Goal: Information Seeking & Learning: Learn about a topic

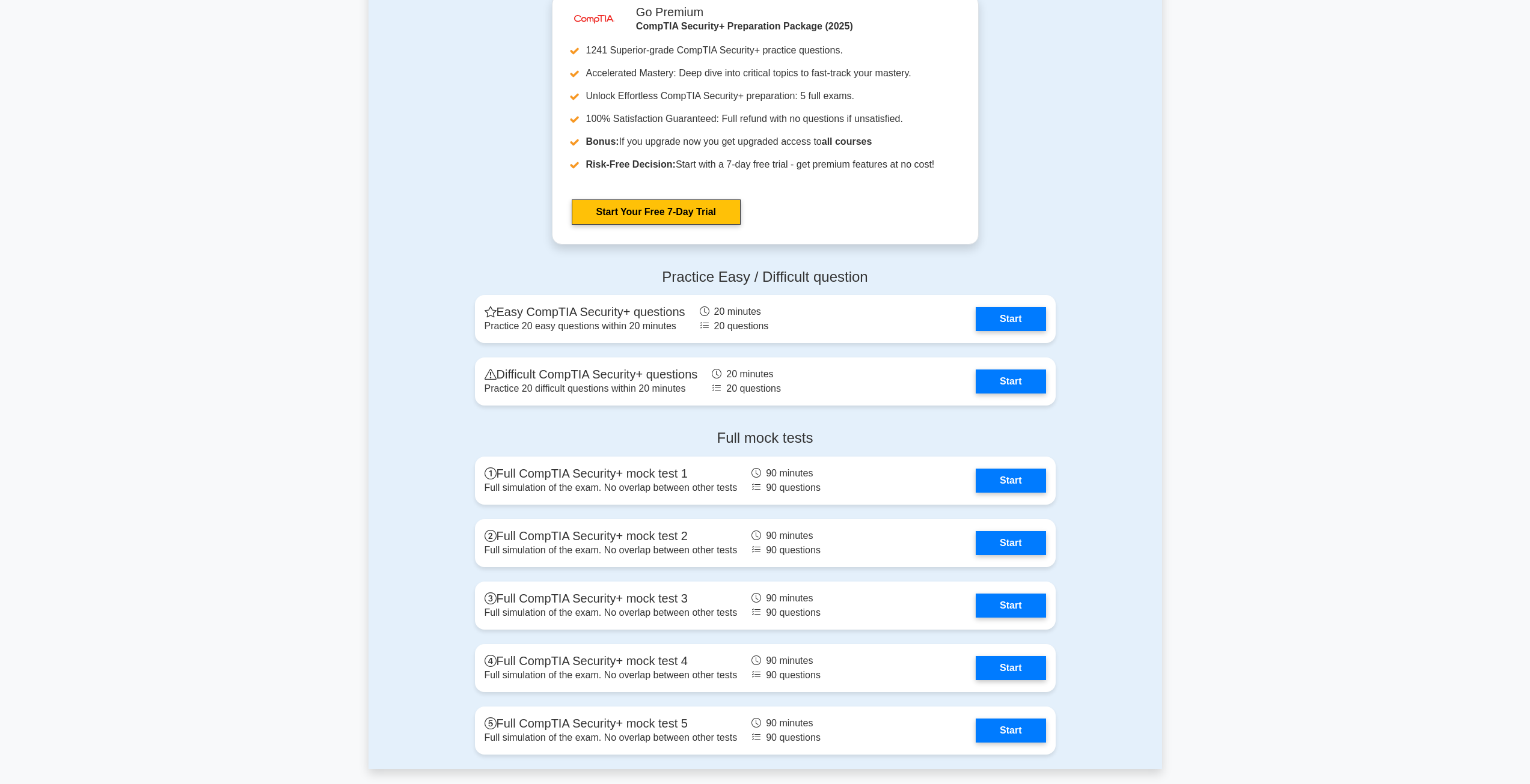
scroll to position [2189, 0]
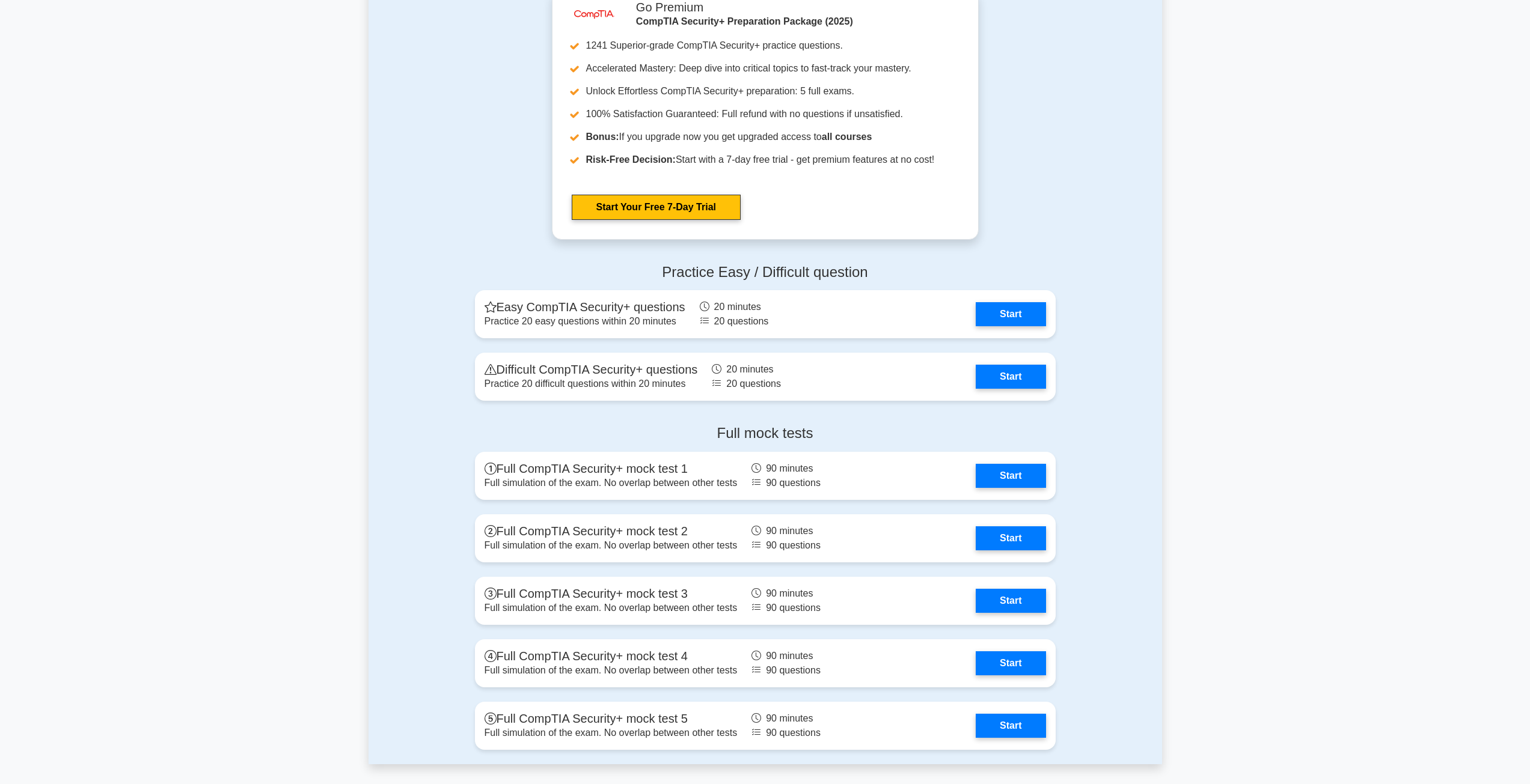
drag, startPoint x: 1183, startPoint y: 476, endPoint x: 1180, endPoint y: 493, distance: 17.3
click at [1004, 481] on link "Start" at bounding box center [1010, 472] width 69 height 24
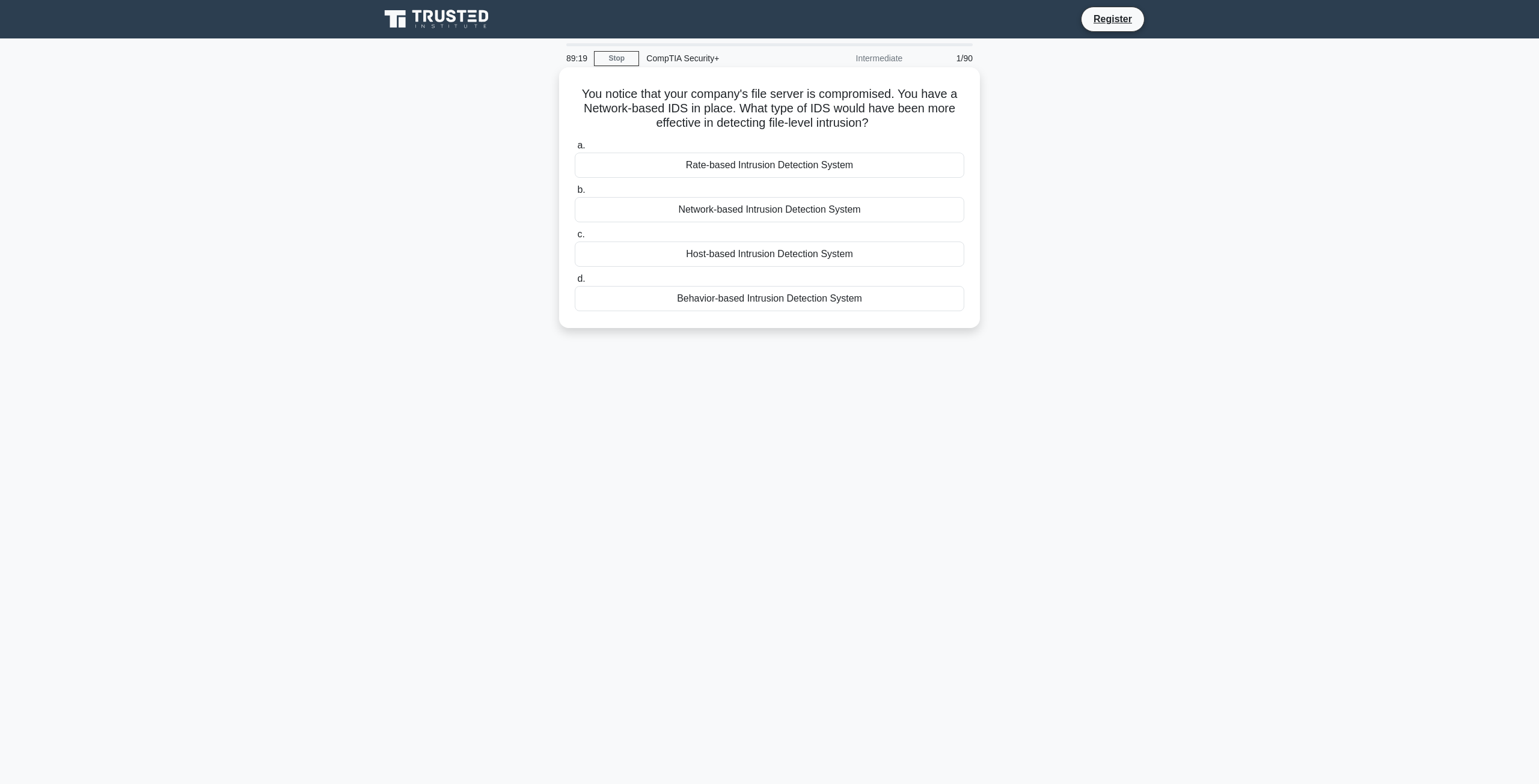
click at [685, 250] on div "Host-based Intrusion Detection System" at bounding box center [770, 255] width 390 height 25
click at [575, 239] on input "c. Host-based Intrusion Detection System" at bounding box center [575, 234] width 0 height 7
click at [701, 257] on div "Implement Single Sign-on (SSO) solution." at bounding box center [770, 255] width 390 height 25
click at [575, 239] on input "c. Implement Single Sign-on (SSO) solution." at bounding box center [575, 234] width 0 height 7
click at [702, 167] on div "Implement a hybrid cloud solution" at bounding box center [770, 165] width 390 height 25
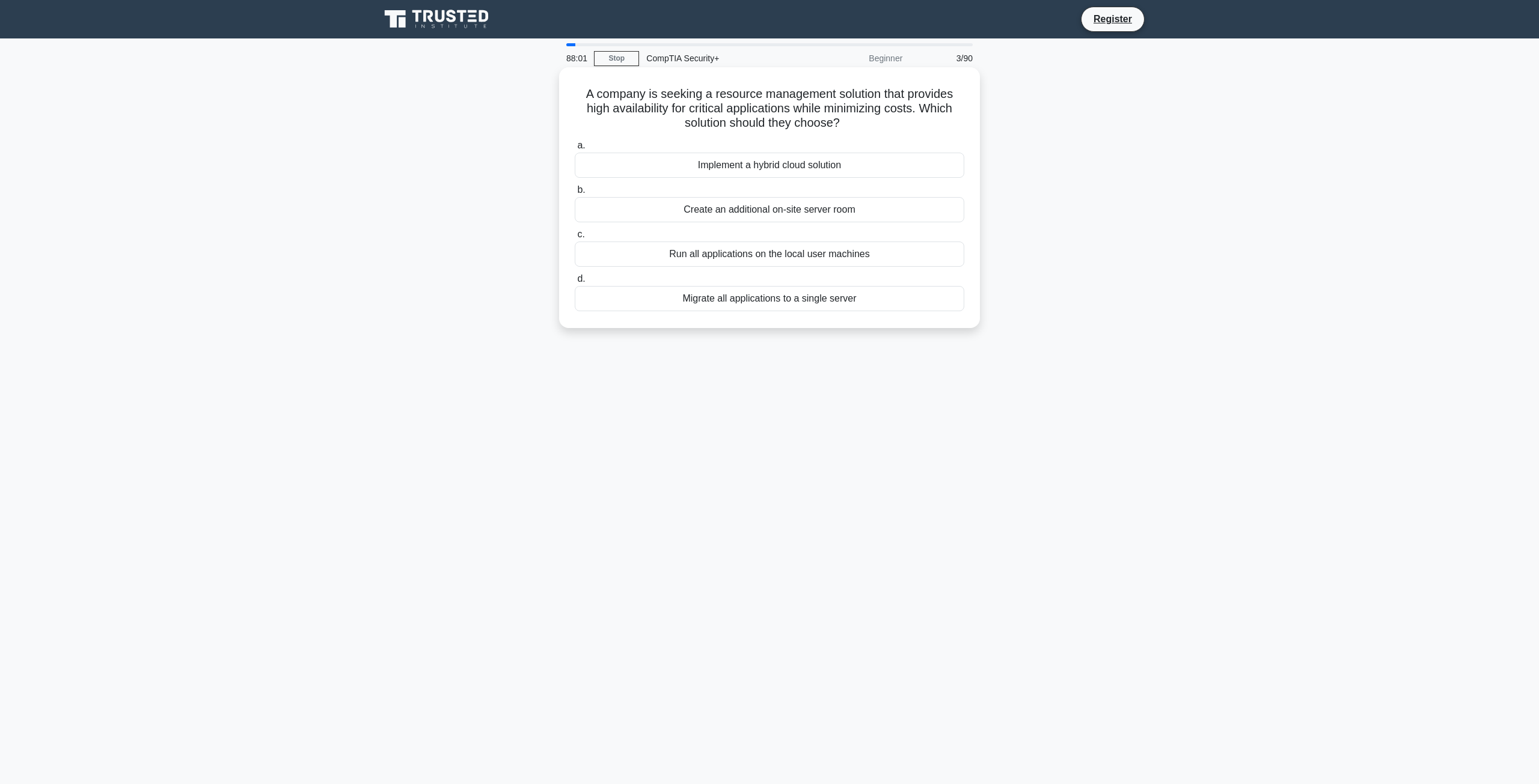
click at [575, 149] on input "a. Implement a hybrid cloud solution" at bounding box center [575, 146] width 0 height 7
click at [635, 215] on div "Create a separate MDM profile for the project team with the VPN configuration" at bounding box center [770, 210] width 390 height 25
click at [575, 194] on input "b. Create a separate MDM profile for the project team with the VPN configuration" at bounding box center [575, 190] width 0 height 7
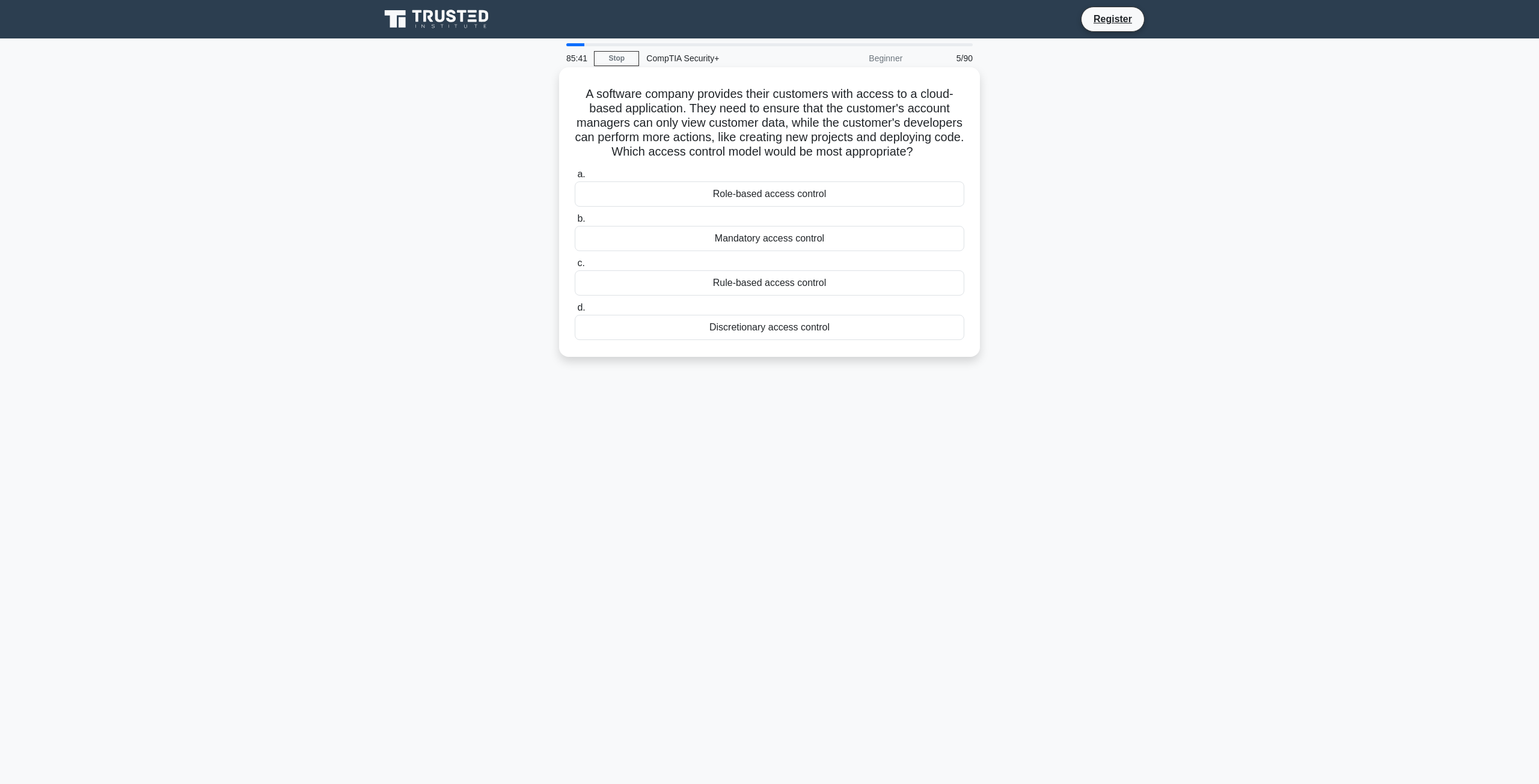
click at [692, 296] on div "Rule-based access control" at bounding box center [770, 283] width 390 height 25
click at [575, 267] on input "c. Rule-based access control" at bounding box center [575, 264] width 0 height 7
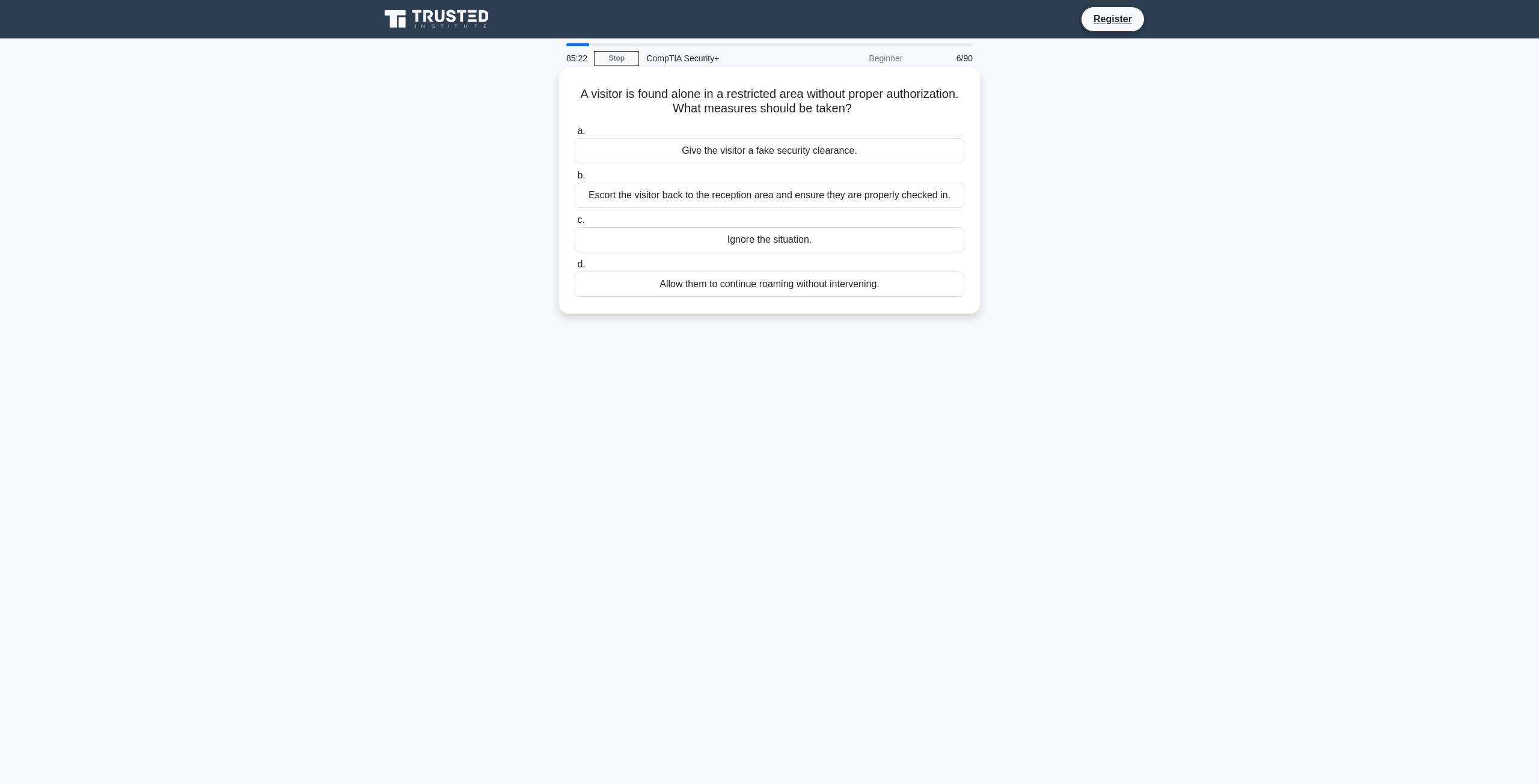
click at [716, 196] on div "Escort the visitor back to the reception area and ensure they are properly chec…" at bounding box center [770, 196] width 390 height 25
click at [575, 180] on input "b. Escort the visitor back to the reception area and ensure they are properly c…" at bounding box center [575, 175] width 0 height 7
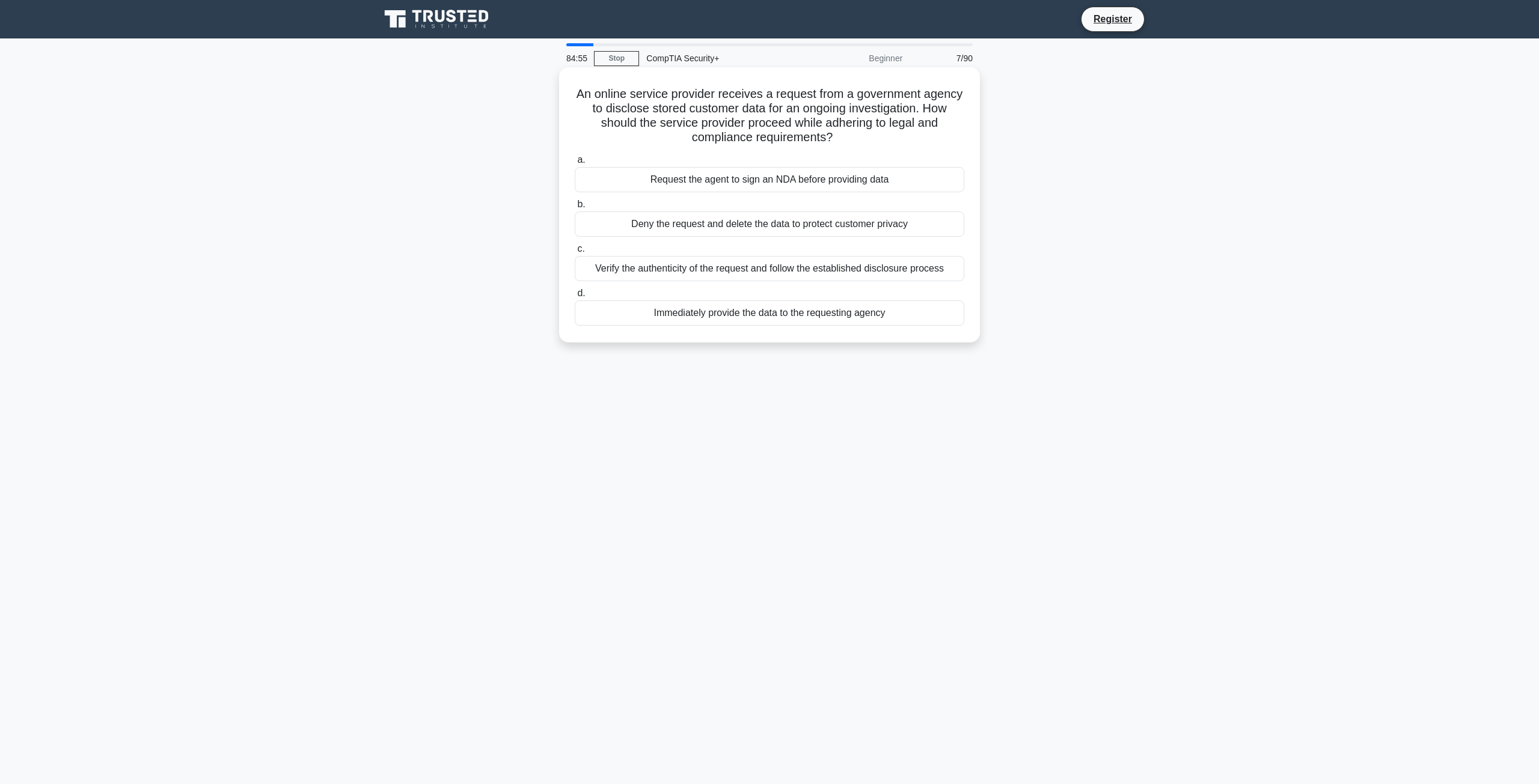
click at [651, 273] on div "Verify the authenticity of the request and follow the established disclosure pr…" at bounding box center [770, 269] width 390 height 25
click at [575, 253] on input "c. Verify the authenticity of the request and follow the established disclosure…" at bounding box center [575, 249] width 0 height 7
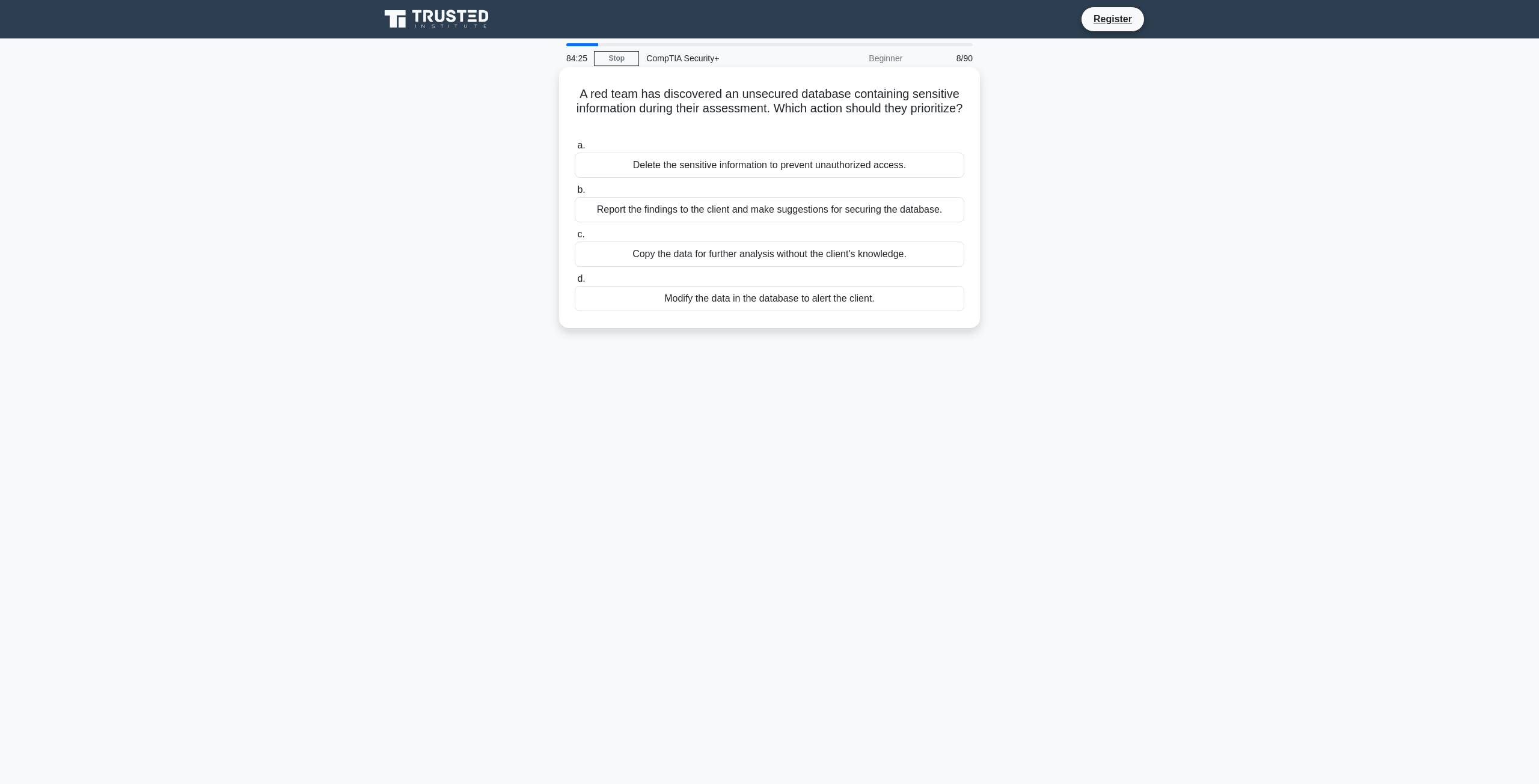
click at [604, 216] on div "Report the findings to the client and make suggestions for securing the databas…" at bounding box center [770, 210] width 390 height 25
click at [575, 194] on input "b. Report the findings to the client and make suggestions for securing the data…" at bounding box center [575, 190] width 0 height 7
click at [686, 209] on div "Implement network quality of service (QoS) policies" at bounding box center [770, 210] width 390 height 25
click at [575, 194] on input "b. Implement network quality of service (QoS) policies" at bounding box center [575, 190] width 0 height 7
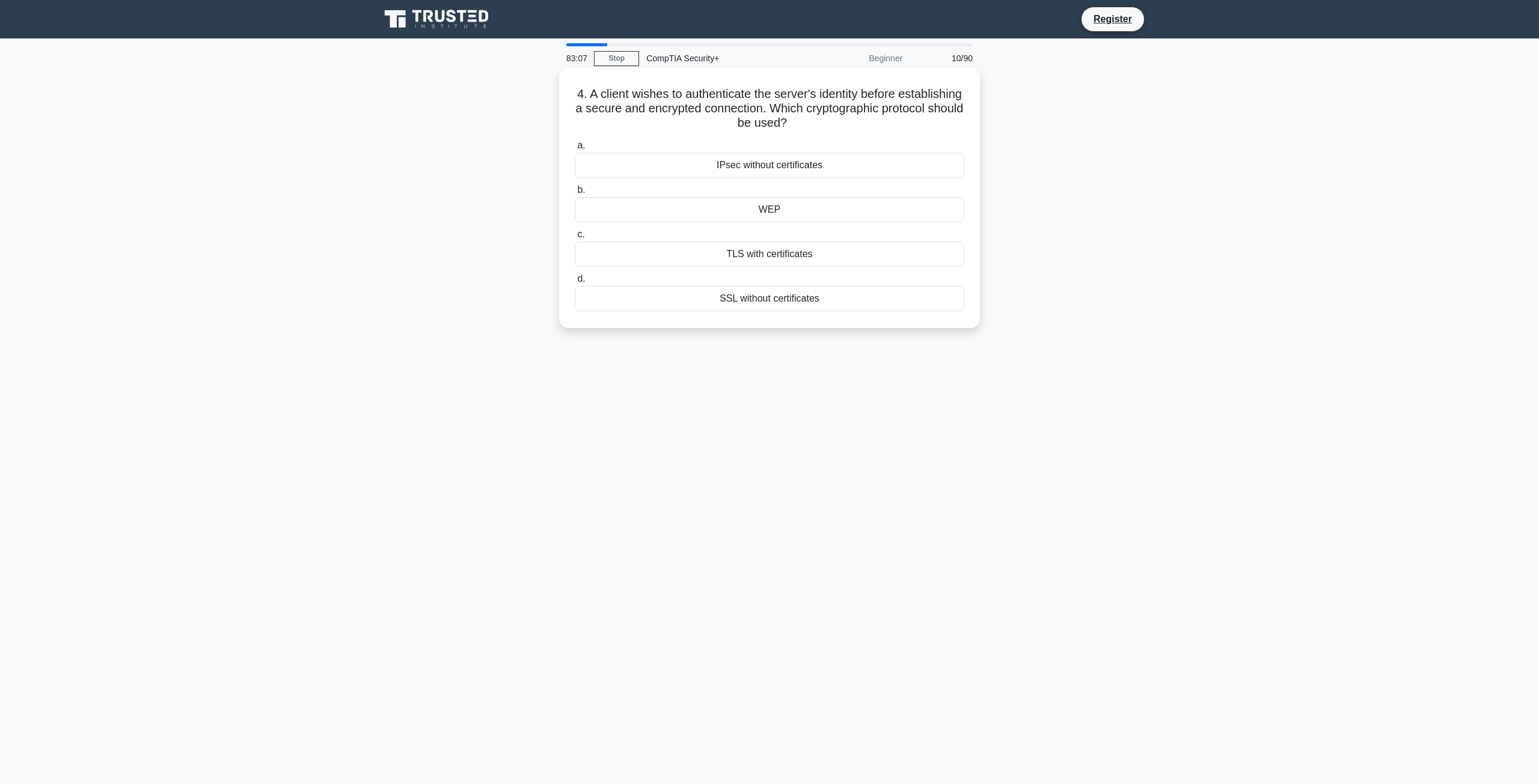
click at [708, 258] on div "TLS with certificates" at bounding box center [770, 255] width 390 height 25
click at [575, 239] on input "c. TLS with certificates" at bounding box center [575, 234] width 0 height 7
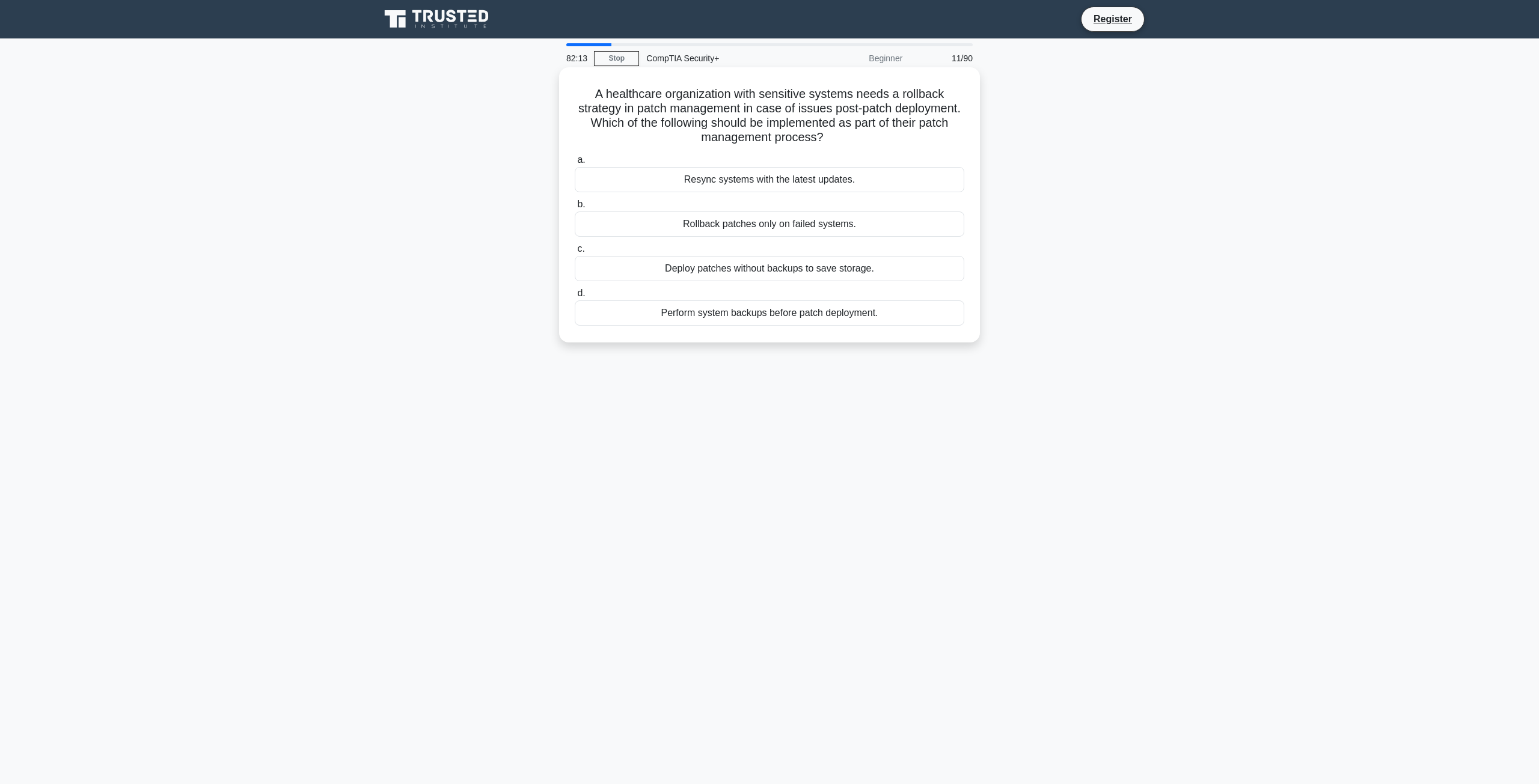
click at [663, 319] on div "Perform system backups before patch deployment." at bounding box center [770, 313] width 390 height 25
click at [575, 297] on input "d. Perform system backups before patch deployment." at bounding box center [575, 293] width 0 height 7
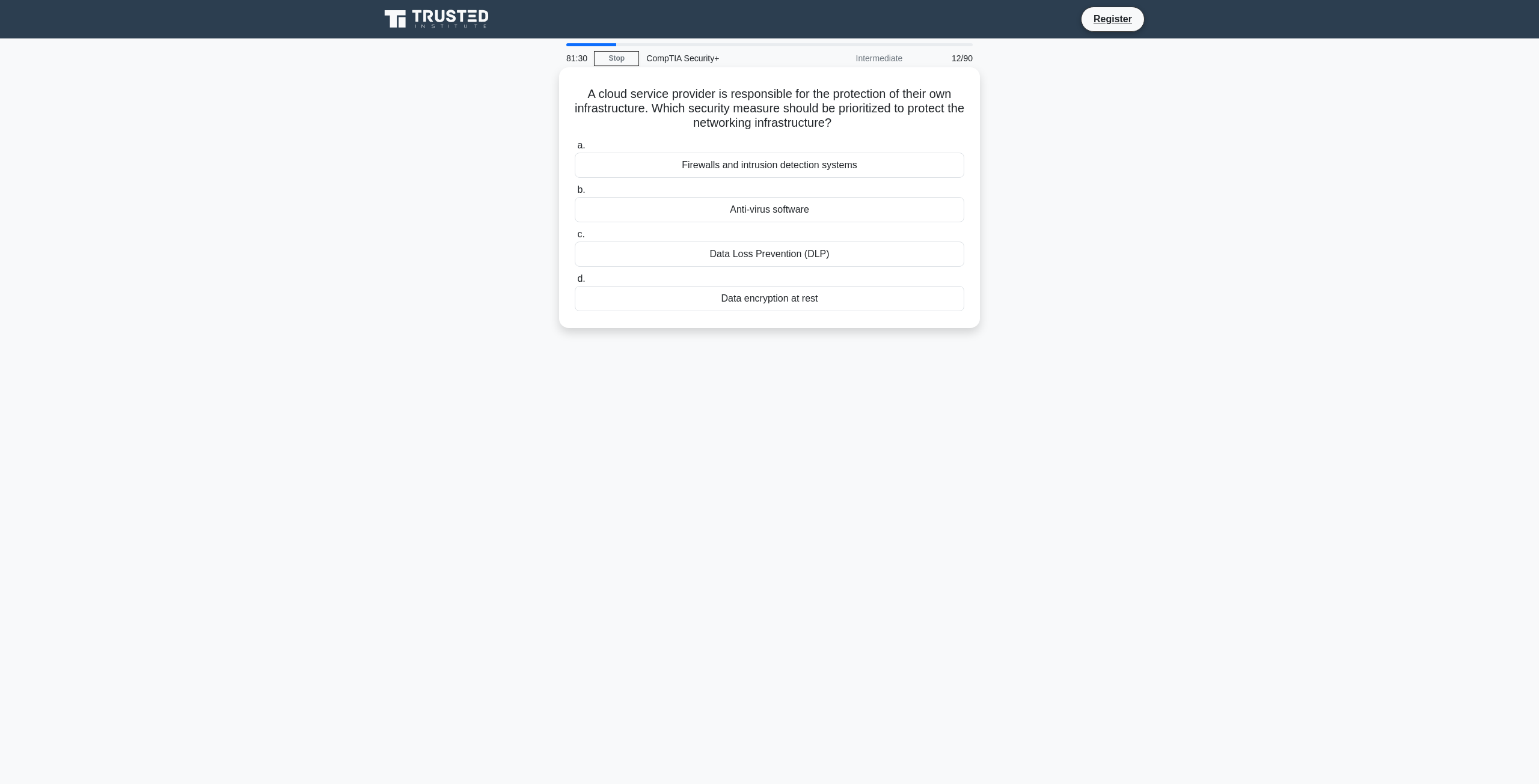
click at [698, 169] on div "Firewalls and intrusion detection systems" at bounding box center [770, 165] width 390 height 25
click at [575, 149] on input "a. Firewalls and intrusion detection systems" at bounding box center [575, 146] width 0 height 7
click at [716, 213] on div "WPA3" at bounding box center [770, 210] width 390 height 25
click at [575, 194] on input "b. WPA3" at bounding box center [575, 190] width 0 height 7
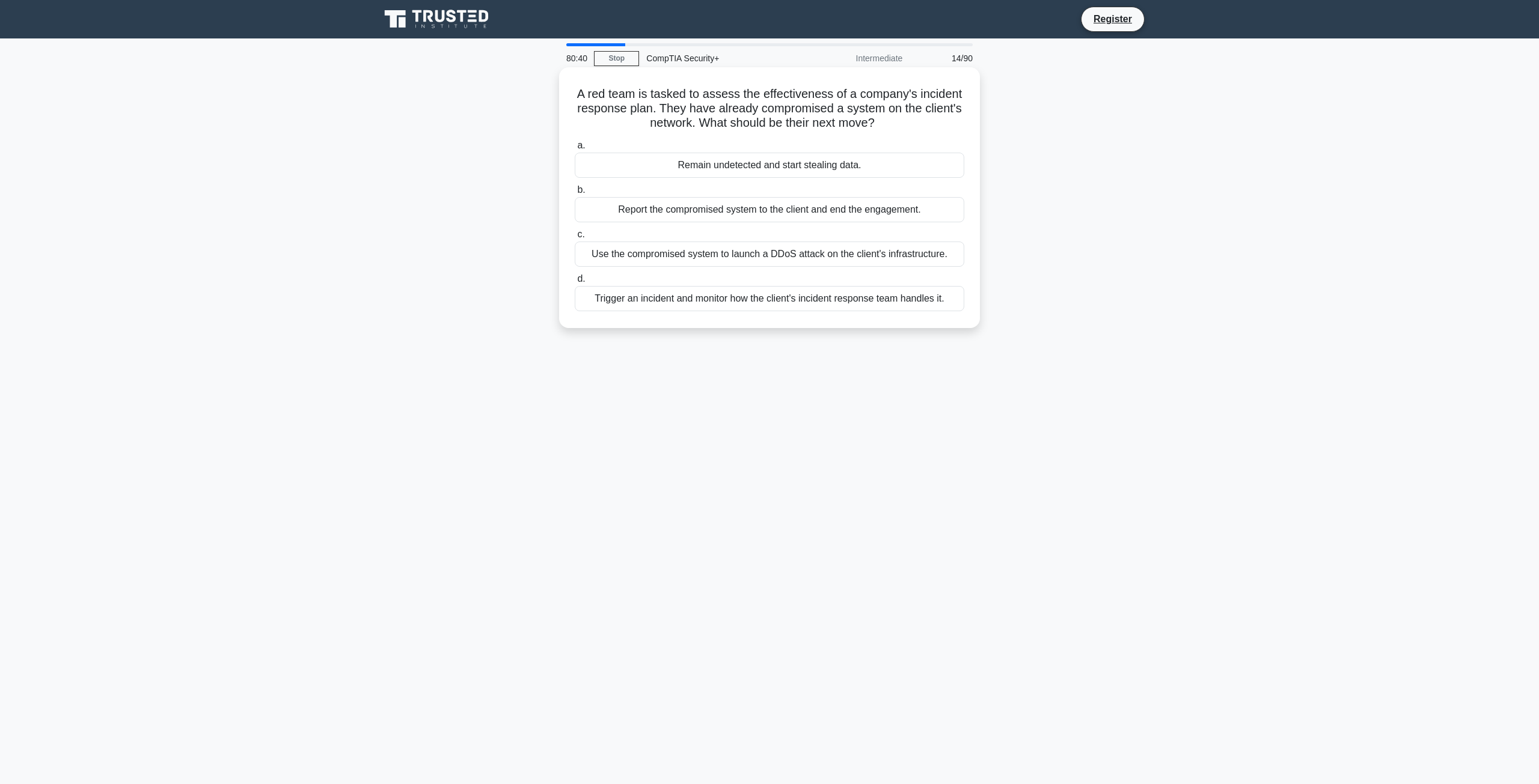
click at [689, 304] on div "Trigger an incident and monitor how the client's incident response team handles…" at bounding box center [770, 299] width 390 height 25
click at [575, 283] on input "d. Trigger an incident and monitor how the client's incident response team hand…" at bounding box center [575, 279] width 0 height 7
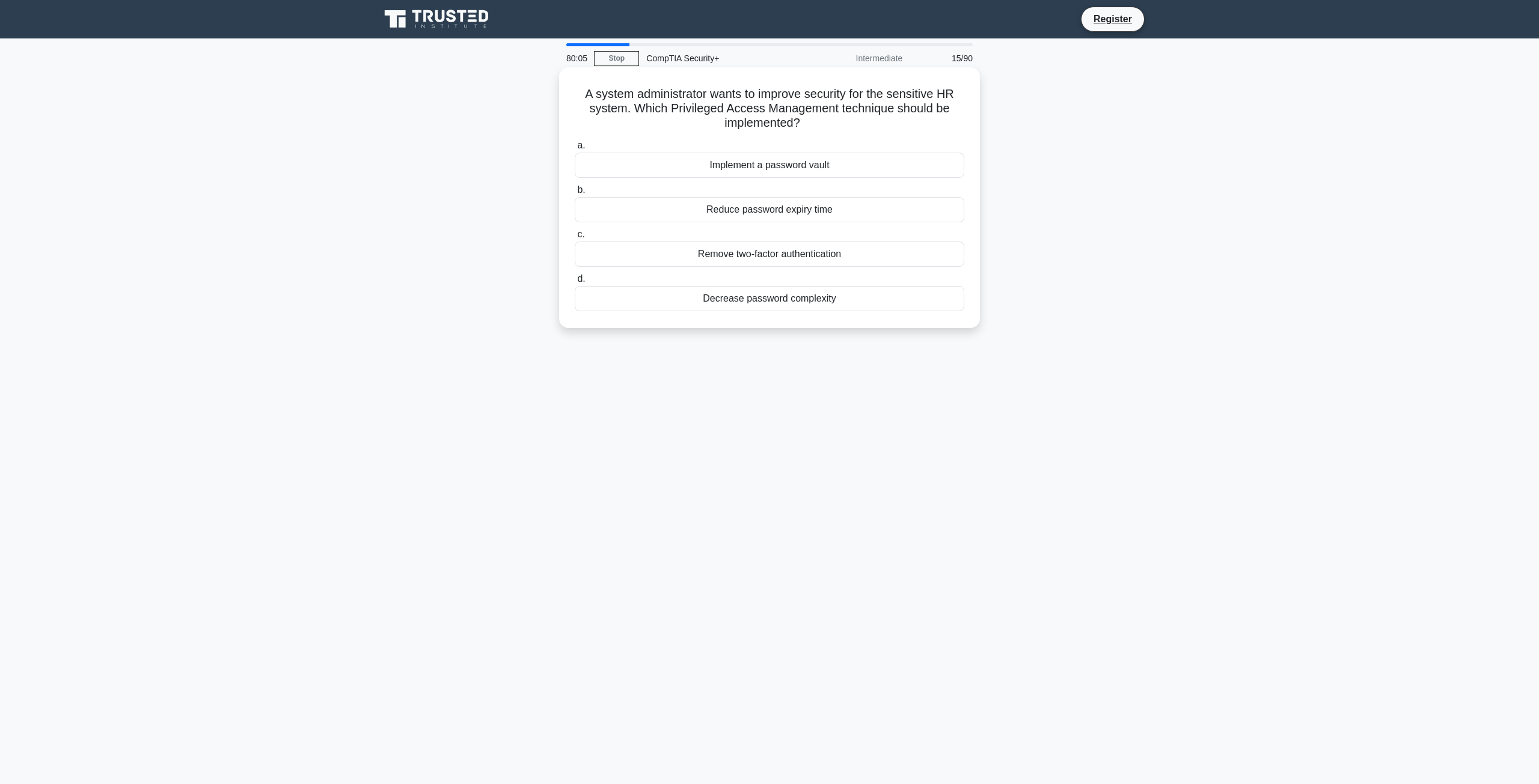
click at [700, 163] on div "Implement a password vault" at bounding box center [770, 165] width 390 height 25
click at [575, 149] on input "a. Implement a password vault" at bounding box center [575, 146] width 0 height 7
click at [722, 258] on div "NAT" at bounding box center [770, 255] width 390 height 25
click at [575, 239] on input "c. NAT" at bounding box center [575, 234] width 0 height 7
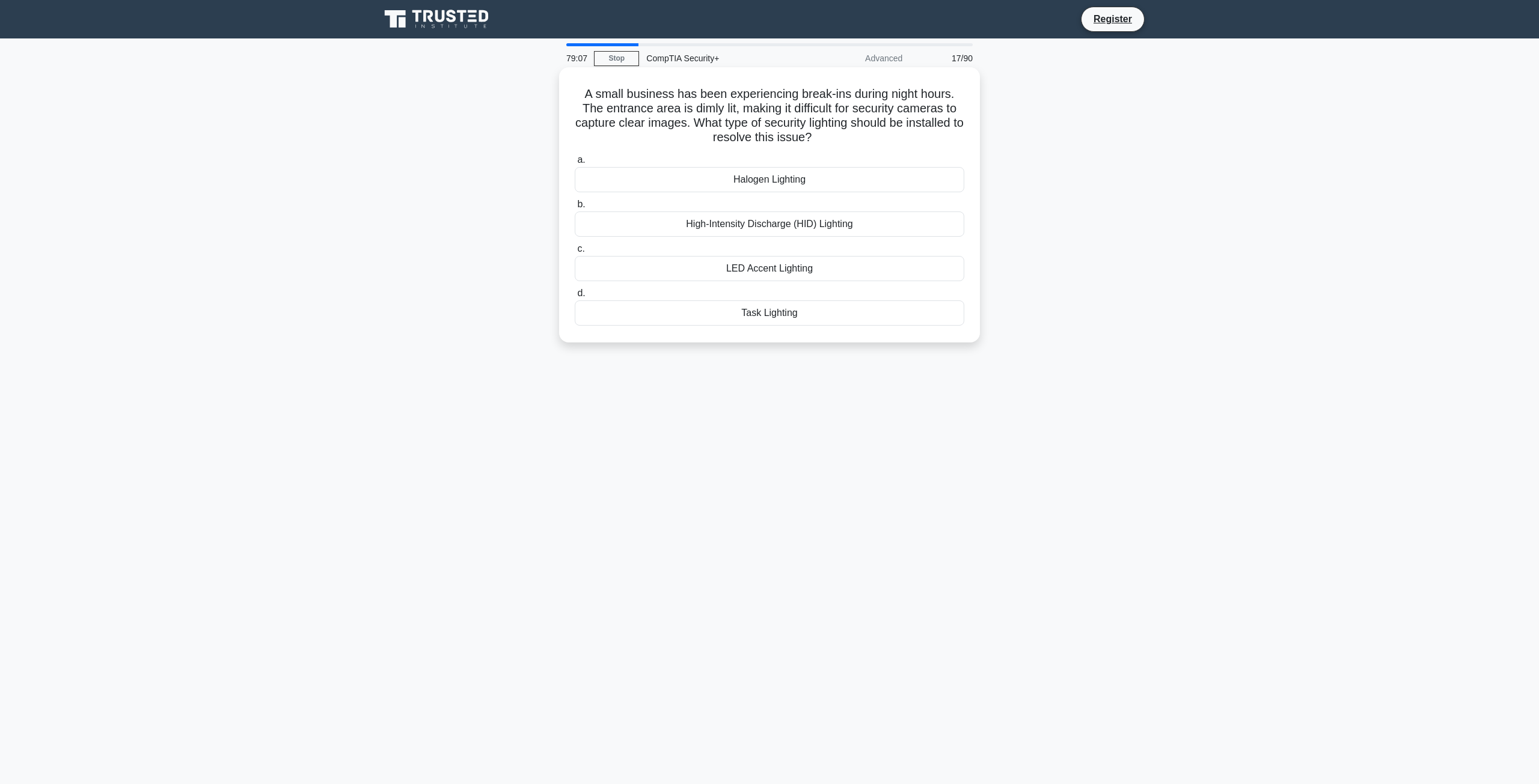
click at [695, 225] on div "High-Intensity Discharge (HID) Lighting" at bounding box center [770, 224] width 390 height 25
click at [575, 208] on input "b. High-Intensity Discharge (HID) Lighting" at bounding box center [575, 205] width 0 height 7
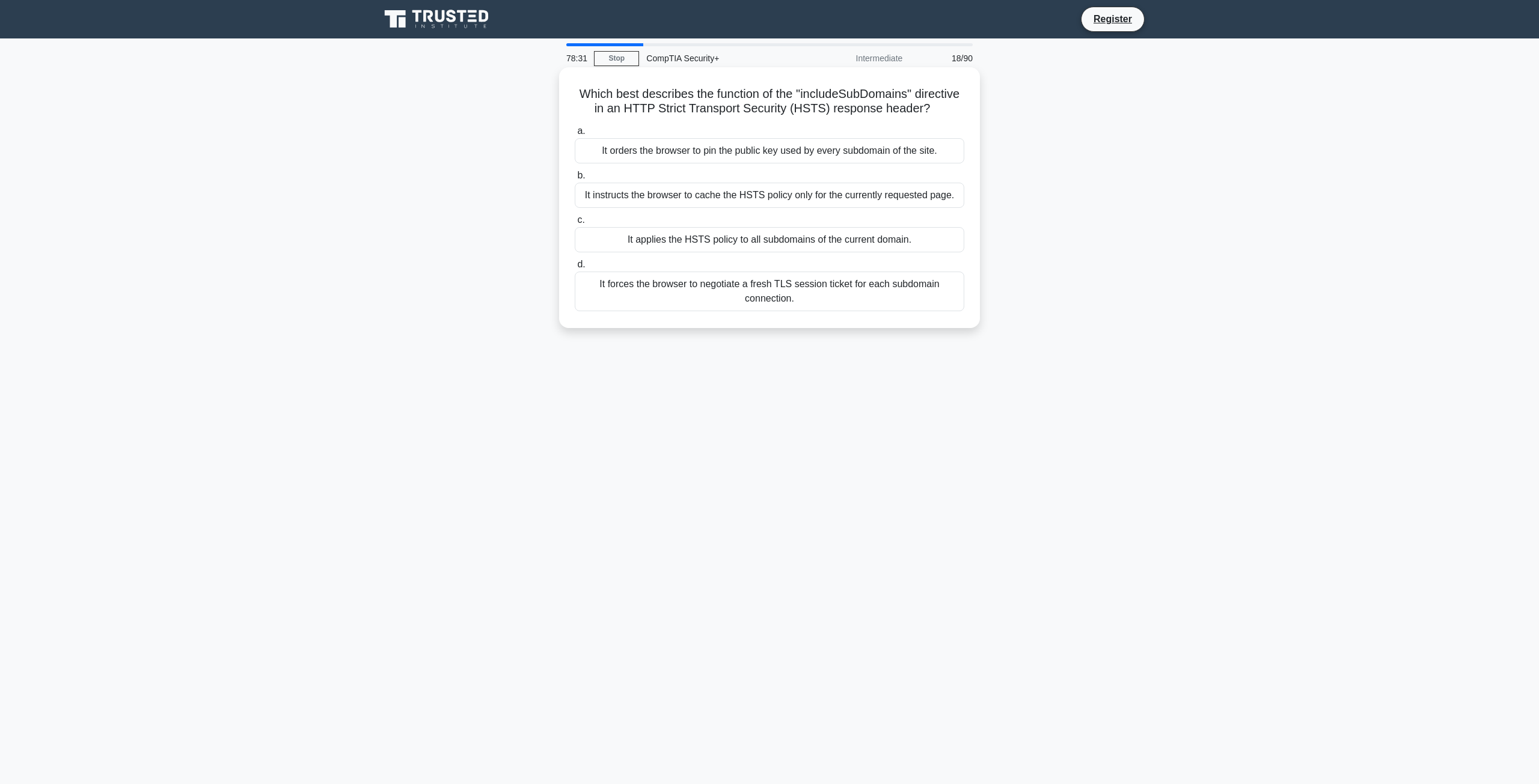
click at [621, 309] on div "It forces the browser to negotiate a fresh TLS session ticket for each subdomai…" at bounding box center [770, 291] width 390 height 40
click at [575, 269] on input "d. It forces the browser to negotiate a fresh TLS session ticket for each subdo…" at bounding box center [575, 264] width 0 height 7
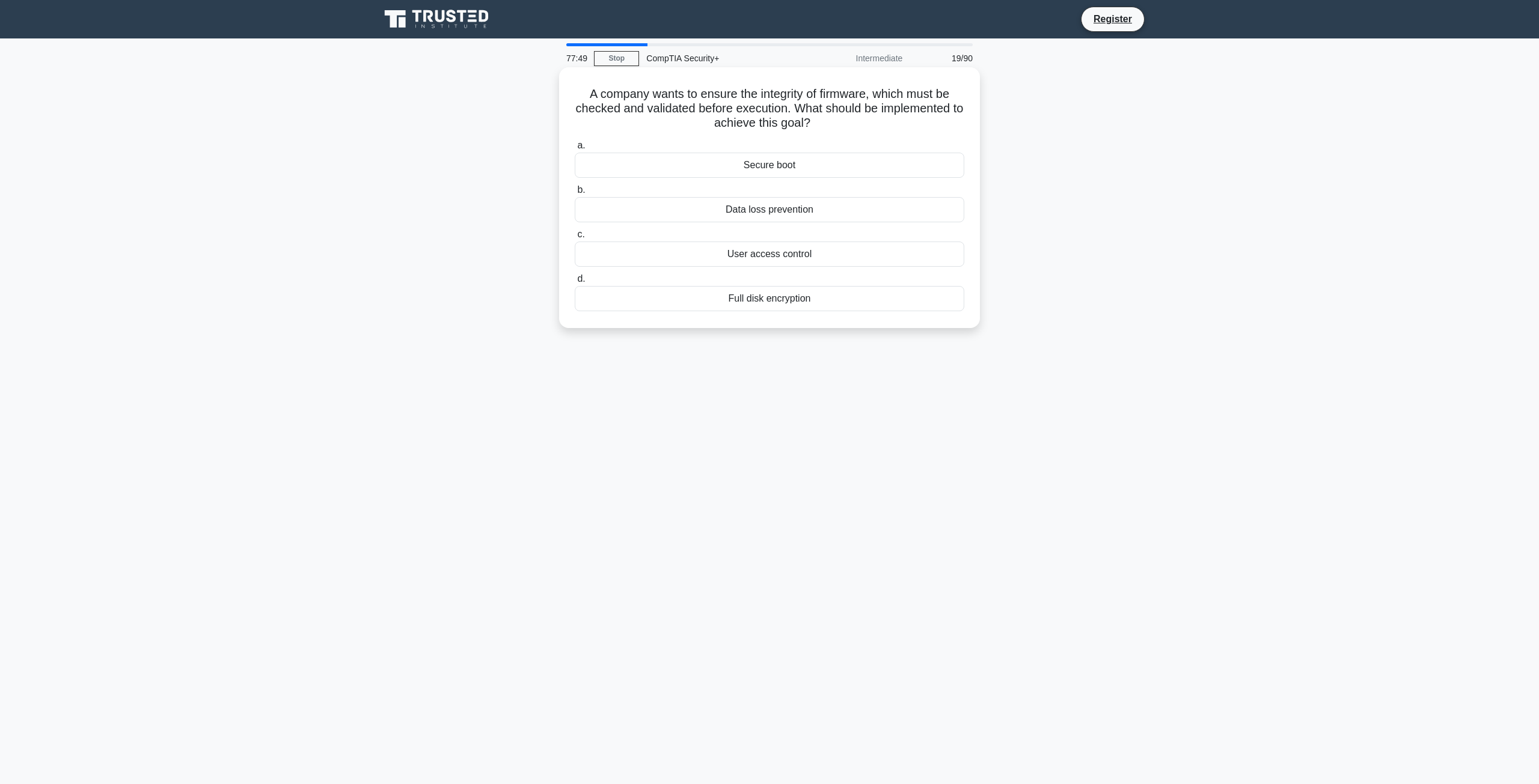
click at [704, 169] on div "Secure boot" at bounding box center [770, 165] width 390 height 25
click at [575, 149] on input "a. Secure boot" at bounding box center [575, 146] width 0 height 7
click at [699, 223] on div "Geofencing" at bounding box center [770, 210] width 390 height 25
click at [575, 194] on input "b. Geofencing" at bounding box center [575, 190] width 0 height 7
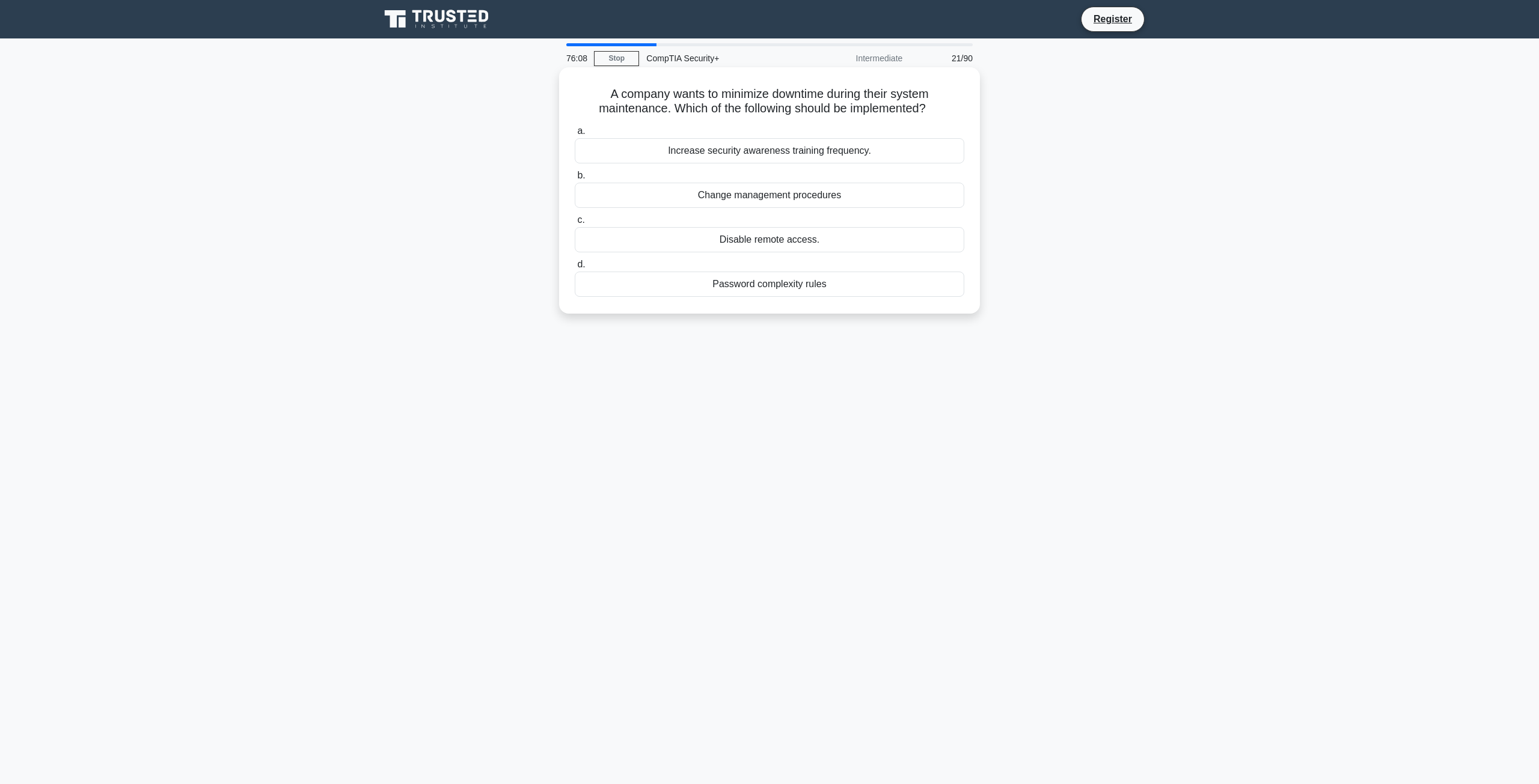
click at [648, 202] on div "Change management procedures" at bounding box center [770, 196] width 390 height 25
click at [575, 180] on input "b. Change management procedures" at bounding box center [575, 175] width 0 height 7
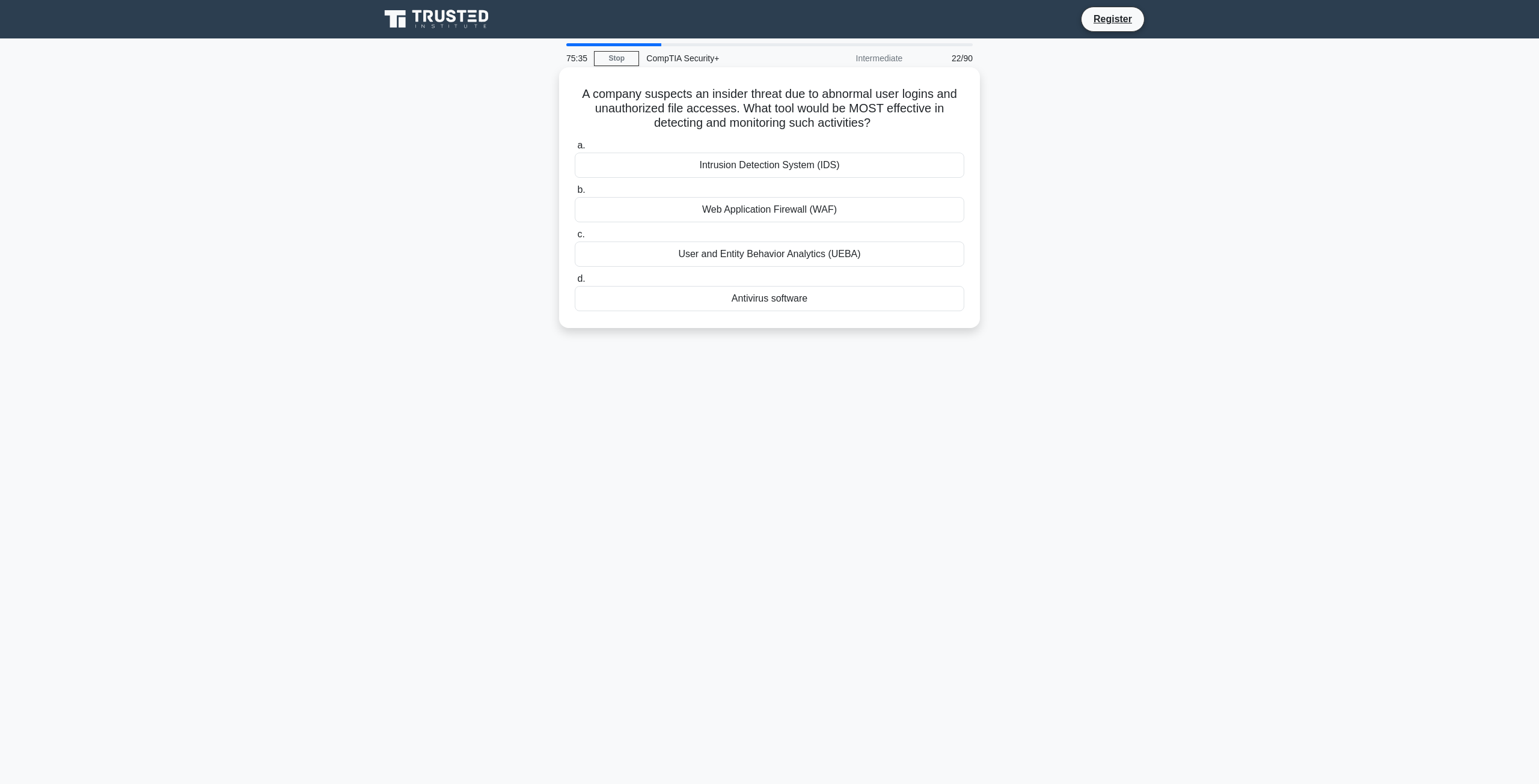
click at [625, 256] on div "User and Entity Behavior Analytics (UEBA)" at bounding box center [770, 255] width 390 height 25
click at [575, 239] on input "c. User and Entity Behavior Analytics (UEBA)" at bounding box center [575, 234] width 0 height 7
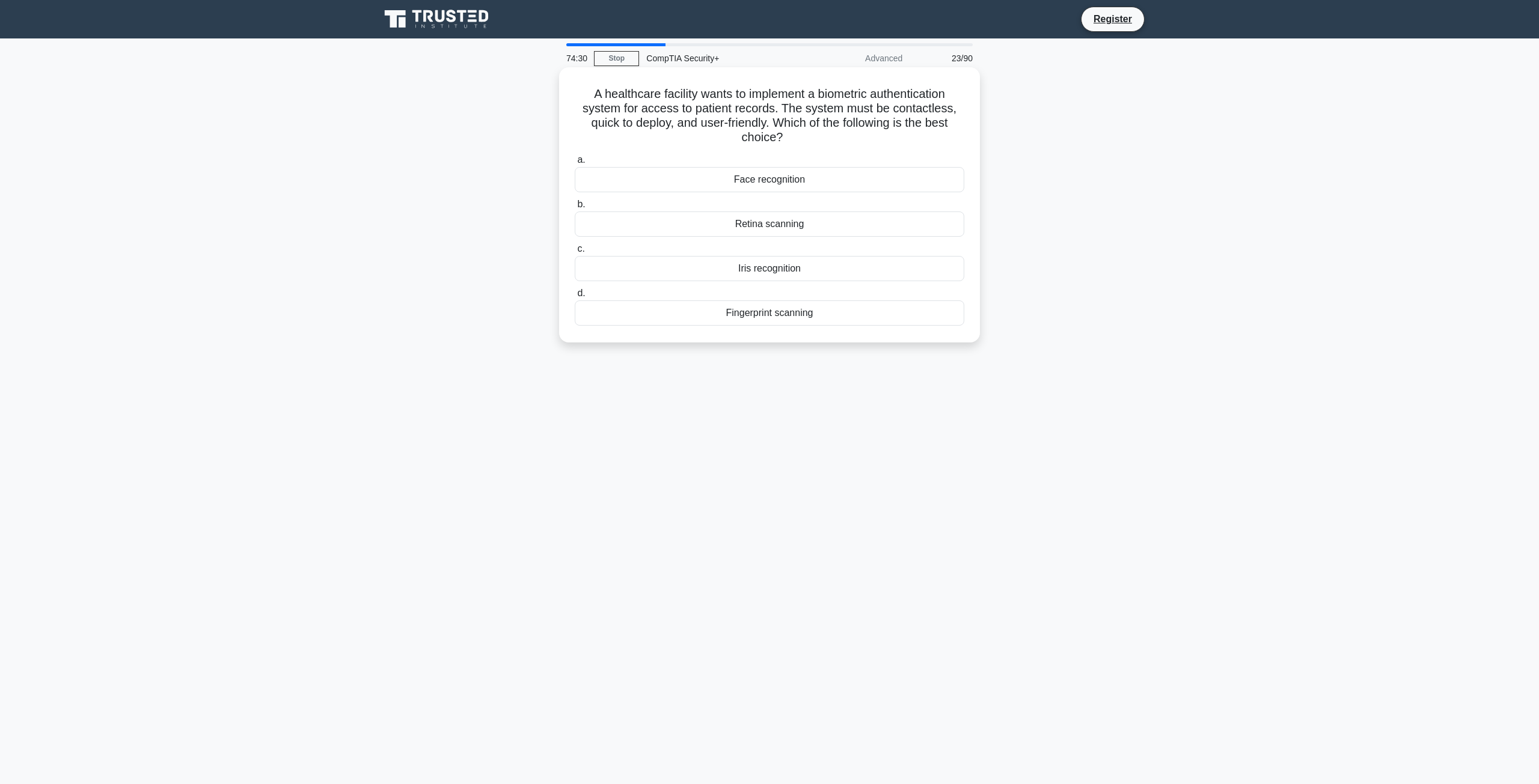
click at [674, 270] on div "Iris recognition" at bounding box center [770, 269] width 390 height 25
click at [575, 253] on input "c. Iris recognition" at bounding box center [575, 249] width 0 height 7
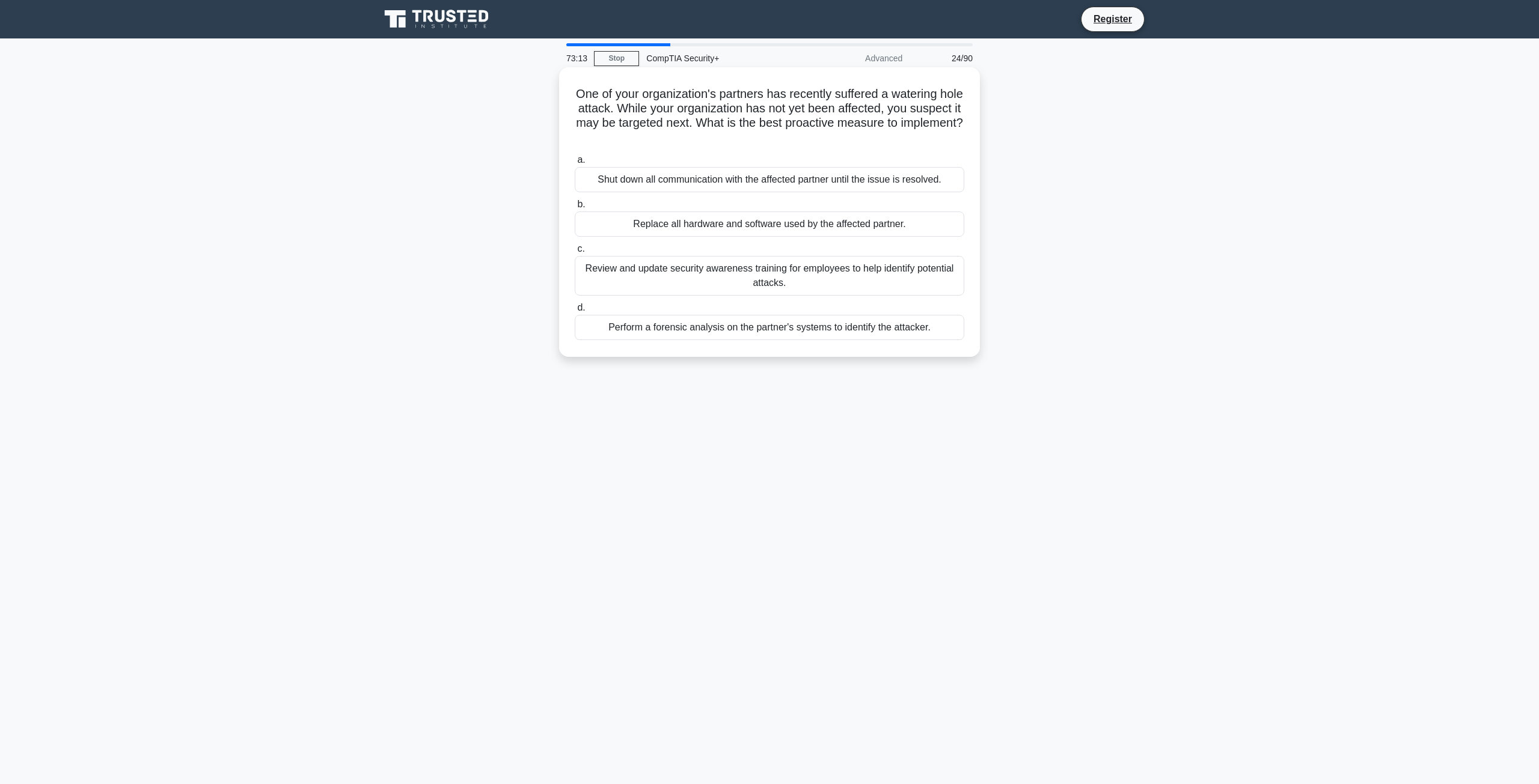
click at [625, 284] on div "Review and update security awareness training for employees to help identify po…" at bounding box center [770, 276] width 390 height 40
click at [575, 253] on input "c. Review and update security awareness training for employees to help identify…" at bounding box center [575, 249] width 0 height 7
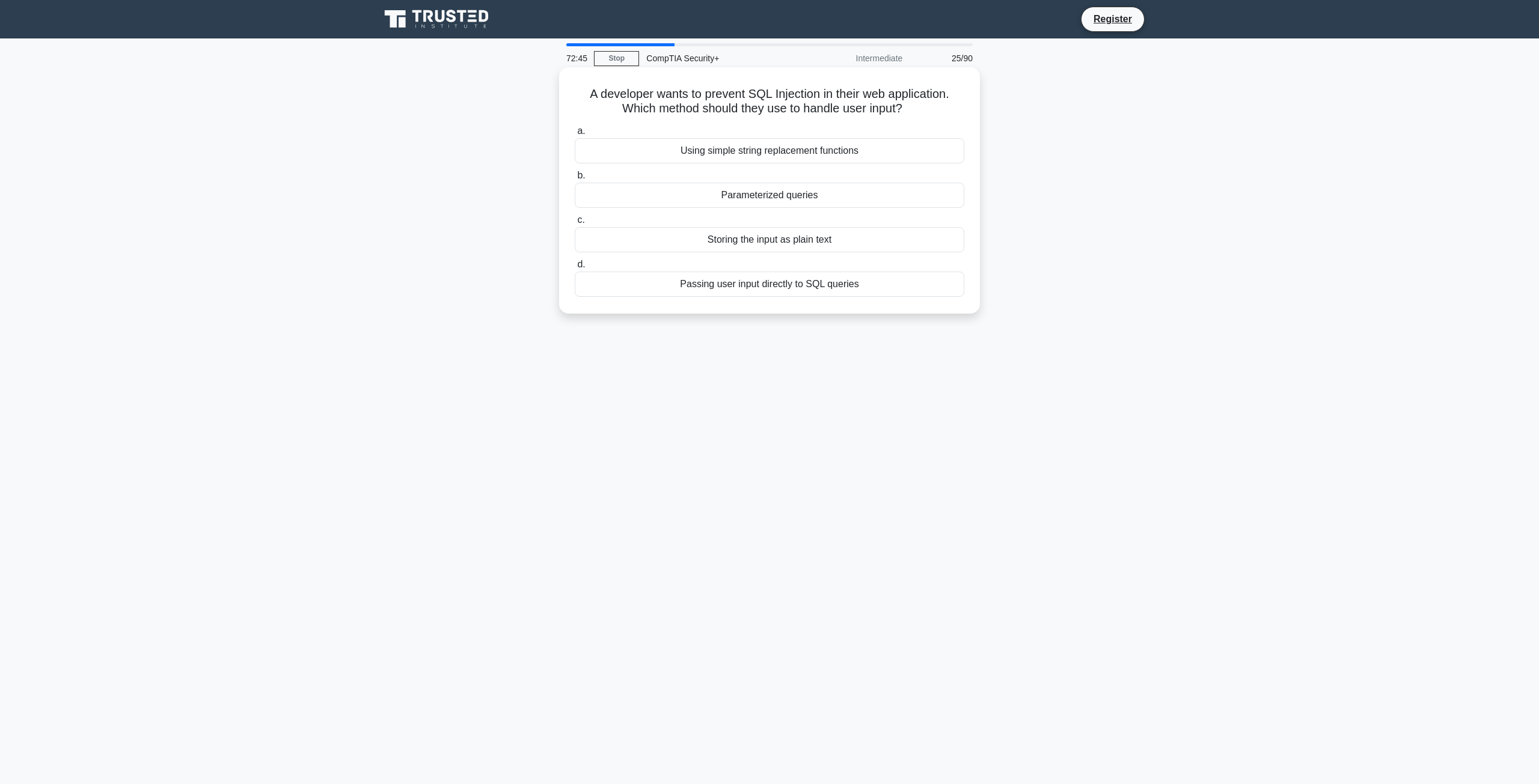
click at [628, 282] on div "Passing user input directly to SQL queries" at bounding box center [770, 284] width 390 height 25
click at [575, 269] on input "d. Passing user input directly to SQL queries" at bounding box center [575, 264] width 0 height 7
click at [664, 291] on div "DB (permitted signature database)" at bounding box center [770, 284] width 390 height 25
click at [575, 269] on input "d. DB (permitted signature database)" at bounding box center [575, 264] width 0 height 7
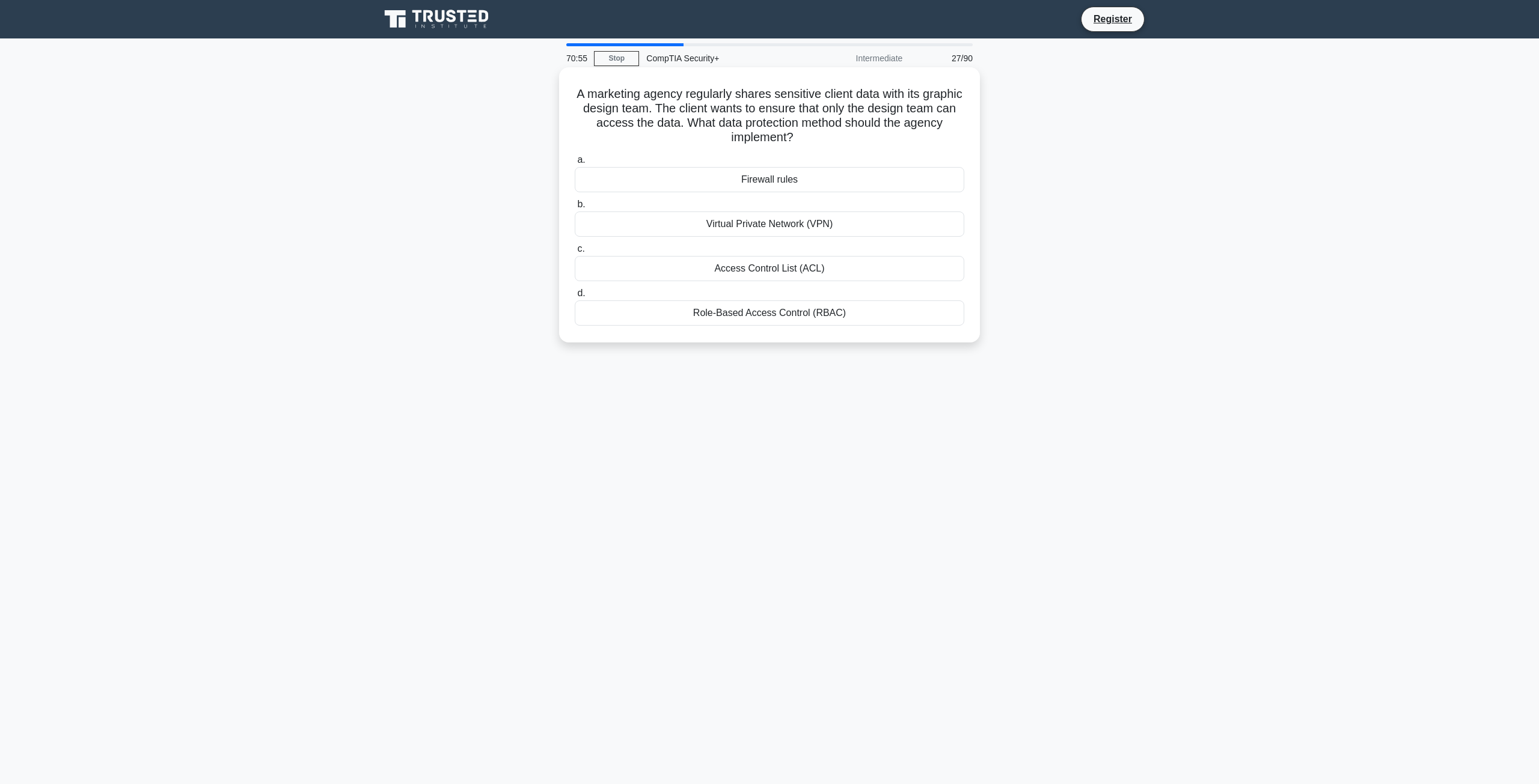
click at [666, 321] on div "Role-Based Access Control (RBAC)" at bounding box center [770, 313] width 390 height 25
click at [575, 297] on input "d. Role-Based Access Control (RBAC)" at bounding box center [575, 293] width 0 height 7
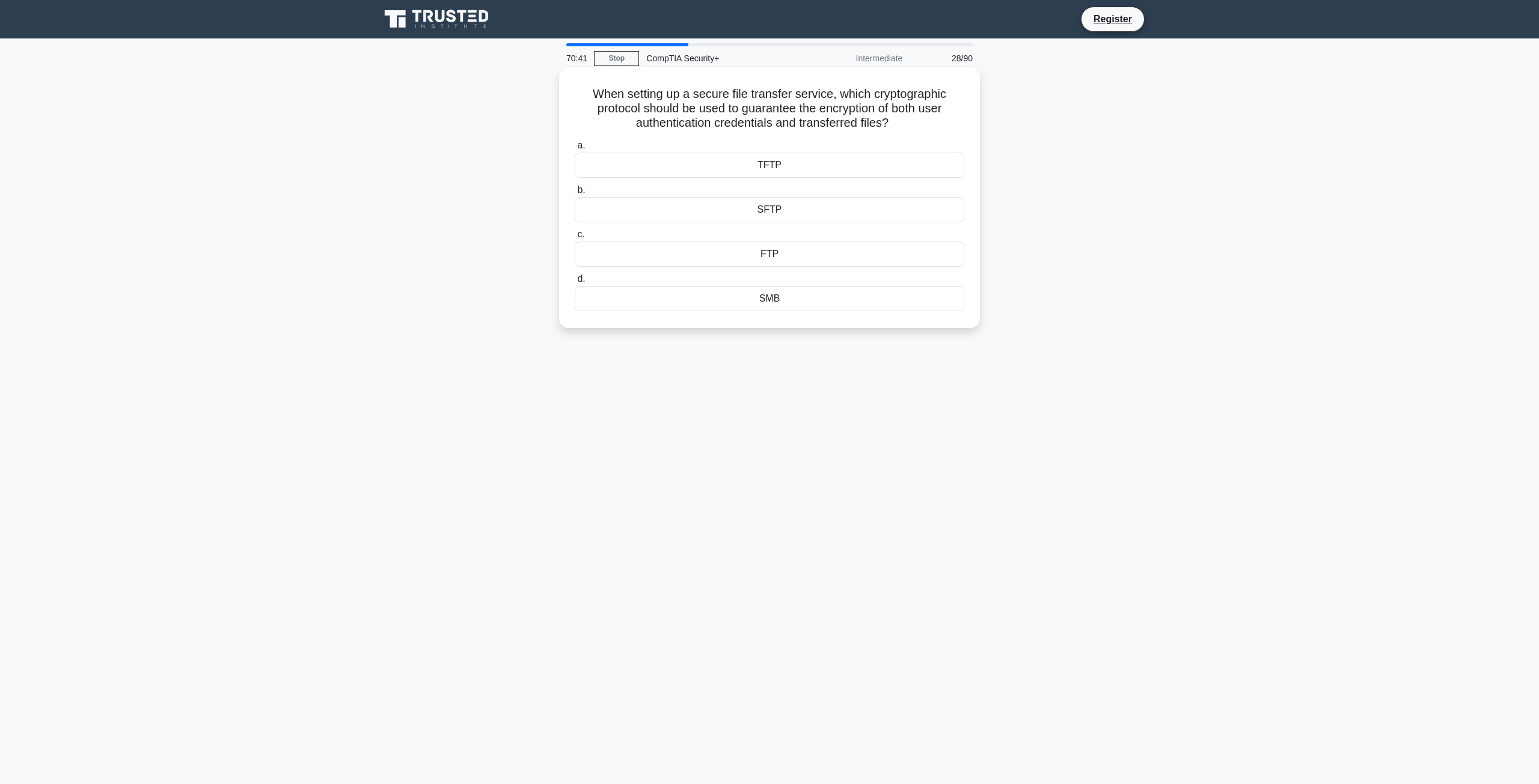
click at [664, 296] on div "SMB" at bounding box center [770, 299] width 390 height 25
click at [575, 283] on input "d. SMB" at bounding box center [575, 279] width 0 height 7
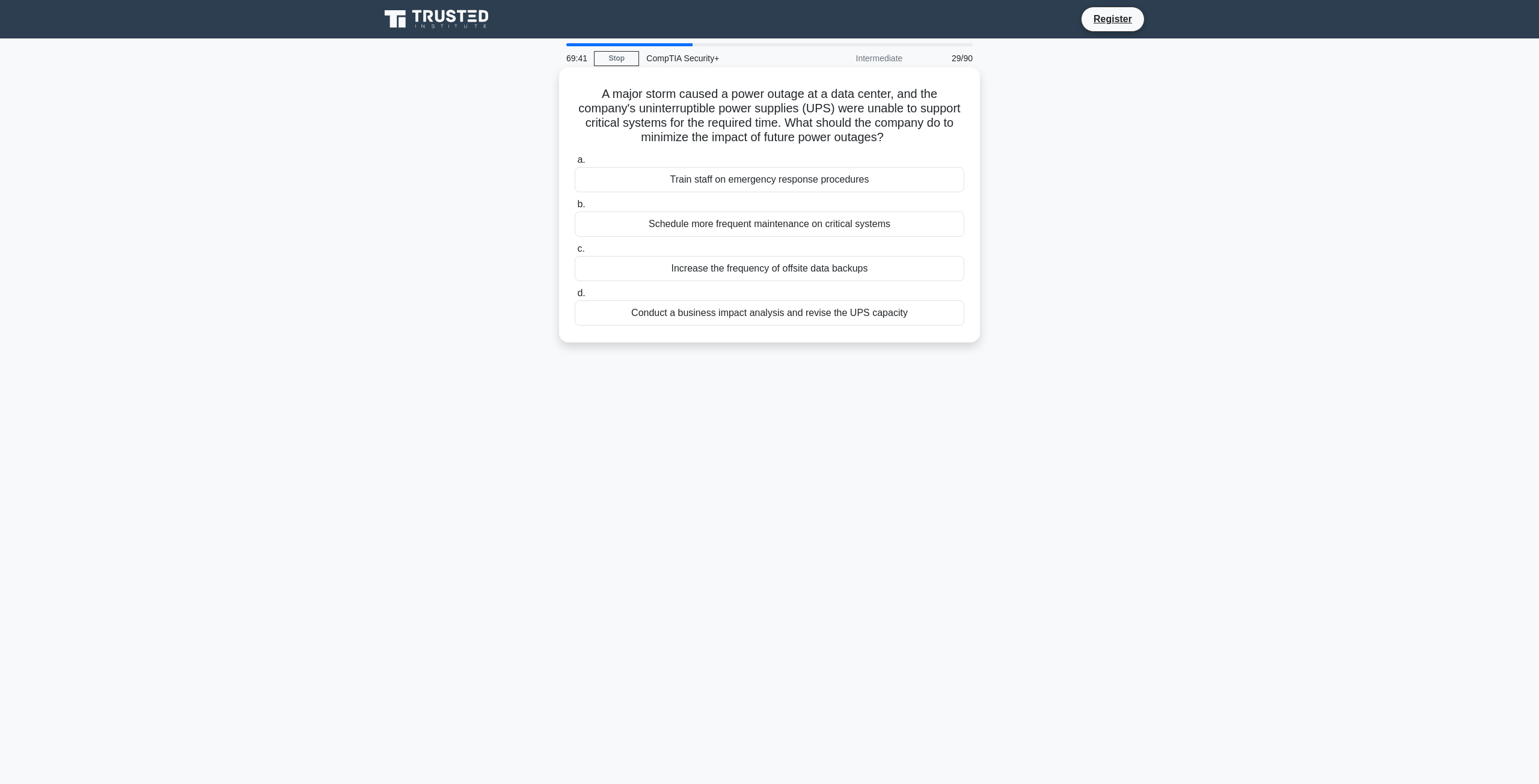
click at [642, 314] on div "Conduct a business impact analysis and revise the UPS capacity" at bounding box center [770, 313] width 390 height 25
click at [575, 297] on input "d. Conduct a business impact analysis and revise the UPS capacity" at bounding box center [575, 293] width 0 height 7
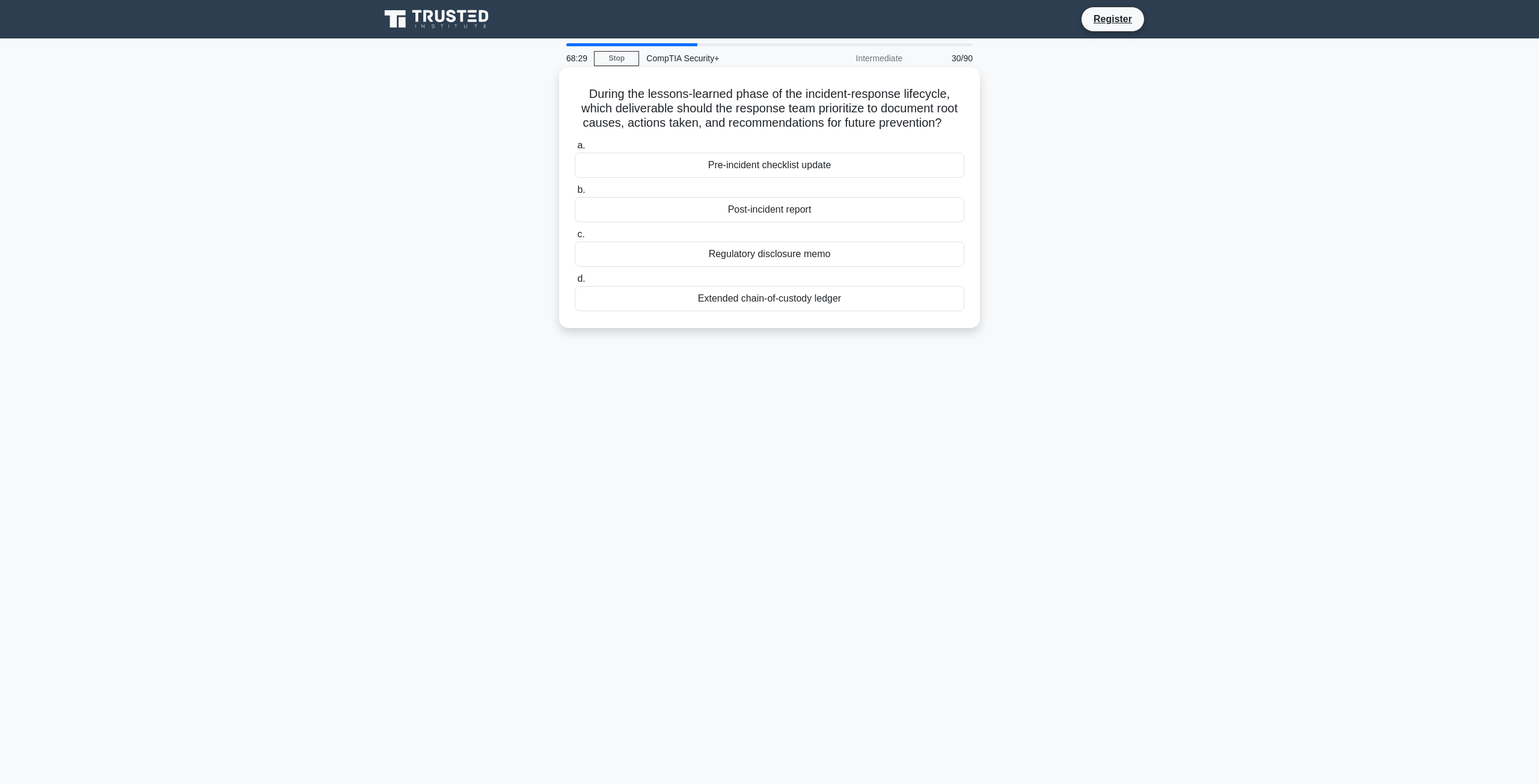
click at [687, 207] on div "Post-incident report" at bounding box center [770, 210] width 390 height 25
click at [575, 194] on input "b. Post-incident report" at bounding box center [575, 190] width 0 height 7
click at [687, 257] on div "Review and improve security controls" at bounding box center [770, 255] width 390 height 25
click at [575, 239] on input "c. Review and improve security controls" at bounding box center [575, 234] width 0 height 7
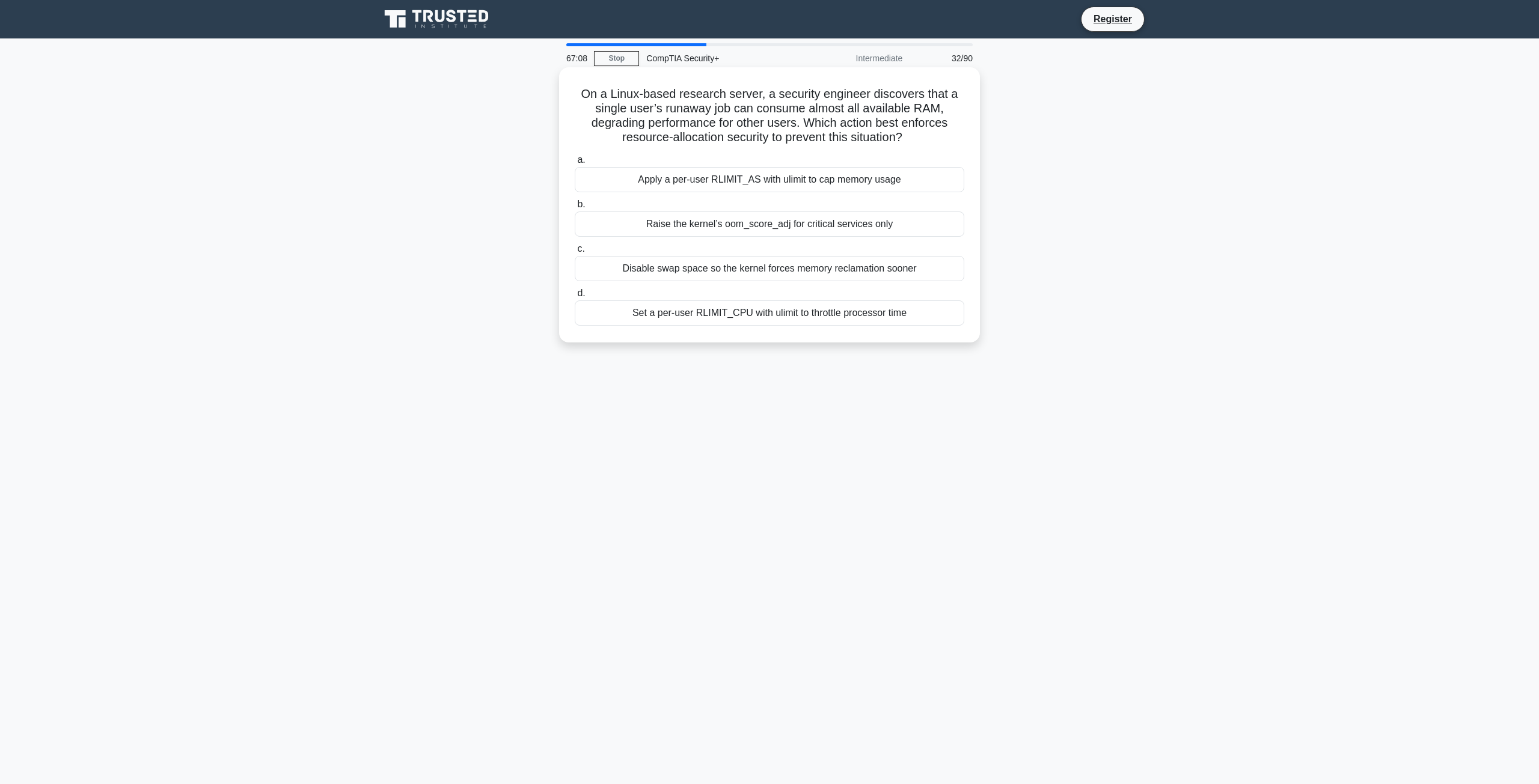
click at [679, 177] on div "Apply a per-user RLIMIT_AS with ulimit to cap memory usage" at bounding box center [770, 180] width 390 height 25
click at [575, 164] on input "a. Apply a per-user RLIMIT_AS with ulimit to cap memory usage" at bounding box center [575, 160] width 0 height 7
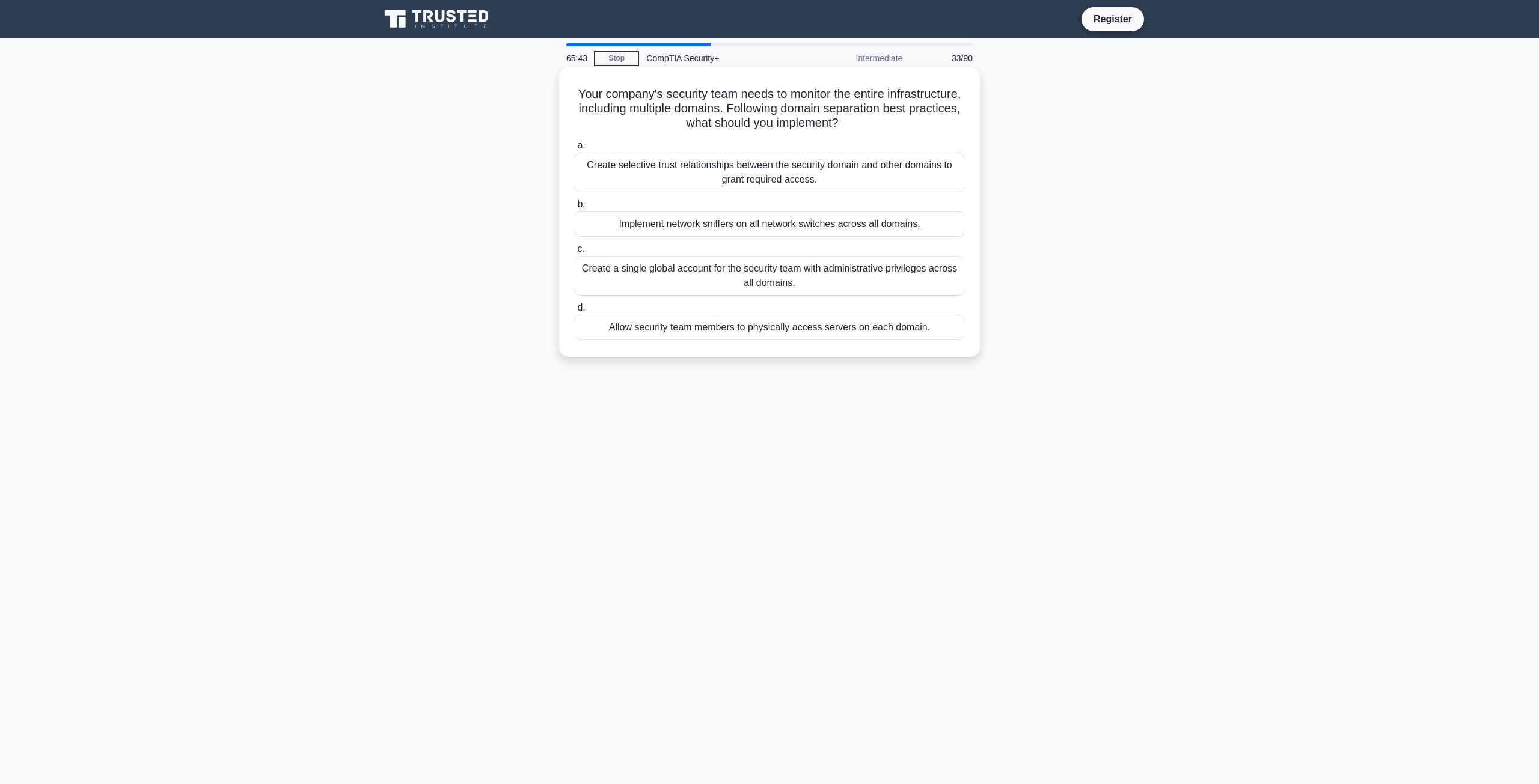
click at [651, 174] on div "Create selective trust relationships between the security domain and other doma…" at bounding box center [770, 172] width 390 height 40
click at [575, 149] on input "a. Create selective trust relationships between the security domain and other d…" at bounding box center [575, 146] width 0 height 7
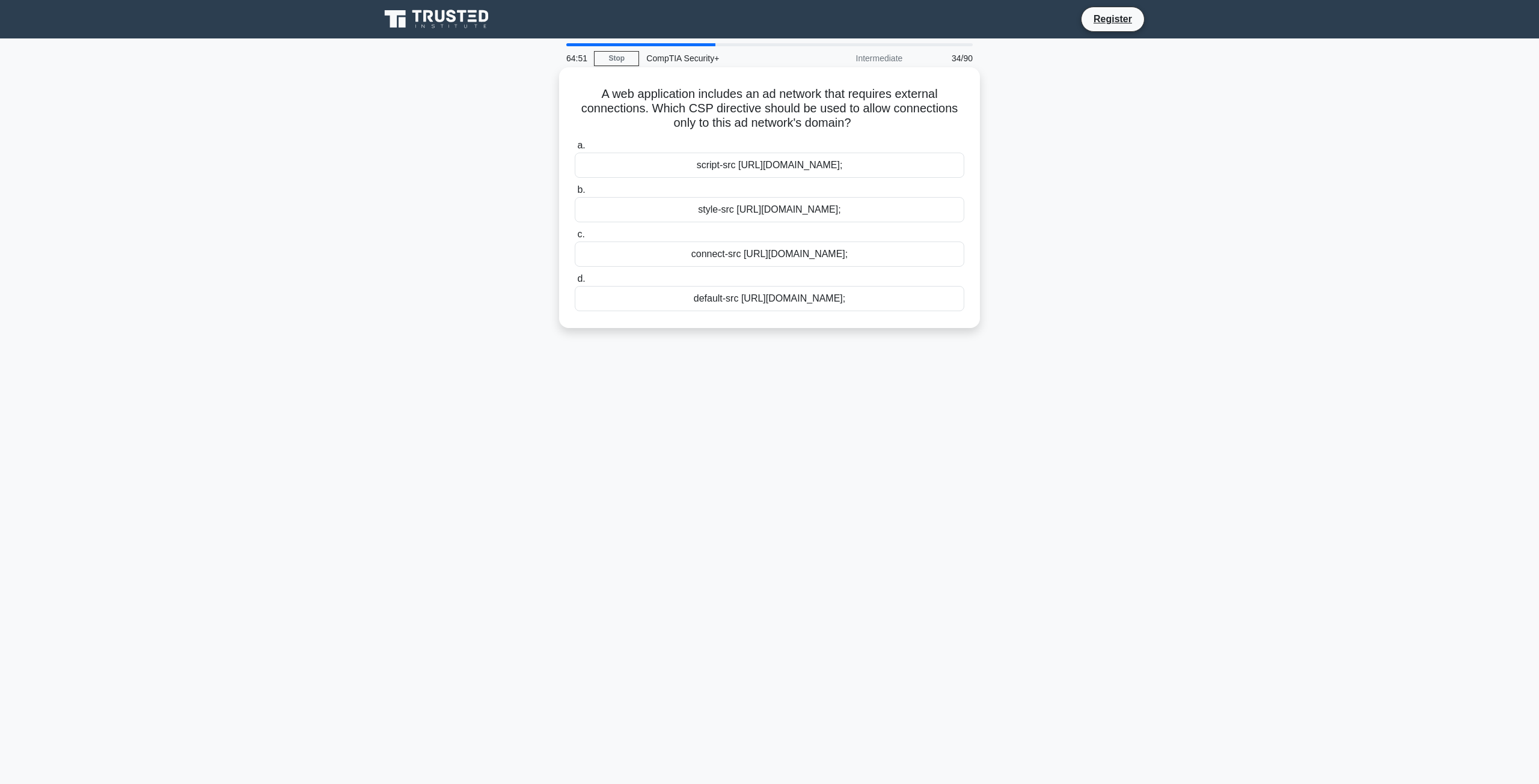
click at [675, 255] on div "connect-src https://adnetwork.example.com;" at bounding box center [770, 255] width 390 height 25
click at [575, 239] on input "c. connect-src https://adnetwork.example.com;" at bounding box center [575, 234] width 0 height 7
click at [699, 223] on div "Hybrid cryptosystem" at bounding box center [770, 210] width 390 height 25
click at [575, 194] on input "b. Hybrid cryptosystem" at bounding box center [575, 190] width 0 height 7
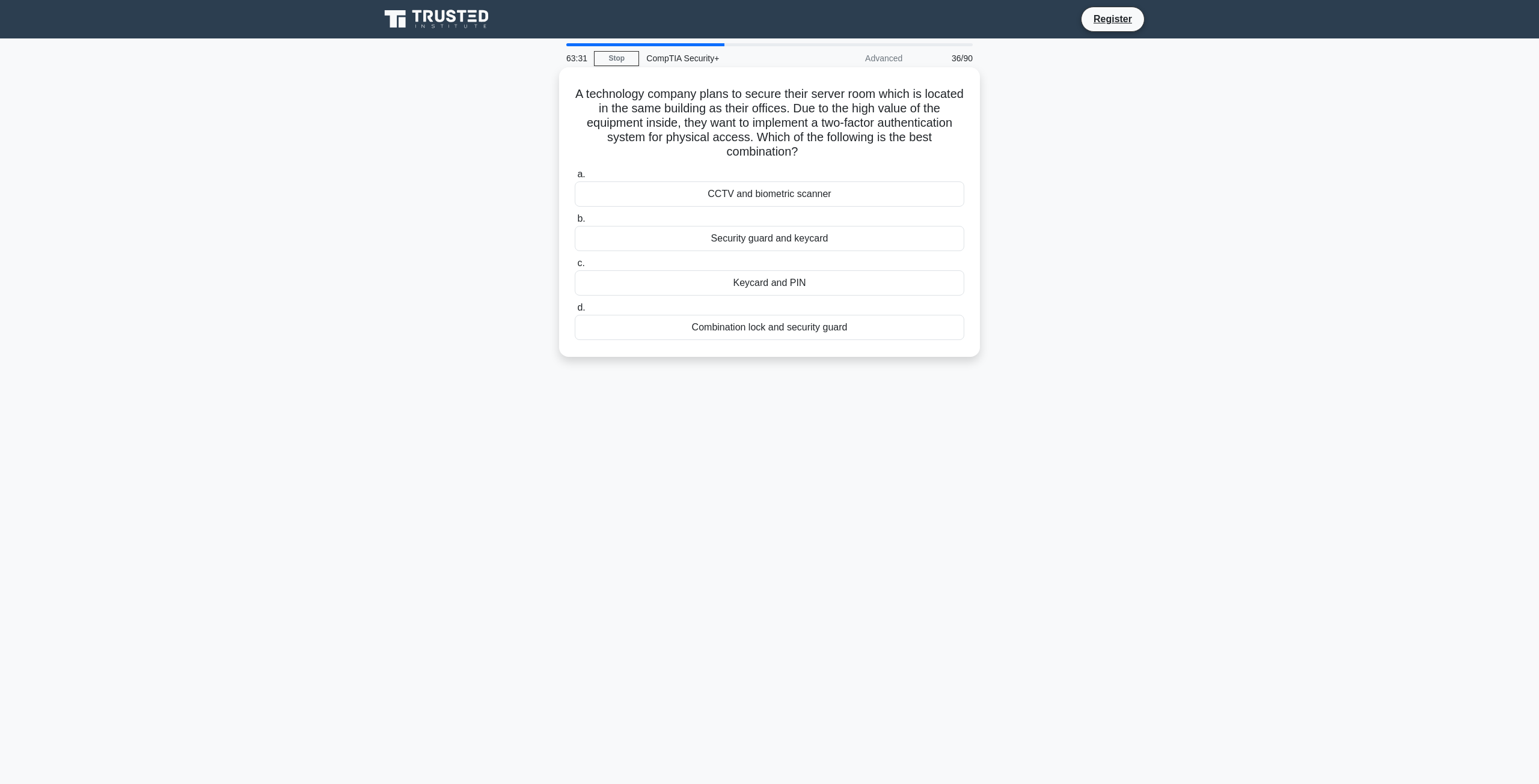
click at [654, 199] on div "CCTV and biometric scanner" at bounding box center [770, 194] width 390 height 25
click at [575, 178] on input "a. CCTV and biometric scanner" at bounding box center [575, 175] width 0 height 7
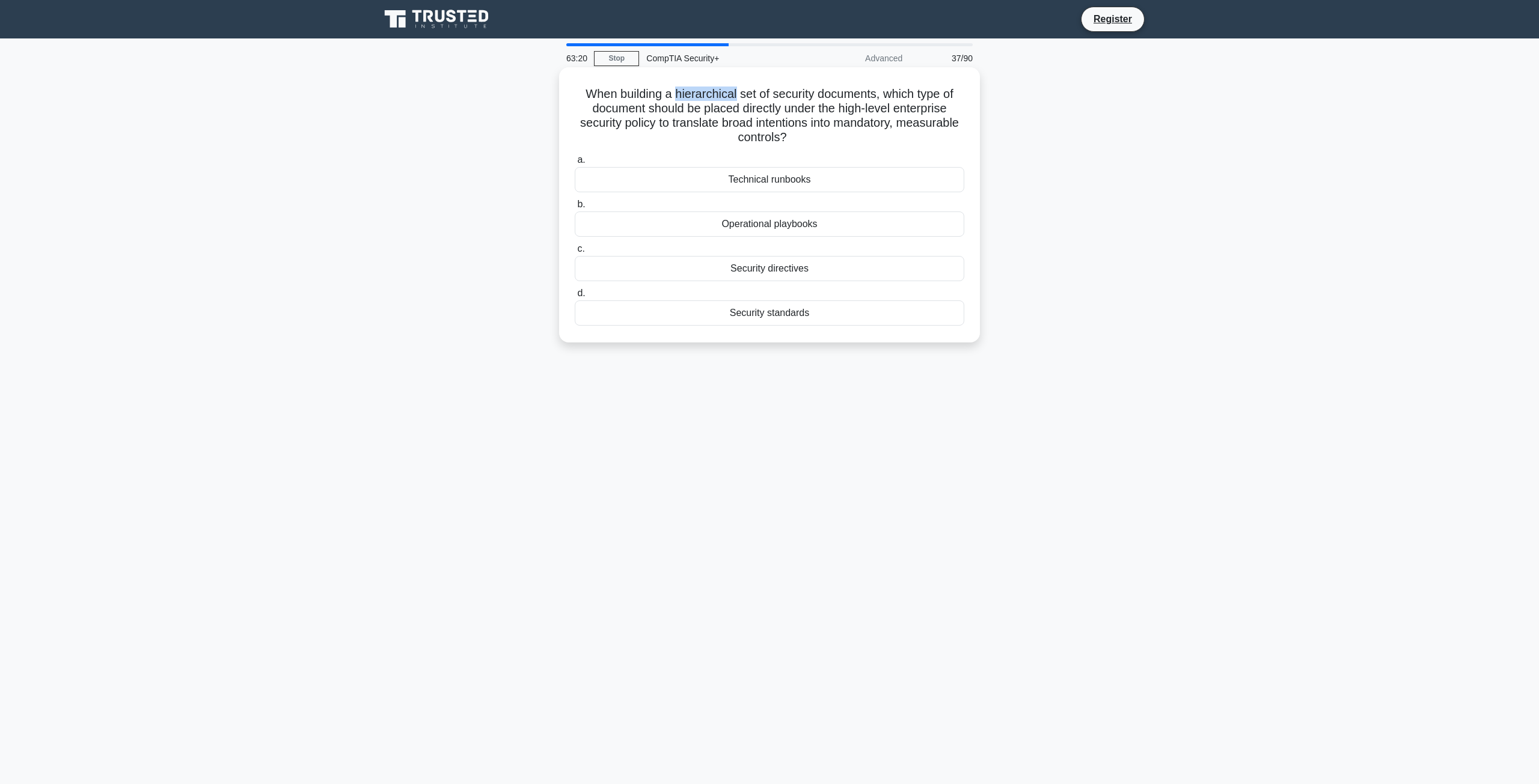
drag, startPoint x: 675, startPoint y: 97, endPoint x: 737, endPoint y: 97, distance: 62.0
click at [737, 97] on h5 "When building a hierarchical set of security documents, which type of document …" at bounding box center [770, 116] width 392 height 59
copy h5 "hierarchical"
click at [533, 150] on div "When building a hierarchical set of security documents, which type of document …" at bounding box center [770, 215] width 793 height 290
click at [679, 273] on div "Security directives" at bounding box center [770, 269] width 390 height 25
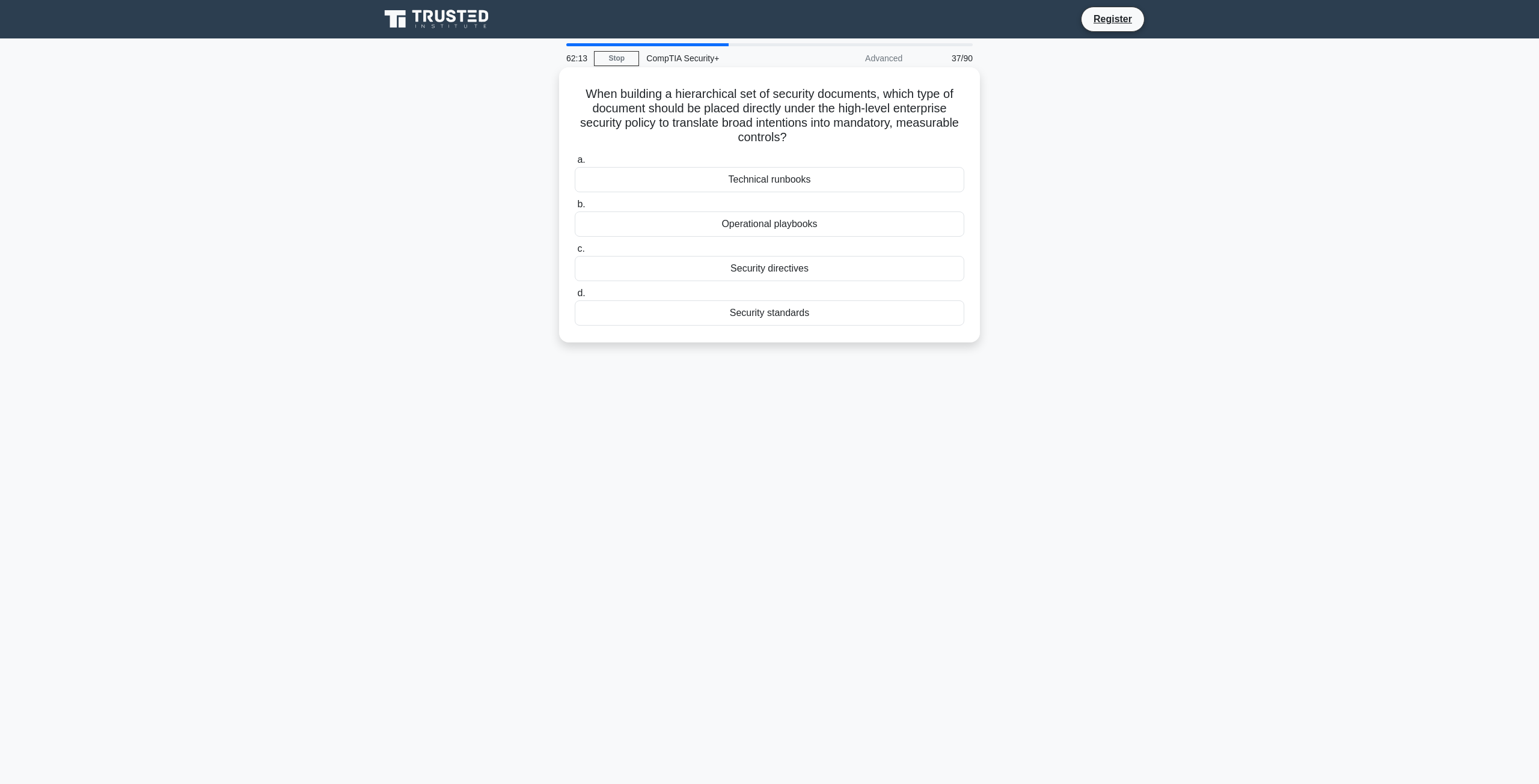
click at [575, 253] on input "c. Security directives" at bounding box center [575, 249] width 0 height 7
click at [650, 231] on div "Implementing intrusion detection systems (IDS)" at bounding box center [770, 224] width 390 height 25
click at [575, 208] on input "b. Implementing intrusion detection systems (IDS)" at bounding box center [575, 205] width 0 height 7
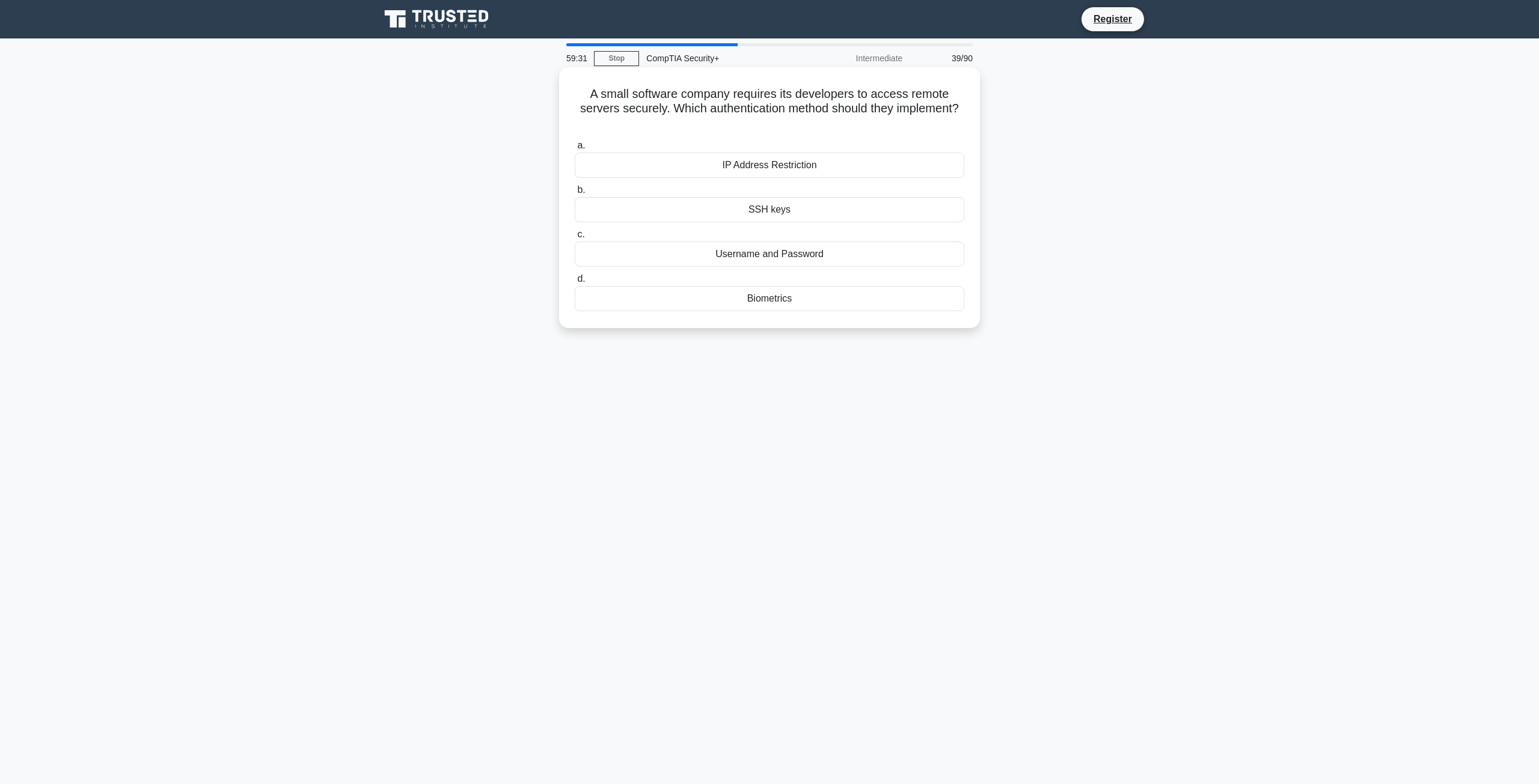
click at [702, 297] on div "Biometrics" at bounding box center [770, 299] width 390 height 25
click at [575, 283] on input "d. Biometrics" at bounding box center [575, 279] width 0 height 7
click at [642, 311] on div "Adjust the geofence boundary" at bounding box center [770, 299] width 390 height 25
click at [575, 283] on input "d. Adjust the geofence boundary" at bounding box center [575, 279] width 0 height 7
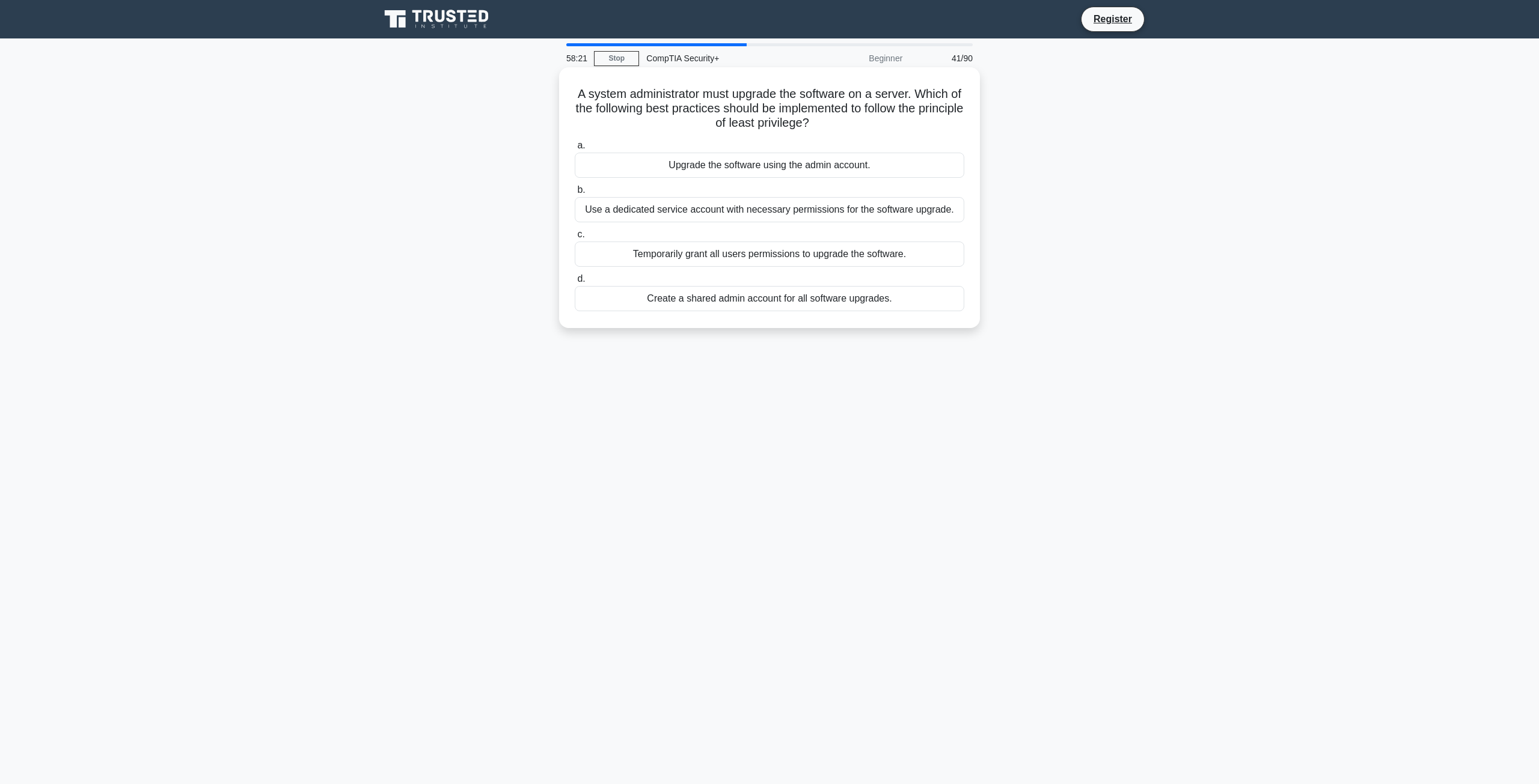
click at [601, 214] on div "Use a dedicated service account with necessary permissions for the software upg…" at bounding box center [770, 210] width 390 height 25
click at [575, 194] on input "b. Use a dedicated service account with necessary permissions for the software …" at bounding box center [575, 190] width 0 height 7
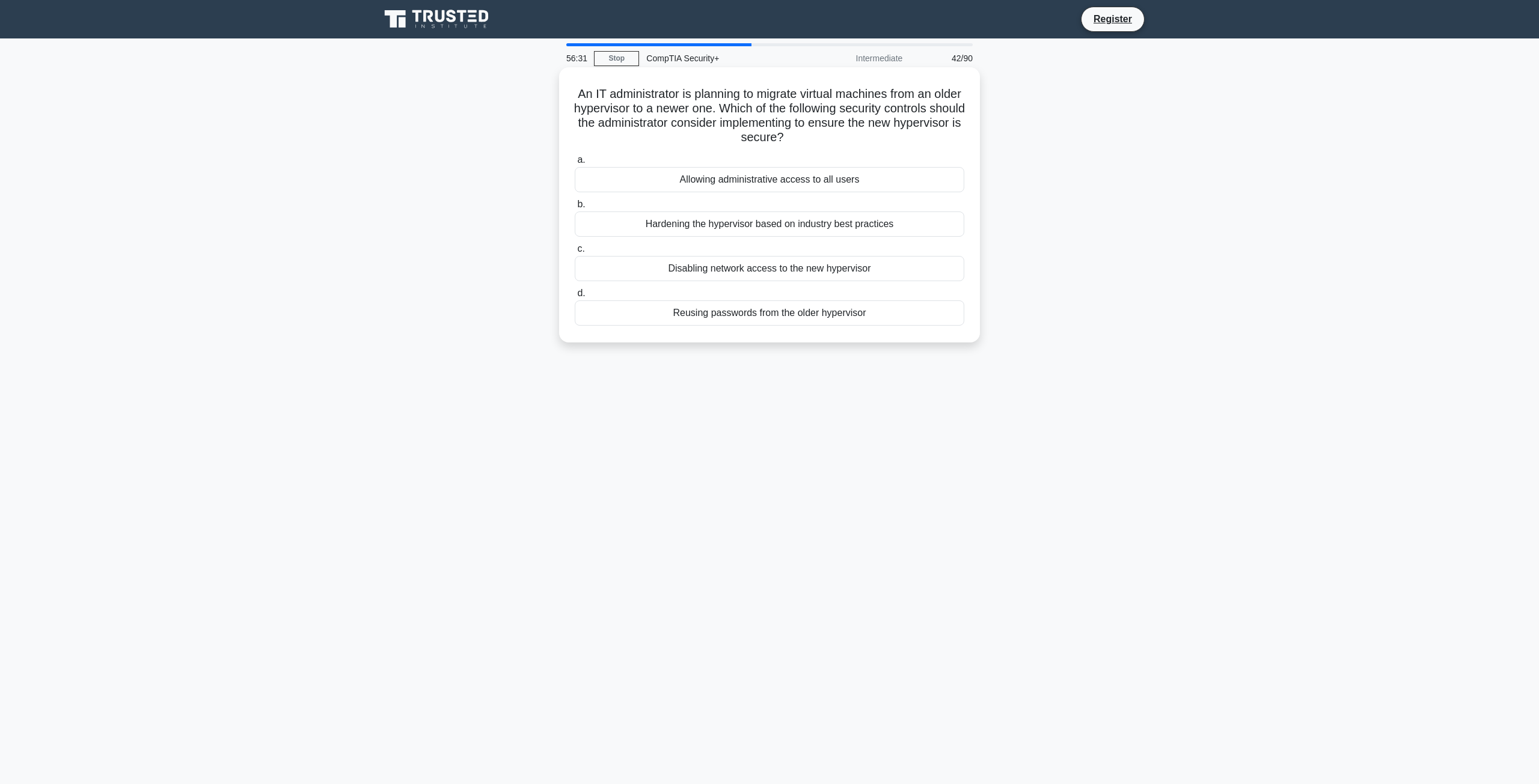
click at [601, 225] on div "Hardening the hypervisor based on industry best practices" at bounding box center [770, 224] width 390 height 25
click at [575, 208] on input "b. Hardening the hypervisor based on industry best practices" at bounding box center [575, 205] width 0 height 7
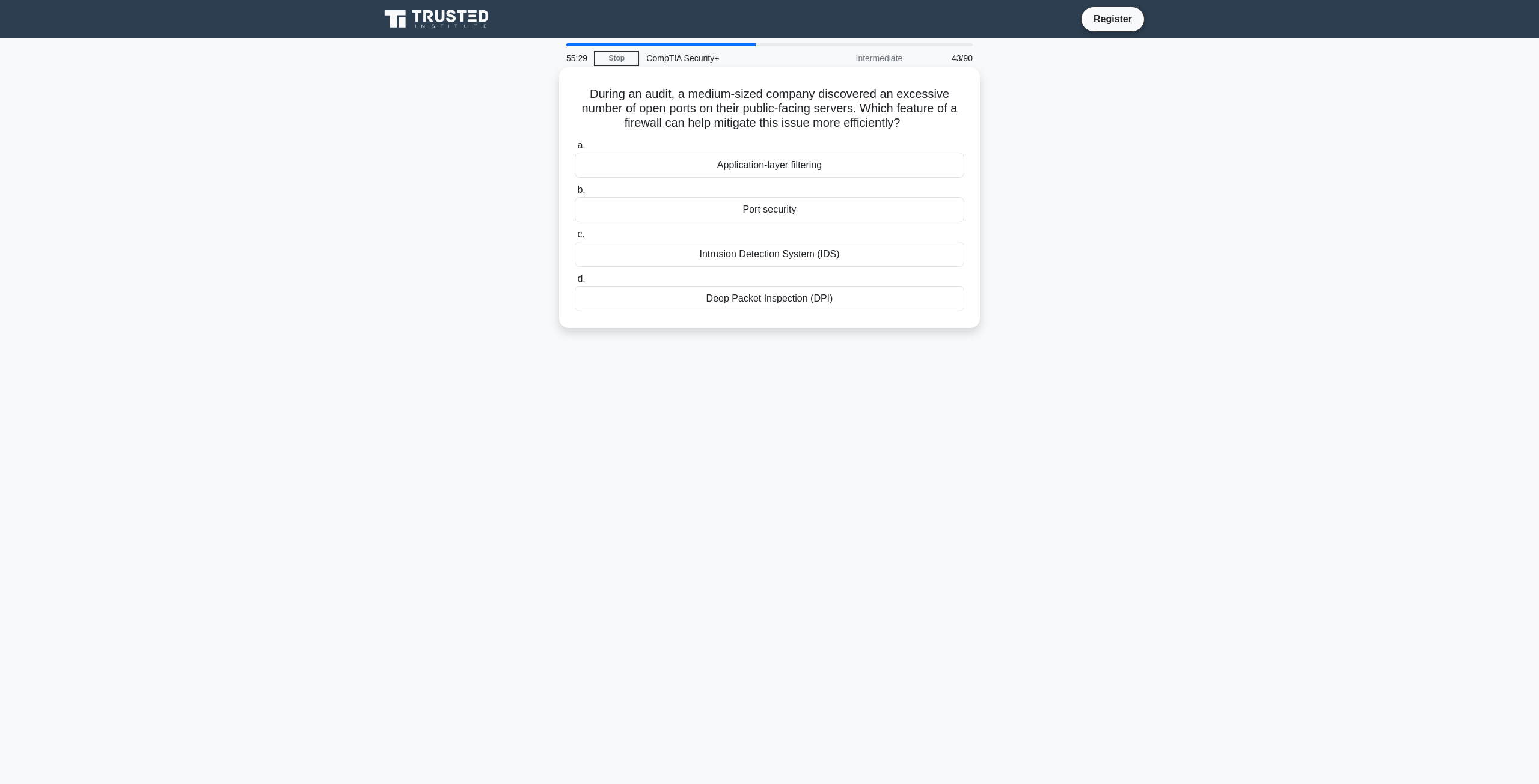
click at [677, 258] on div "Intrusion Detection System (IDS)" at bounding box center [770, 255] width 390 height 25
click at [575, 239] on input "c. Intrusion Detection System (IDS)" at bounding box center [575, 234] width 0 height 7
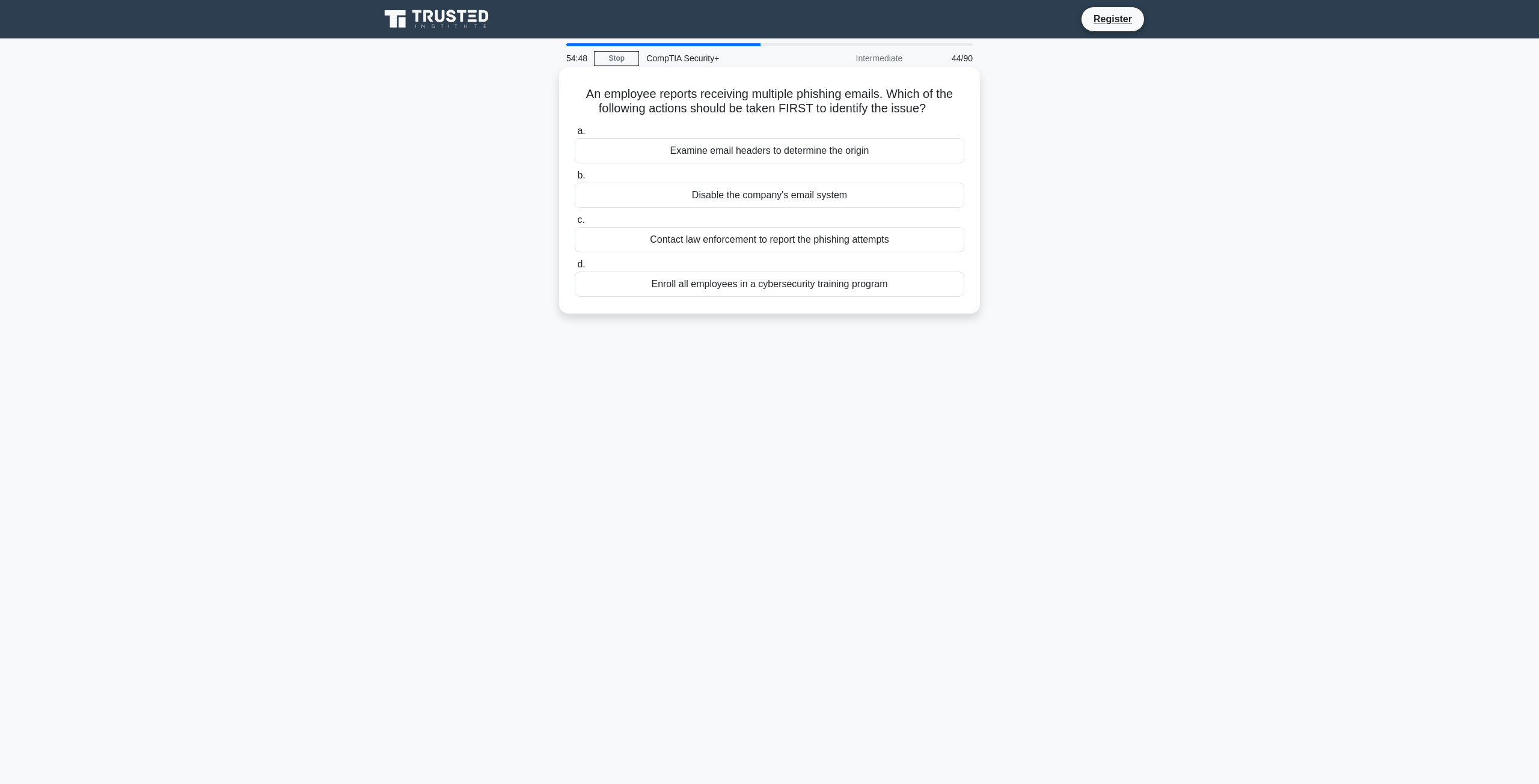
click at [651, 151] on div "Examine email headers to determine the origin" at bounding box center [770, 151] width 390 height 25
click at [575, 135] on input "a. Examine email headers to determine the origin" at bounding box center [575, 131] width 0 height 7
click at [627, 199] on div "Revoke access privileges and conduct user account forensics." at bounding box center [770, 196] width 390 height 25
click at [575, 180] on input "b. Revoke access privileges and conduct user account forensics." at bounding box center [575, 175] width 0 height 7
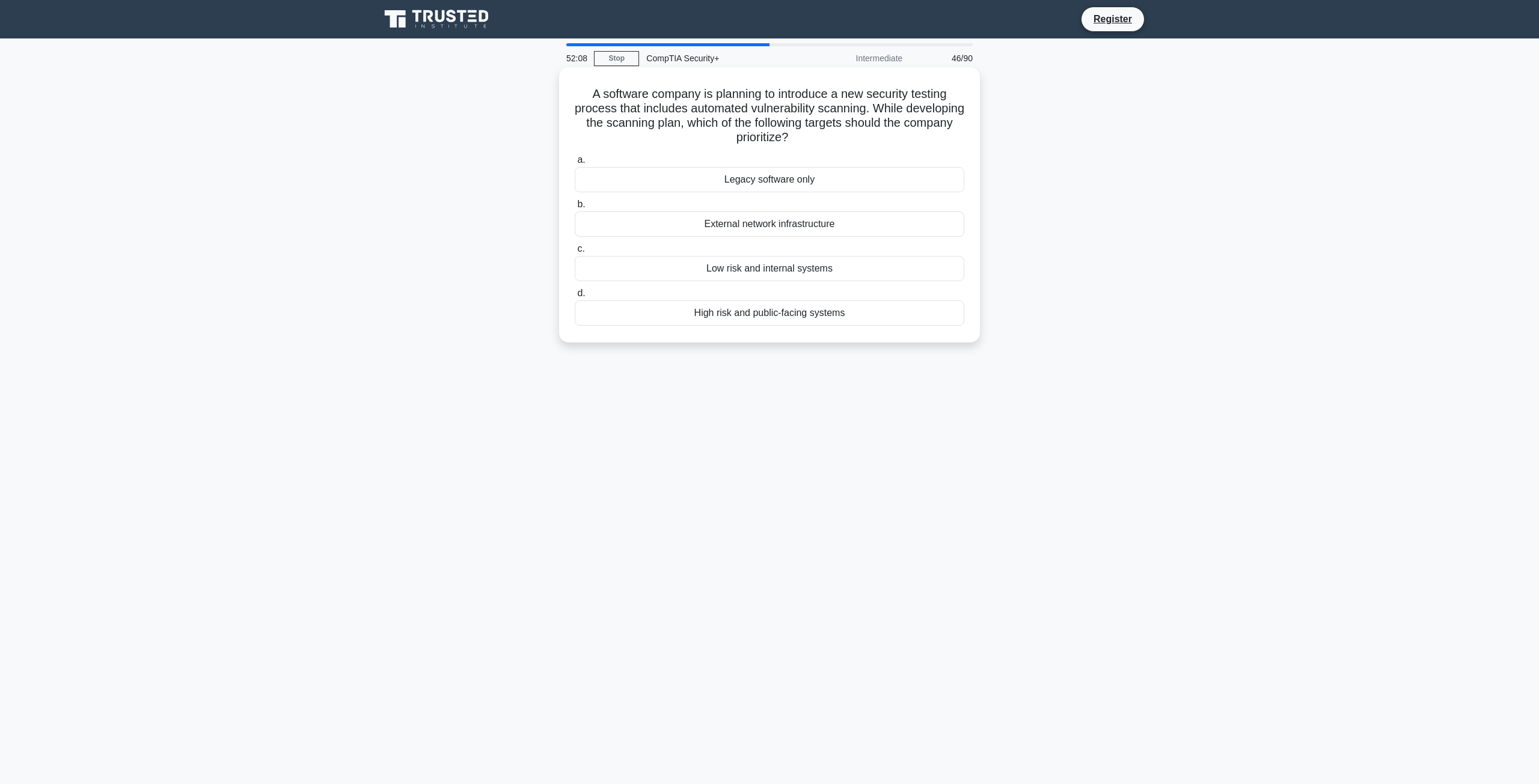
click at [688, 316] on div "High risk and public-facing systems" at bounding box center [770, 313] width 390 height 25
click at [575, 297] on input "d. High risk and public-facing systems" at bounding box center [575, 293] width 0 height 7
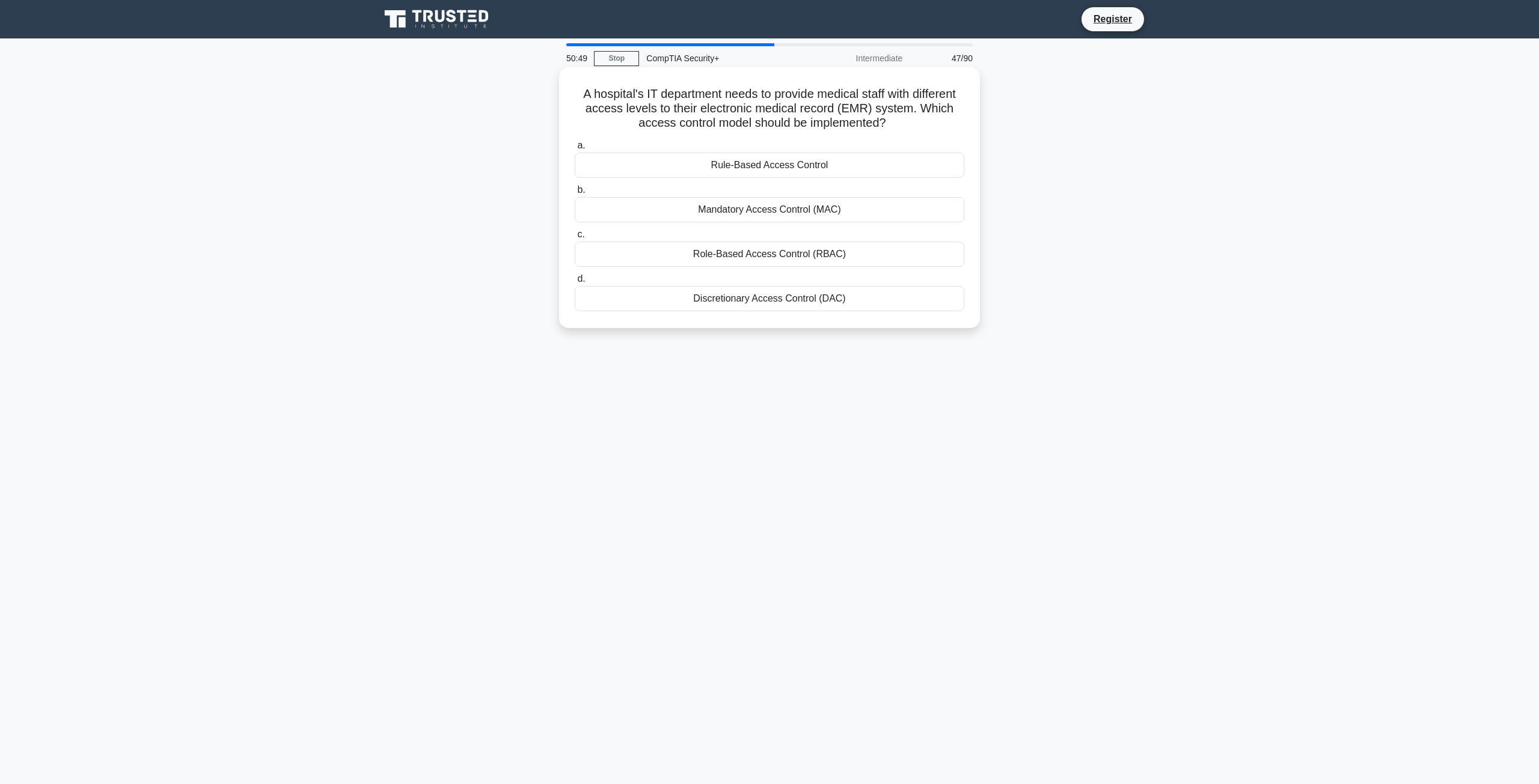
click at [696, 209] on div "Mandatory Access Control (MAC)" at bounding box center [770, 210] width 390 height 25
click at [575, 194] on input "b. Mandatory Access Control (MAC)" at bounding box center [575, 190] width 0 height 7
click at [678, 302] on div "A hash matched a known malware signature" at bounding box center [770, 299] width 390 height 25
click at [575, 283] on input "d. A hash matched a known malware signature" at bounding box center [575, 279] width 0 height 7
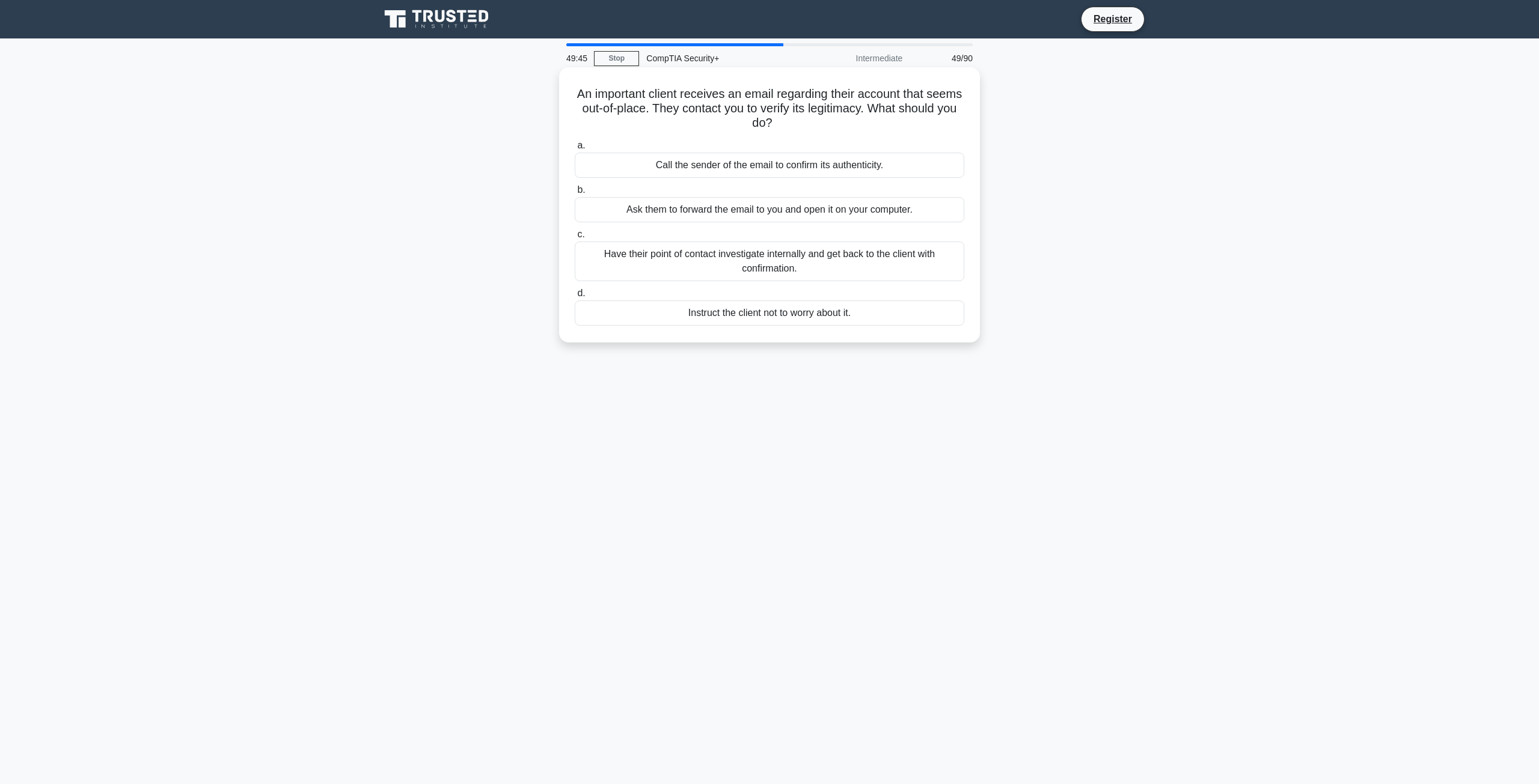
click at [607, 267] on div "Have their point of contact investigate internally and get back to the client w…" at bounding box center [770, 261] width 390 height 40
click at [575, 239] on input "c. Have their point of contact investigate internally and get back to the clien…" at bounding box center [575, 234] width 0 height 7
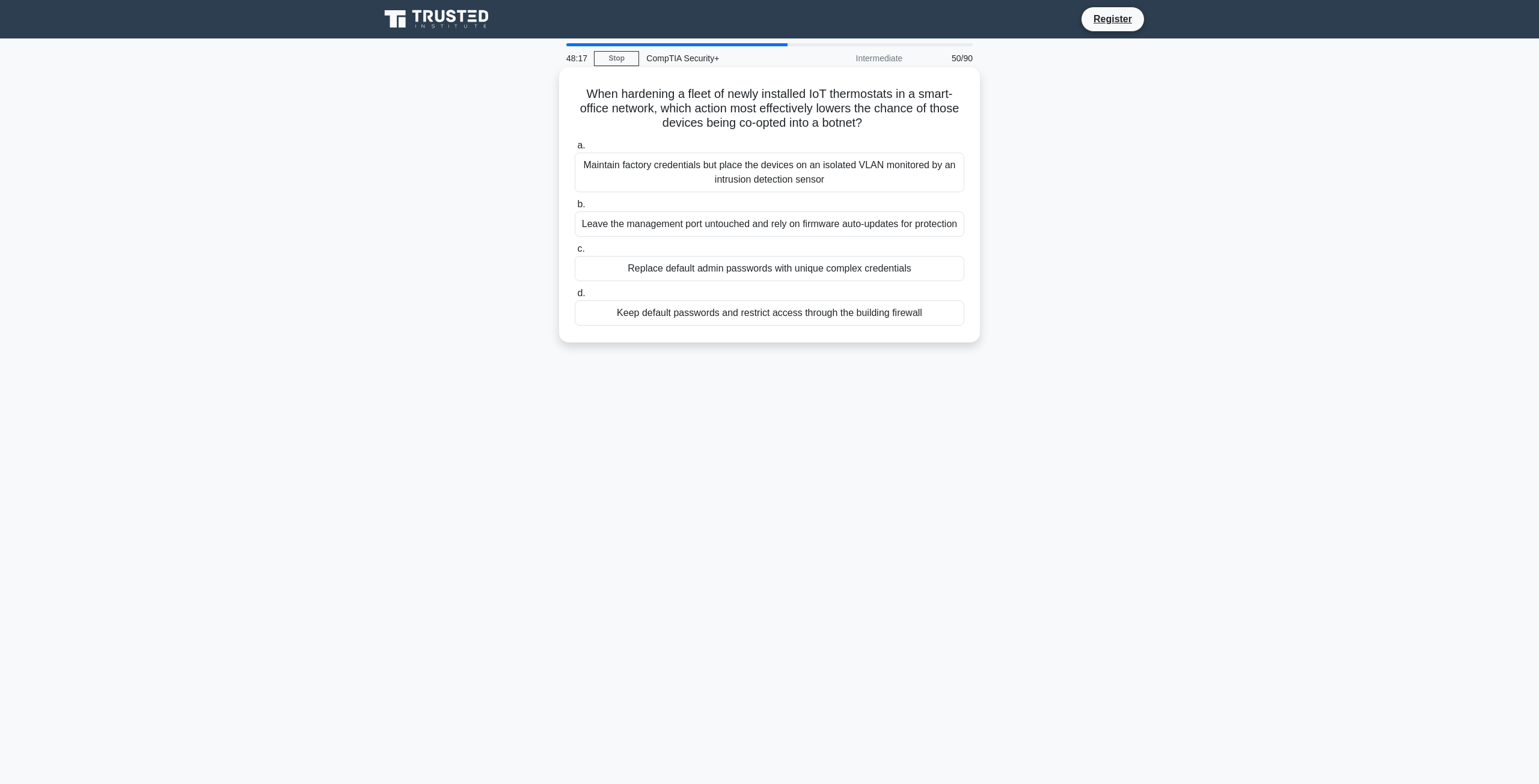
click at [685, 171] on div "Maintain factory credentials but place the devices on an isolated VLAN monitore…" at bounding box center [770, 172] width 390 height 40
click at [575, 149] on input "a. Maintain factory credentials but place the devices on an isolated VLAN monit…" at bounding box center [575, 146] width 0 height 7
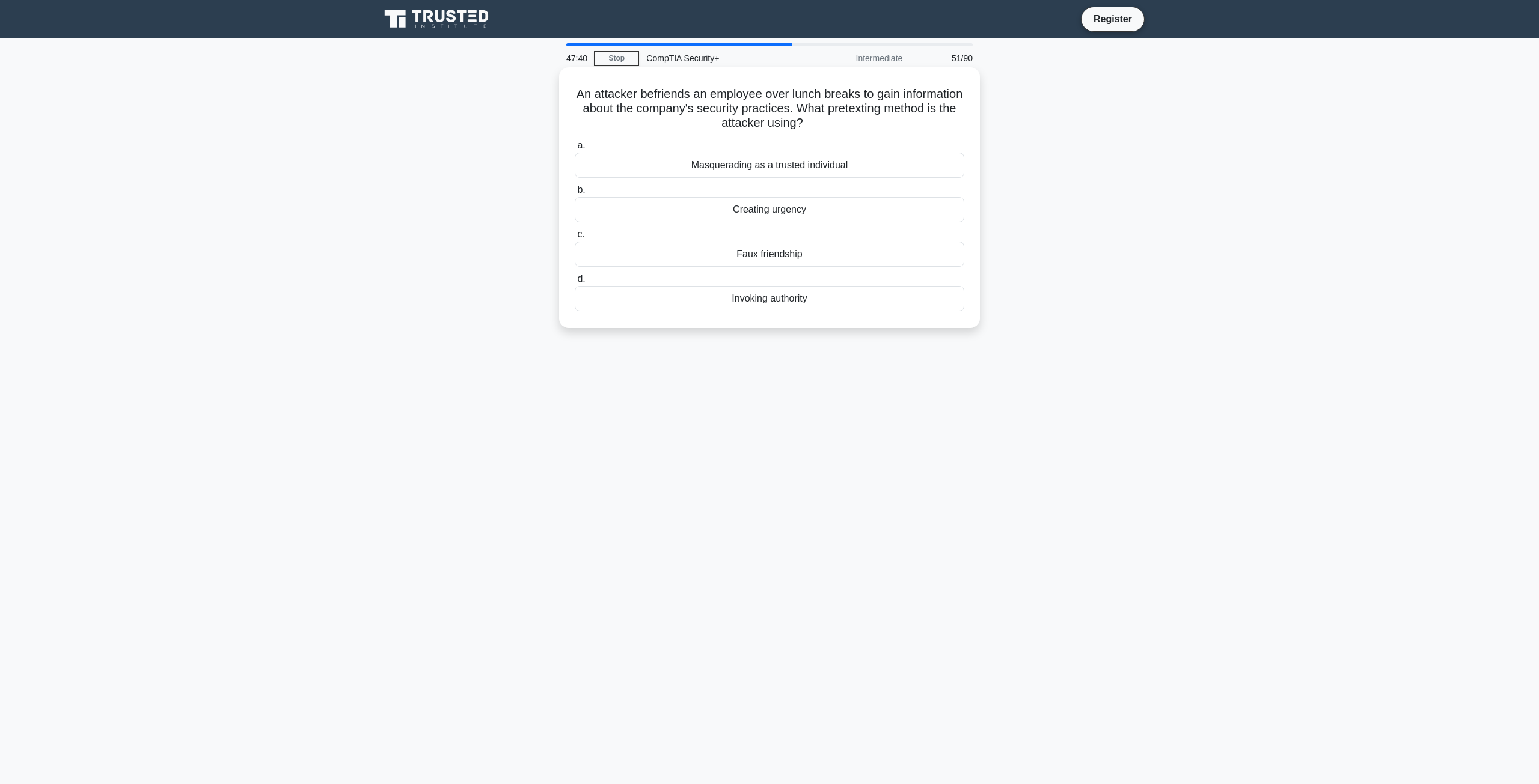
click at [686, 256] on div "Faux friendship" at bounding box center [770, 255] width 390 height 25
click at [575, 239] on input "c. Faux friendship" at bounding box center [575, 234] width 0 height 7
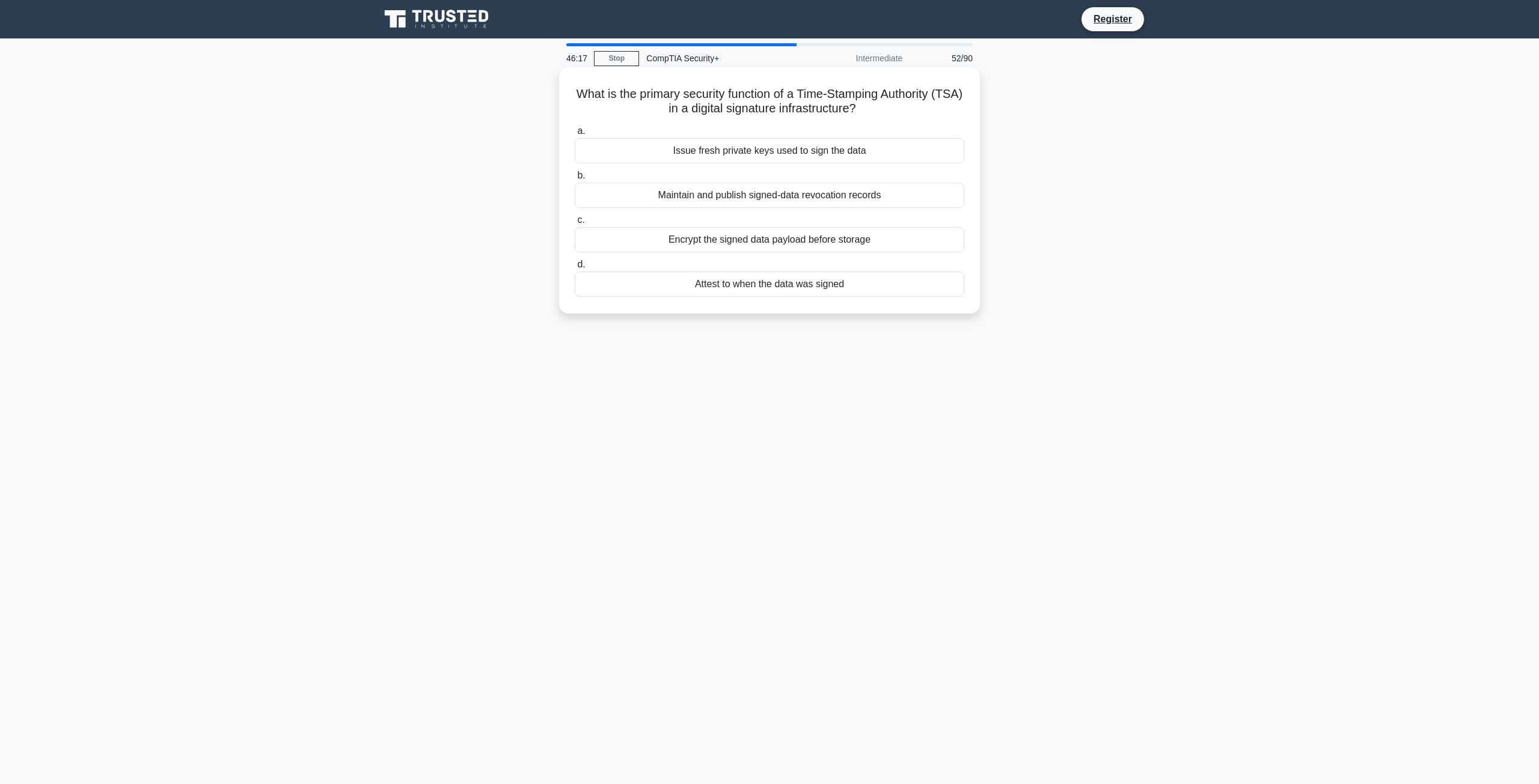
click at [740, 290] on div "Attest to when the data was signed" at bounding box center [770, 284] width 390 height 25
click at [575, 269] on input "d. Attest to when the data was signed" at bounding box center [575, 264] width 0 height 7
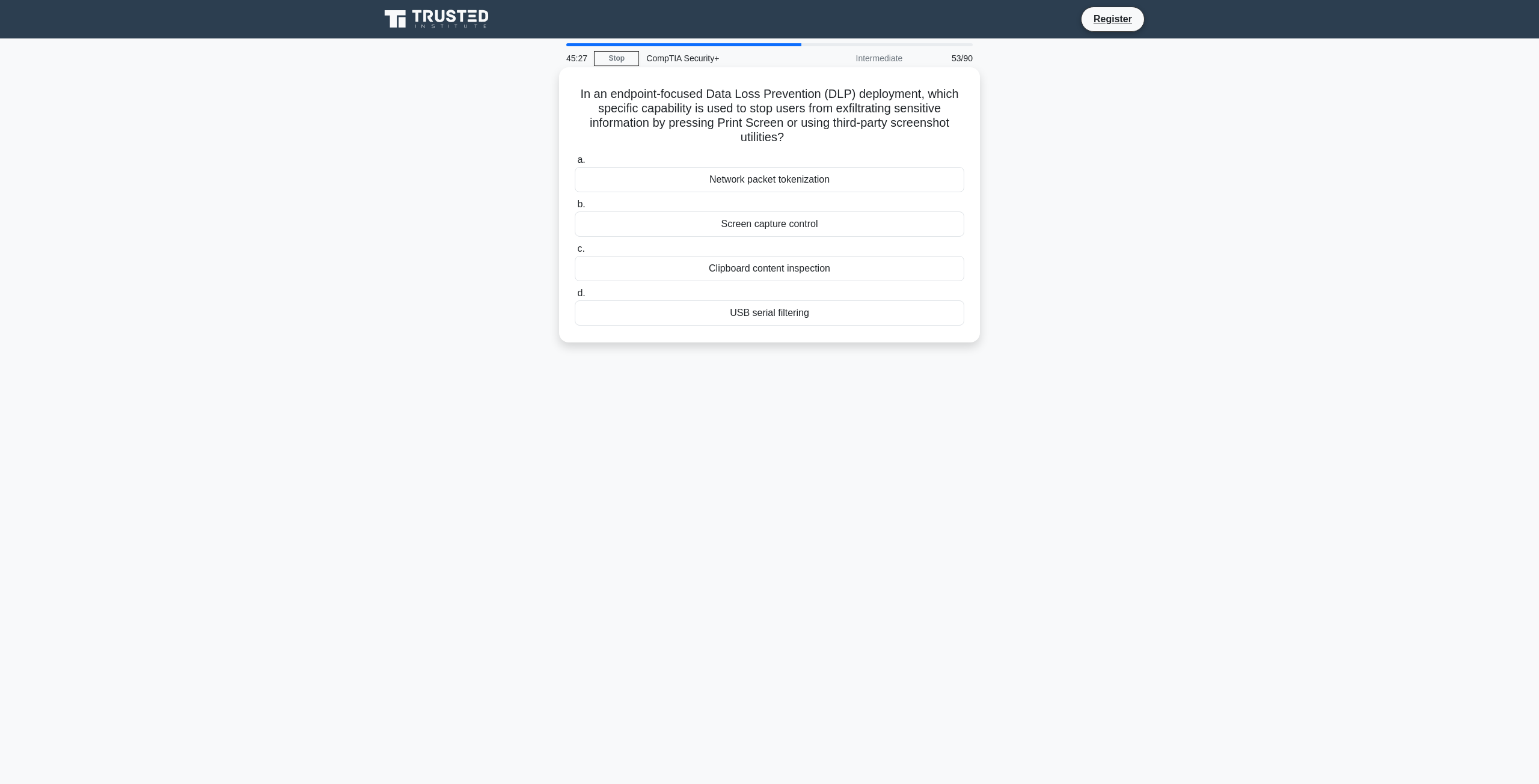
click at [668, 226] on div "Screen capture control" at bounding box center [770, 224] width 390 height 25
click at [575, 208] on input "b. Screen capture control" at bounding box center [575, 205] width 0 height 7
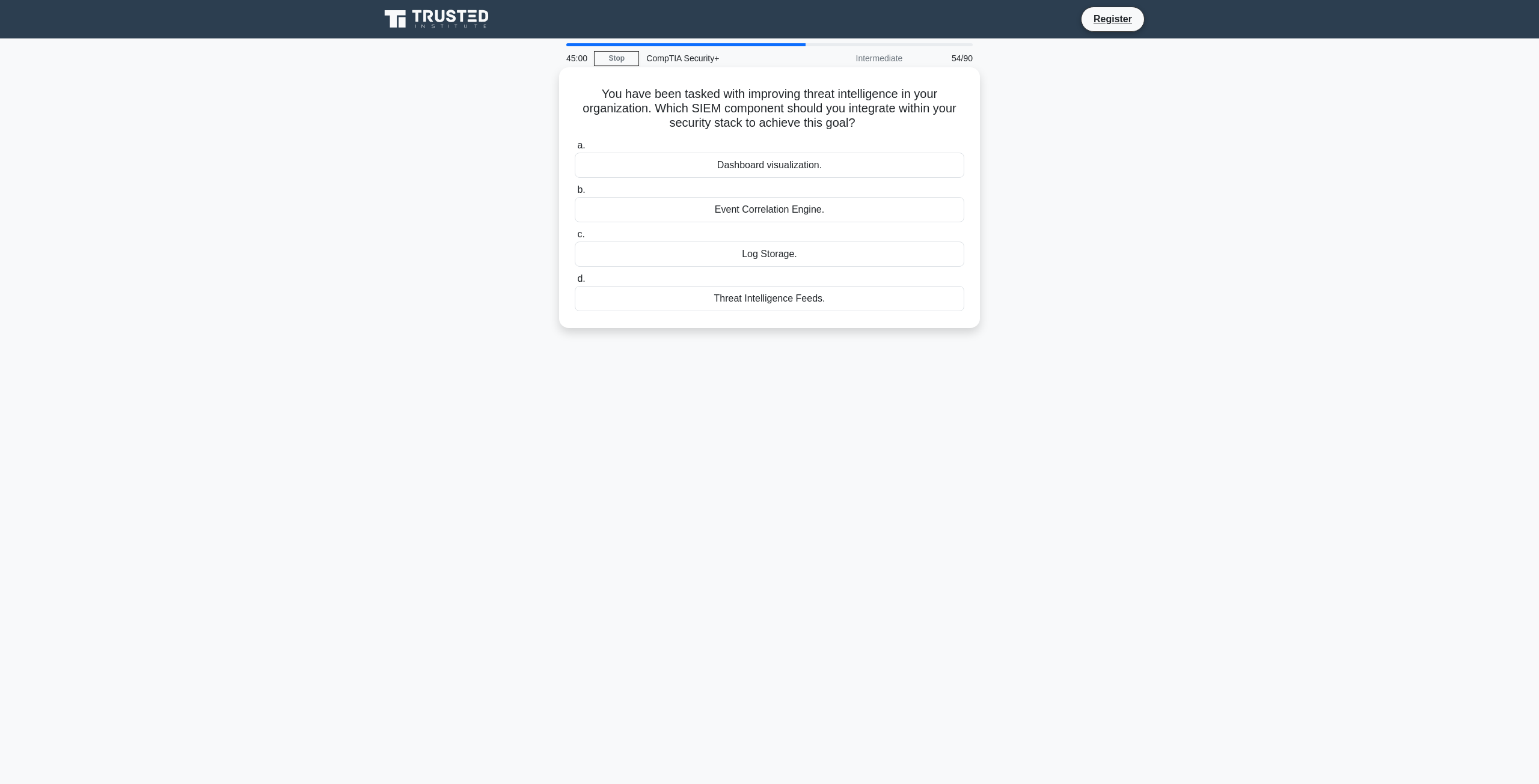
click at [637, 311] on div "Threat Intelligence Feeds." at bounding box center [770, 299] width 390 height 25
click at [575, 283] on input "d. Threat Intelligence Feeds." at bounding box center [575, 279] width 0 height 7
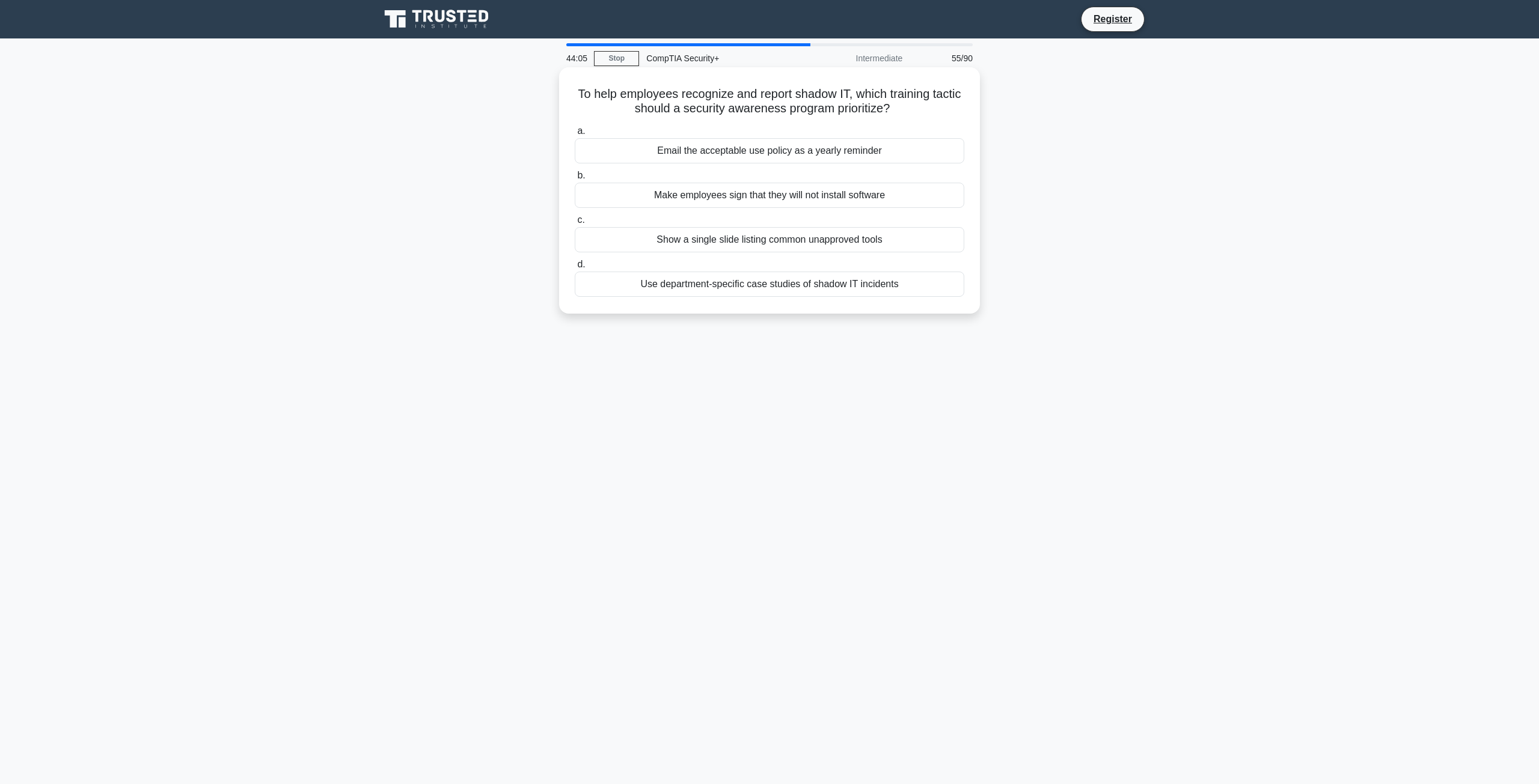
click at [637, 290] on div "Use department-specific case studies of shadow IT incidents" at bounding box center [770, 284] width 390 height 25
click at [575, 269] on input "d. Use department-specific case studies of shadow IT incidents" at bounding box center [575, 264] width 0 height 7
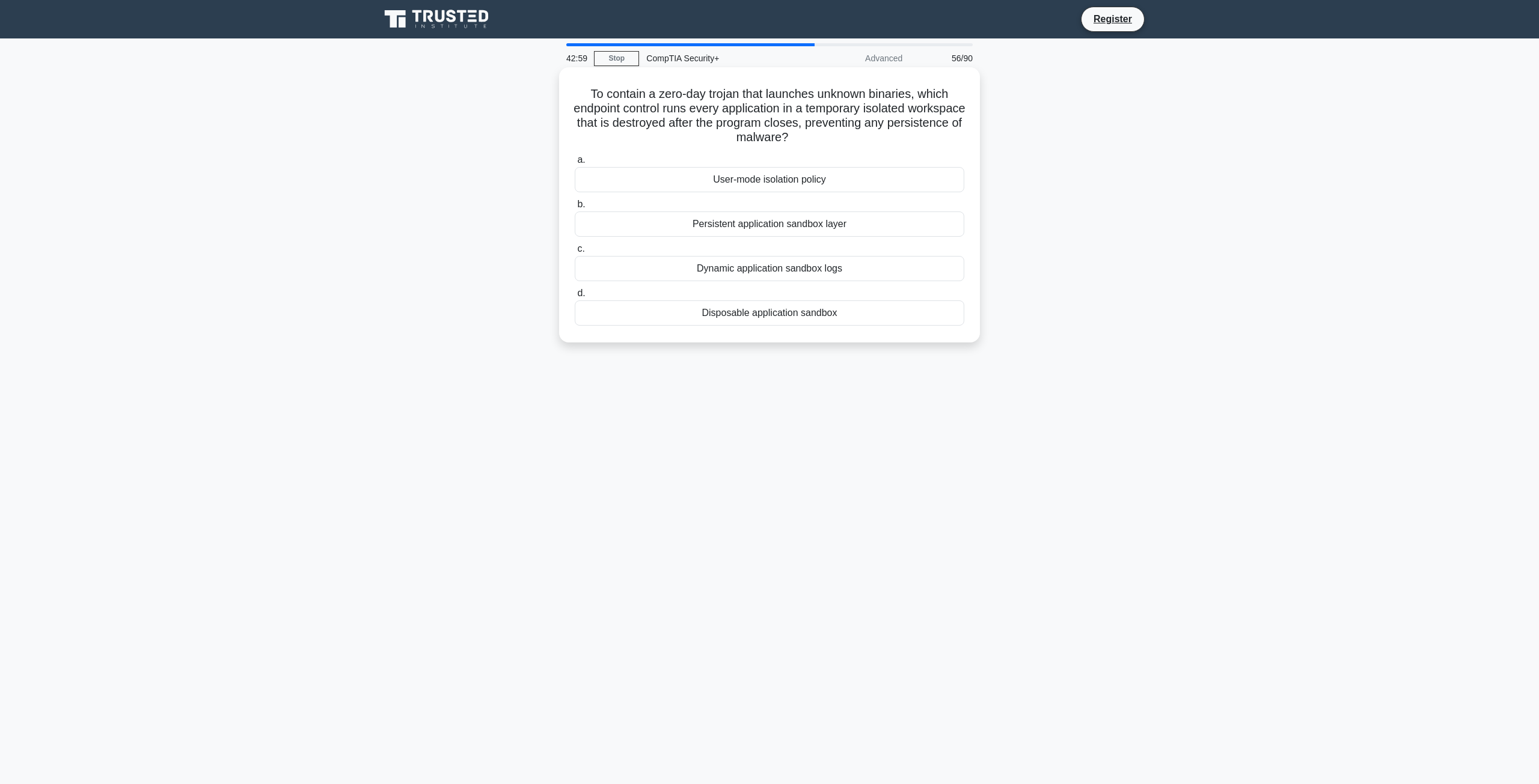
click at [642, 314] on div "Disposable application sandbox" at bounding box center [770, 313] width 390 height 25
click at [575, 297] on input "d. Disposable application sandbox" at bounding box center [575, 293] width 0 height 7
click at [741, 319] on div "Resource reservations" at bounding box center [770, 313] width 390 height 25
click at [575, 297] on input "d. Resource reservations" at bounding box center [575, 293] width 0 height 7
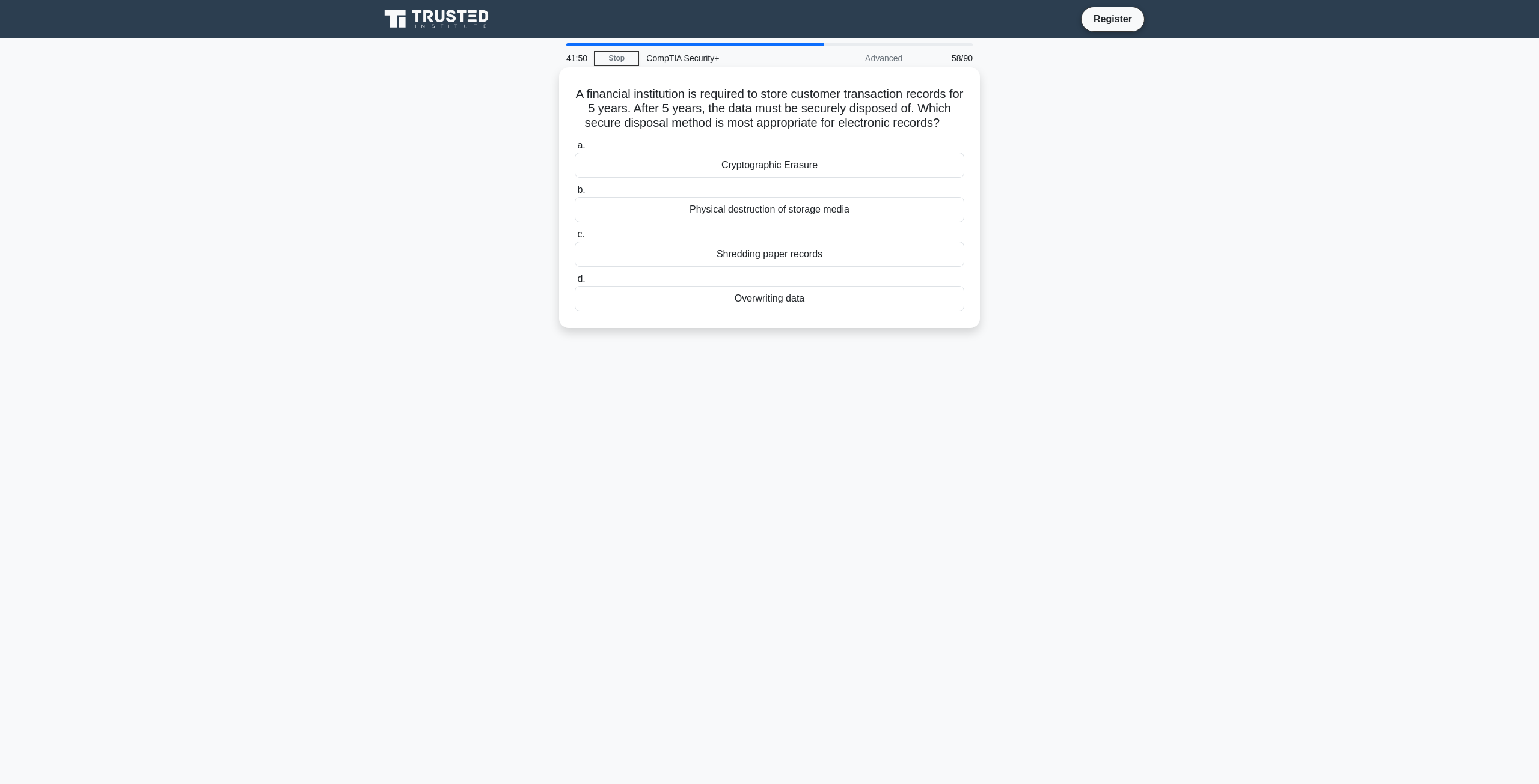
click at [666, 304] on div "Overwriting data" at bounding box center [770, 299] width 390 height 25
click at [575, 283] on input "d. Overwriting data" at bounding box center [575, 279] width 0 height 7
click at [679, 297] on div "Disconnect all affected computers from the network" at bounding box center [770, 299] width 390 height 25
click at [575, 283] on input "d. Disconnect all affected computers from the network" at bounding box center [575, 279] width 0 height 7
click at [640, 255] on div "Conduct a tabletop exercise with relevant stakeholders" at bounding box center [770, 255] width 390 height 25
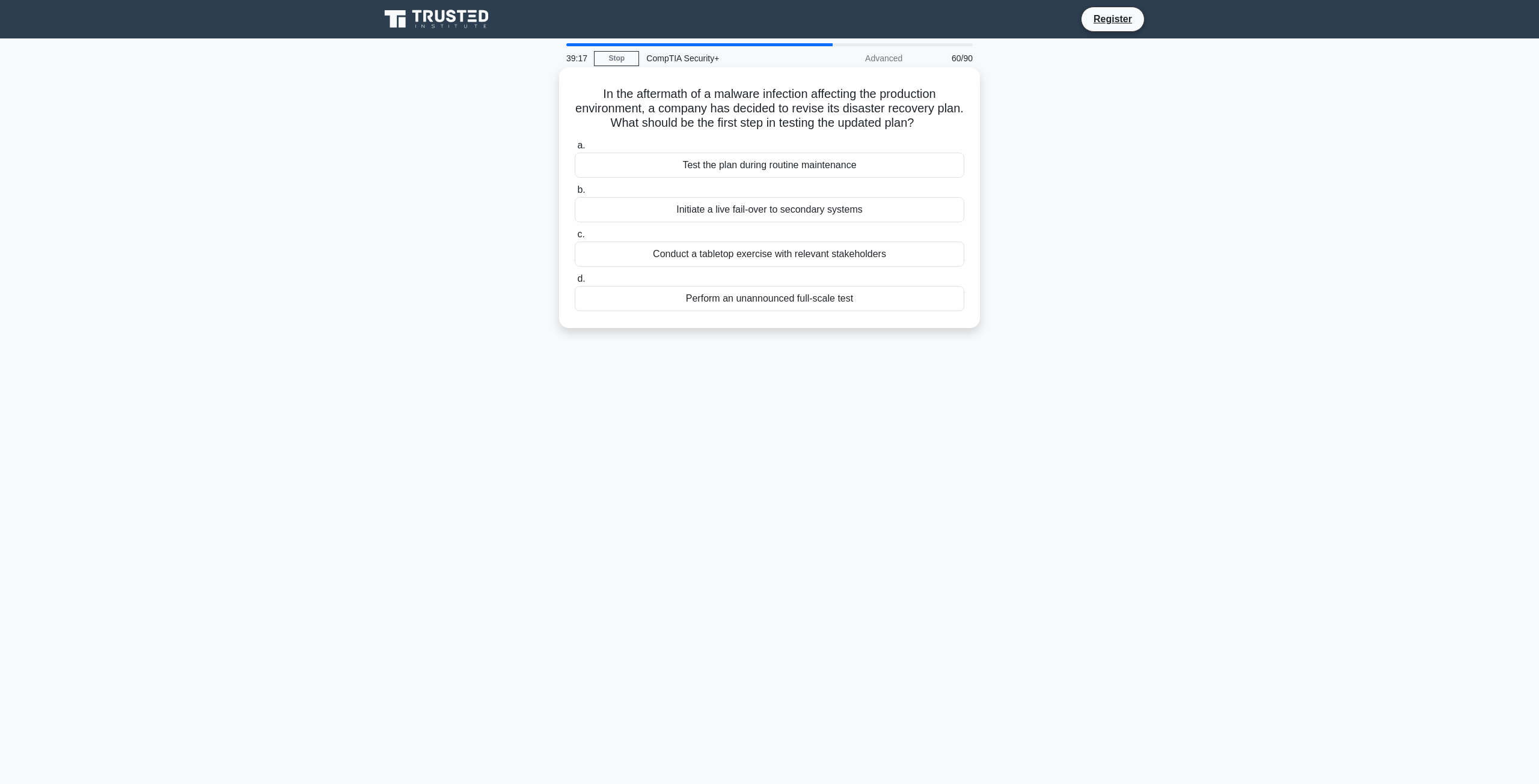
click at [575, 239] on input "c. Conduct a tabletop exercise with relevant stakeholders" at bounding box center [575, 234] width 0 height 7
click at [612, 302] on div "Require a unique, single-use nonce with each signed request" at bounding box center [770, 299] width 390 height 25
click at [575, 283] on input "d. Require a unique, single-use nonce with each signed request" at bounding box center [575, 279] width 0 height 7
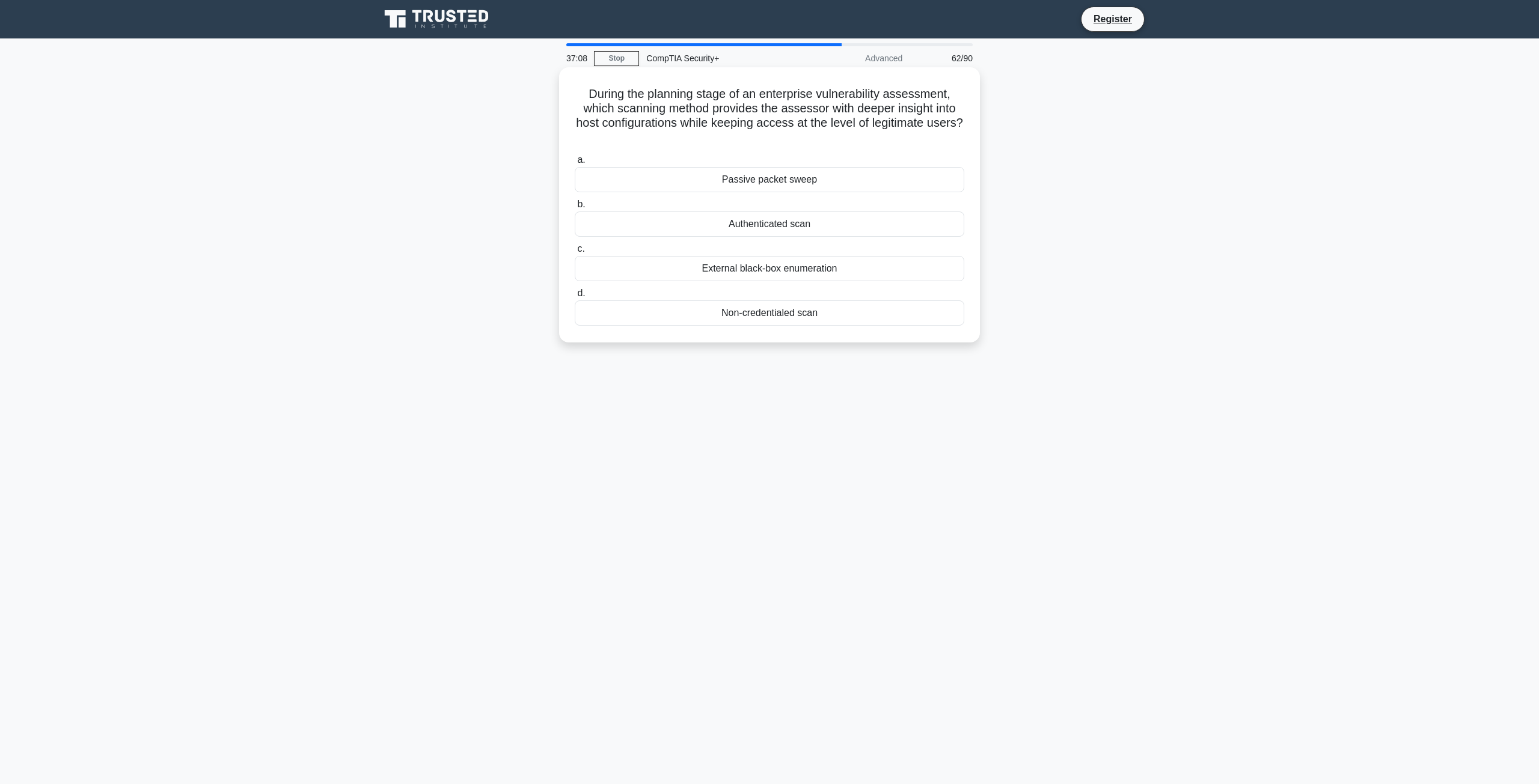
click at [783, 314] on div "Non-credentialed scan" at bounding box center [770, 313] width 390 height 25
click at [575, 297] on input "d. Non-credentialed scan" at bounding box center [575, 293] width 0 height 7
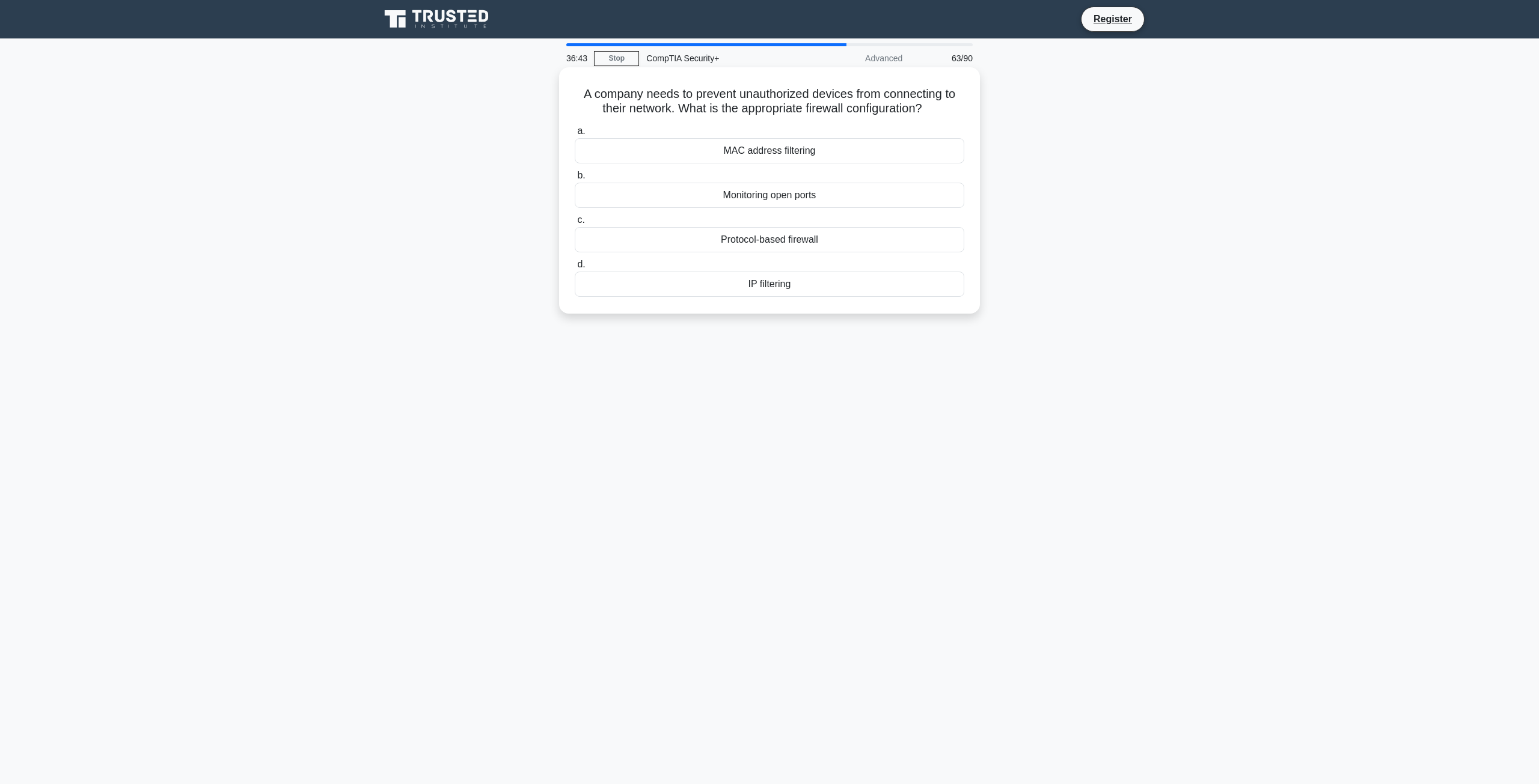
click at [676, 158] on div "MAC address filtering" at bounding box center [770, 151] width 390 height 25
click at [575, 135] on input "a. MAC address filtering" at bounding box center [575, 131] width 0 height 7
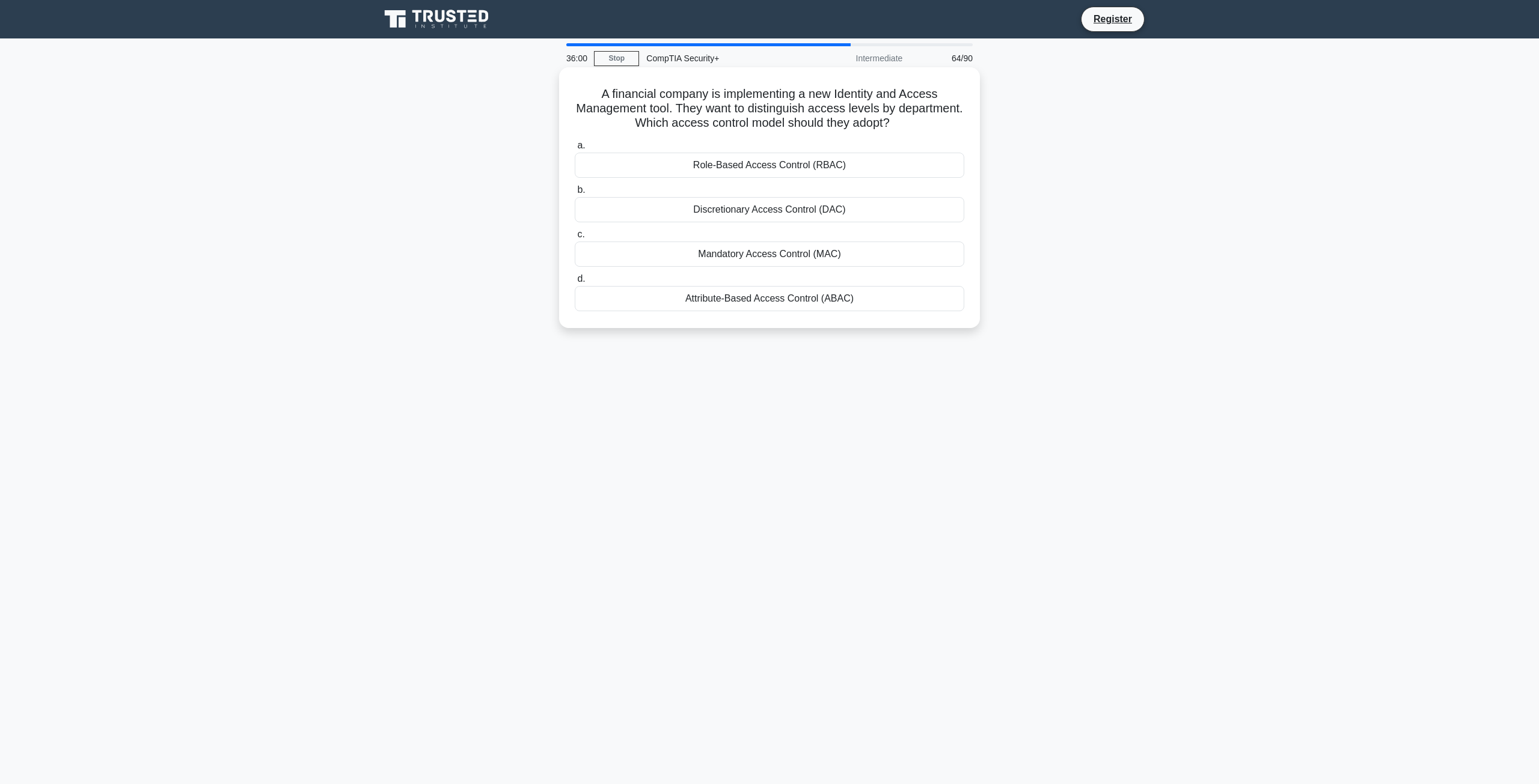
drag, startPoint x: 595, startPoint y: 93, endPoint x: 899, endPoint y: 113, distance: 304.7
click at [942, 123] on h5 "A financial company is implementing a new Identity and Access Management tool. …" at bounding box center [770, 109] width 392 height 45
copy h5 "A financial company is implementing a new Identity and Access Management tool. …"
click at [641, 291] on div "Attribute-Based Access Control (ABAC)" at bounding box center [770, 299] width 390 height 25
click at [575, 283] on input "d. Attribute-Based Access Control (ABAC)" at bounding box center [575, 279] width 0 height 7
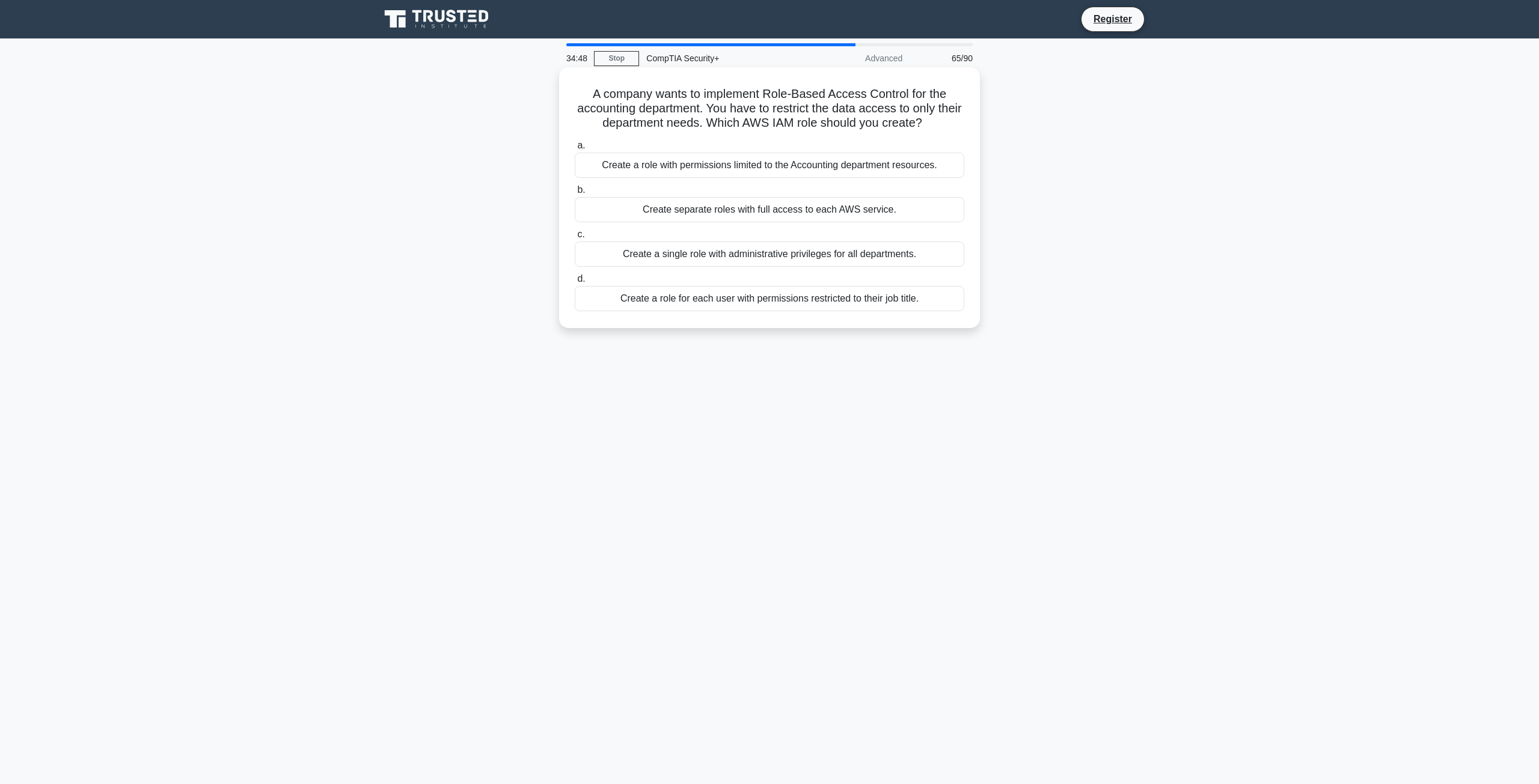
click at [675, 164] on div "Create a role with permissions limited to the Accounting department resources." at bounding box center [770, 165] width 390 height 25
click at [575, 149] on input "a. Create a role with permissions limited to the Accounting department resource…" at bounding box center [575, 146] width 0 height 7
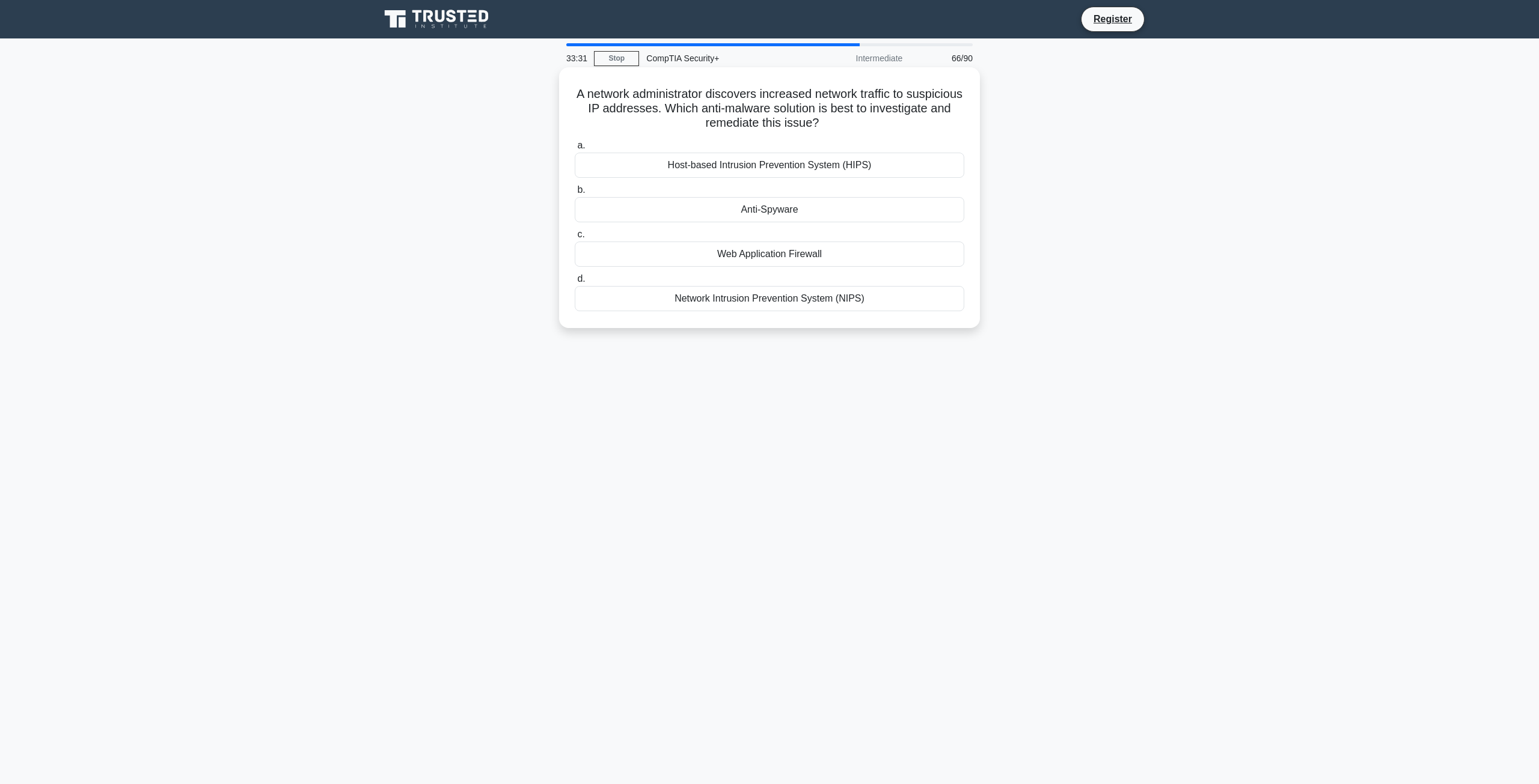
click at [651, 303] on div "Network Intrusion Prevention System (NIPS)" at bounding box center [770, 299] width 390 height 25
click at [575, 283] on input "d. Network Intrusion Prevention System (NIPS)" at bounding box center [575, 279] width 0 height 7
click at [645, 255] on div "Application Layer Firewall (Layer 7)" at bounding box center [770, 255] width 390 height 25
click at [575, 239] on input "c. Application Layer Firewall (Layer 7)" at bounding box center [575, 234] width 0 height 7
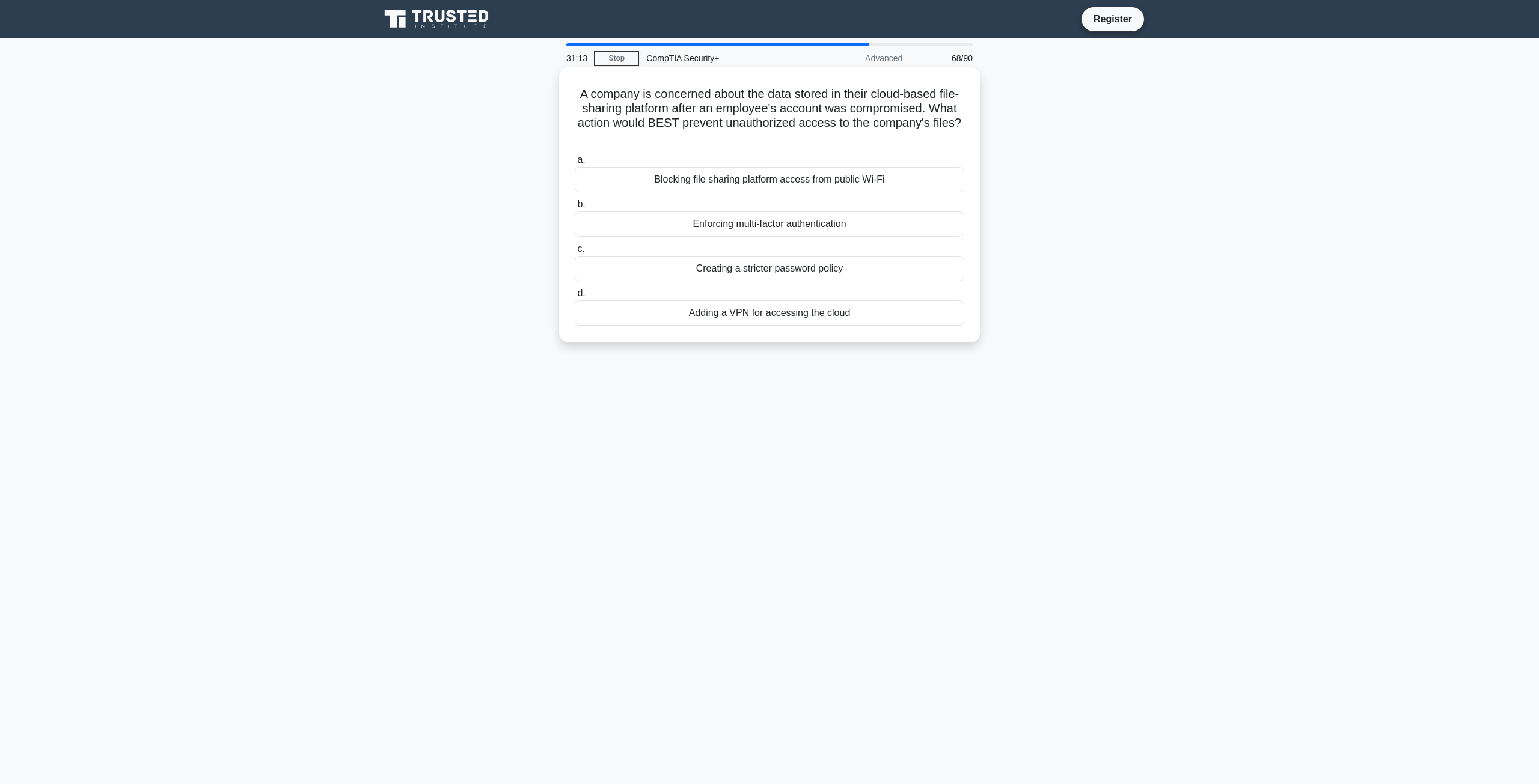
click at [631, 230] on div "Enforcing multi-factor authentication" at bounding box center [770, 224] width 390 height 25
click at [575, 208] on input "b. Enforcing multi-factor authentication" at bounding box center [575, 205] width 0 height 7
click at [701, 264] on div "Reports and intelligence on recent ransomware incidents" at bounding box center [770, 269] width 390 height 25
click at [575, 253] on input "c. Reports and intelligence on recent ransomware incidents" at bounding box center [575, 249] width 0 height 7
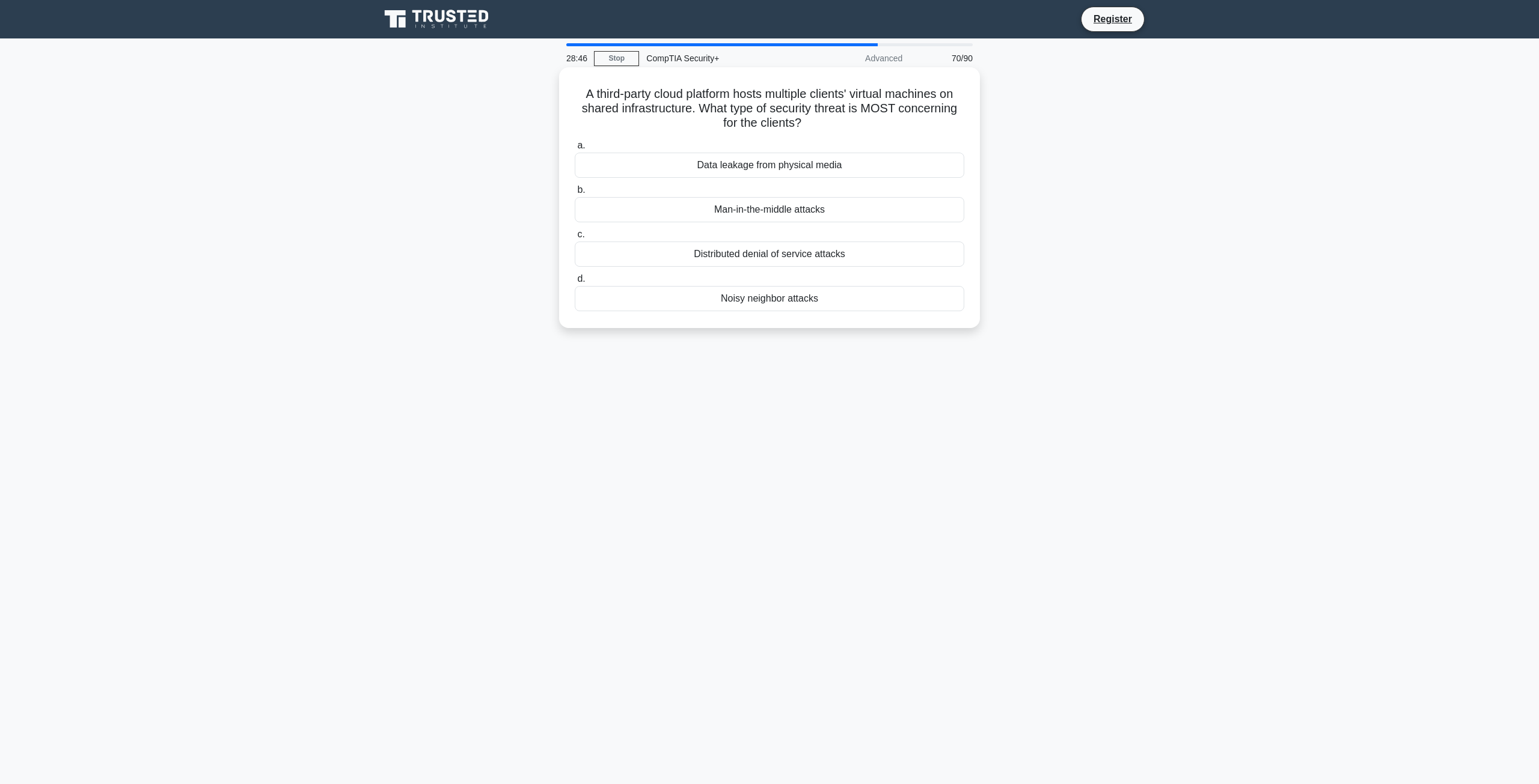
click at [646, 303] on div "Noisy neighbor attacks" at bounding box center [770, 299] width 390 height 25
click at [575, 283] on input "d. Noisy neighbor attacks" at bounding box center [575, 279] width 0 height 7
drag, startPoint x: 667, startPoint y: 253, endPoint x: 663, endPoint y: 228, distance: 25.3
click at [662, 232] on label "c. SCAP-compliant benchmark files" at bounding box center [770, 246] width 390 height 40
click at [663, 217] on div "SNMP community string configuration tables" at bounding box center [770, 210] width 390 height 25
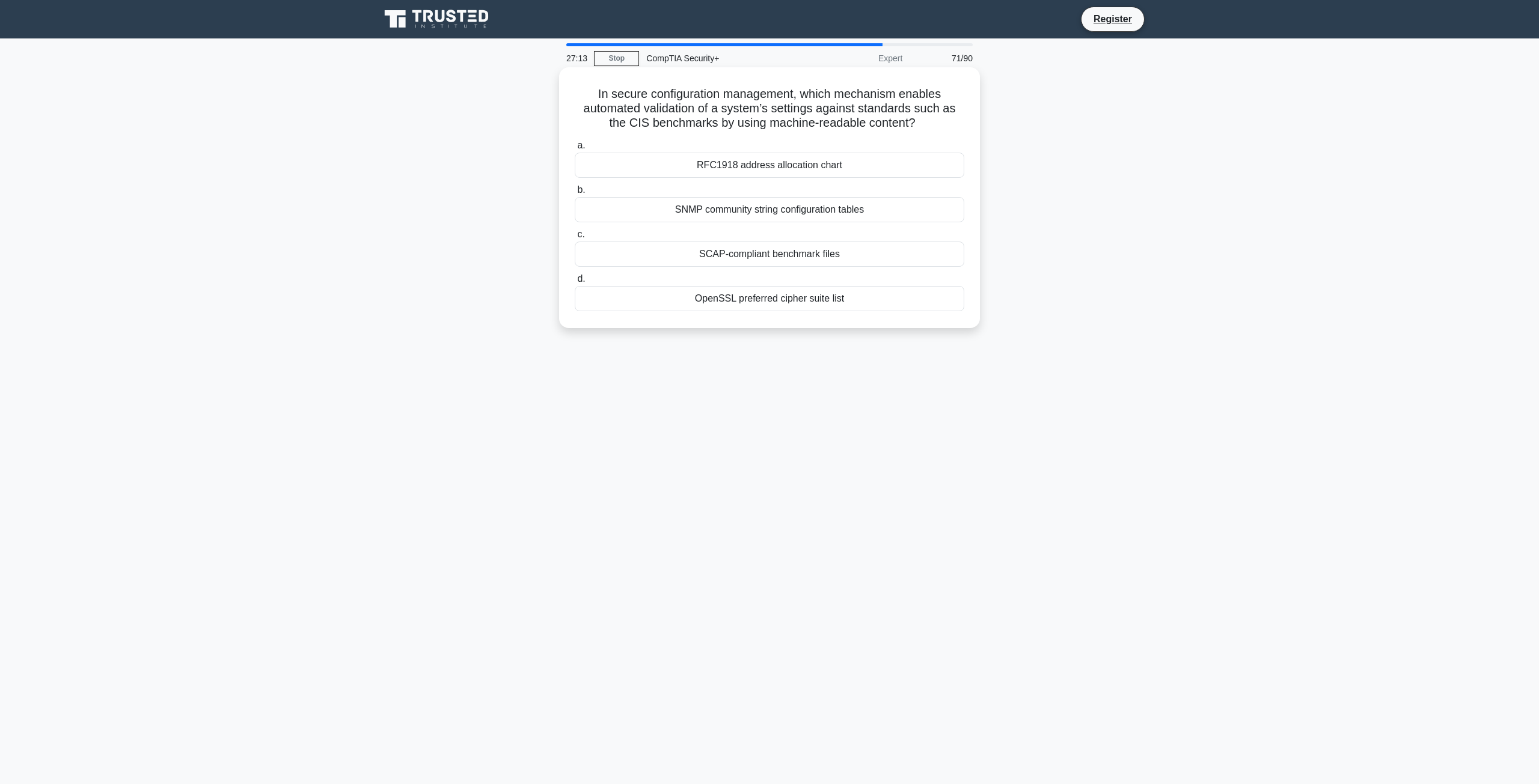
click at [575, 194] on input "b. SNMP community string configuration tables" at bounding box center [575, 190] width 0 height 7
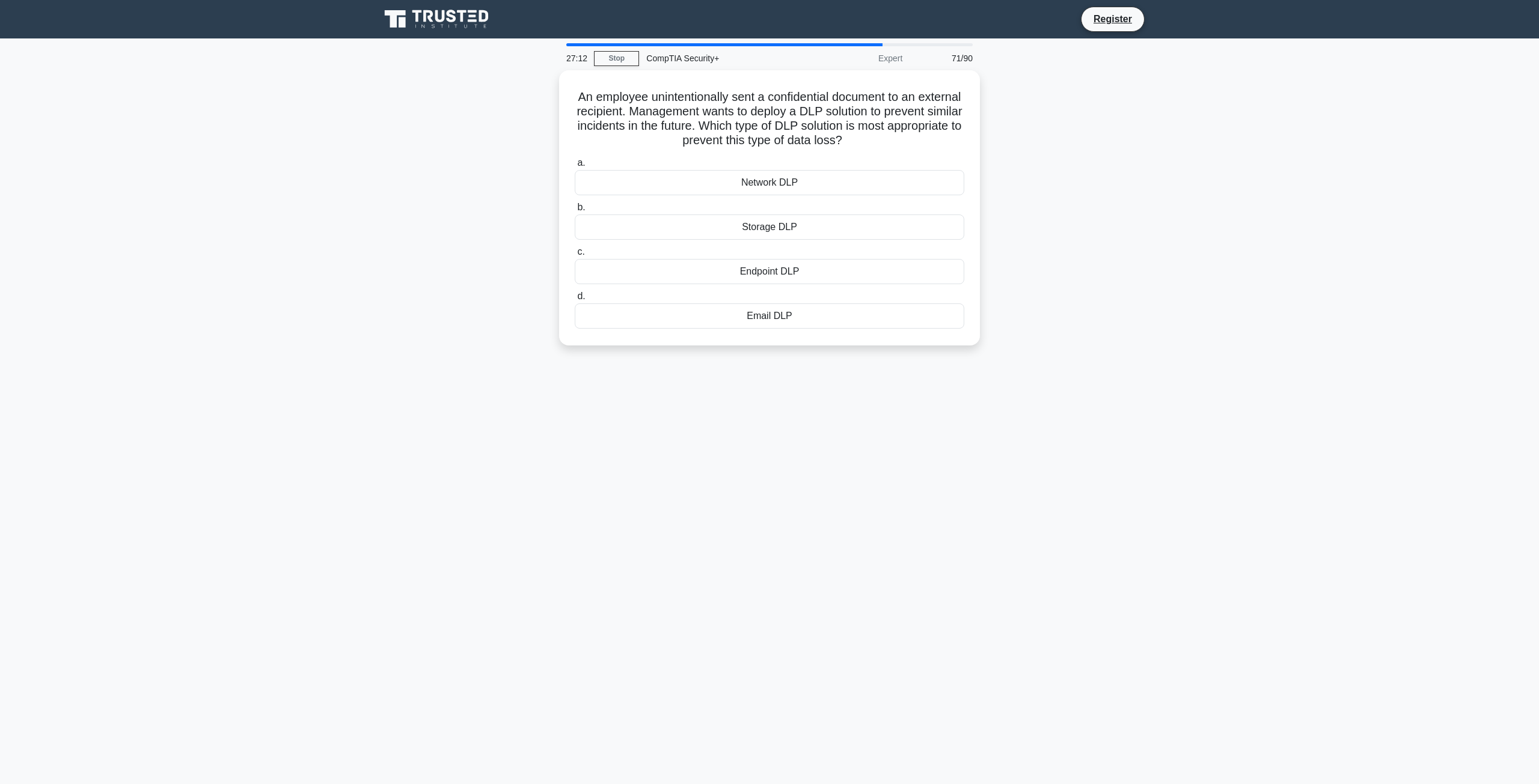
click at [663, 217] on div "Storage DLP" at bounding box center [770, 227] width 390 height 25
click at [575, 211] on input "b. Storage DLP" at bounding box center [575, 208] width 0 height 7
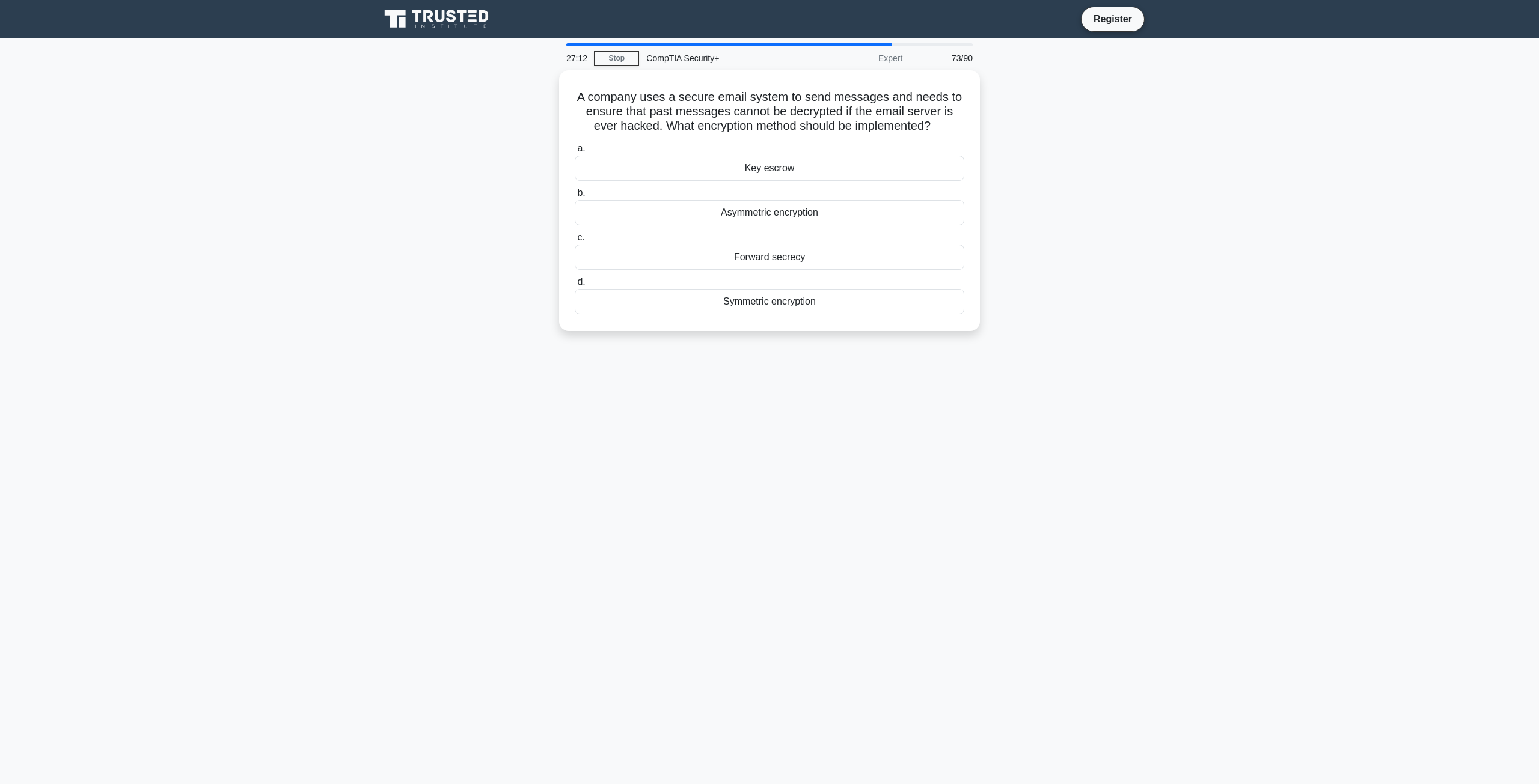
click at [530, 254] on div "A company uses a secure email system to send messages and needs to ensure that …" at bounding box center [770, 208] width 793 height 276
click at [654, 211] on div "Asymmetric encryption" at bounding box center [770, 210] width 390 height 25
click at [575, 194] on input "b. Asymmetric encryption" at bounding box center [575, 190] width 0 height 7
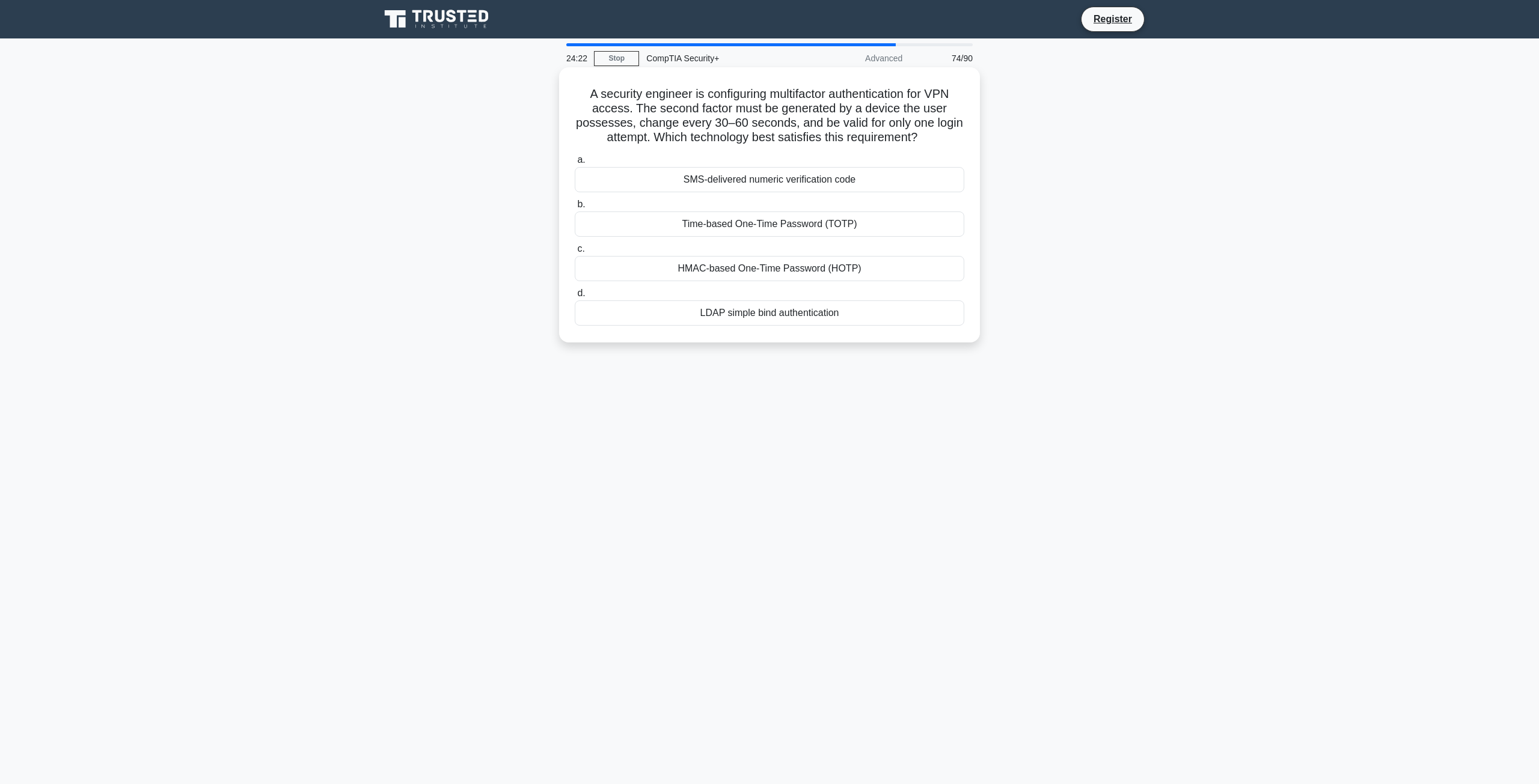
click at [657, 223] on div "Time-based One-Time Password (TOTP)" at bounding box center [770, 224] width 390 height 25
click at [575, 208] on input "b. Time-based One-Time Password (TOTP)" at bounding box center [575, 205] width 0 height 7
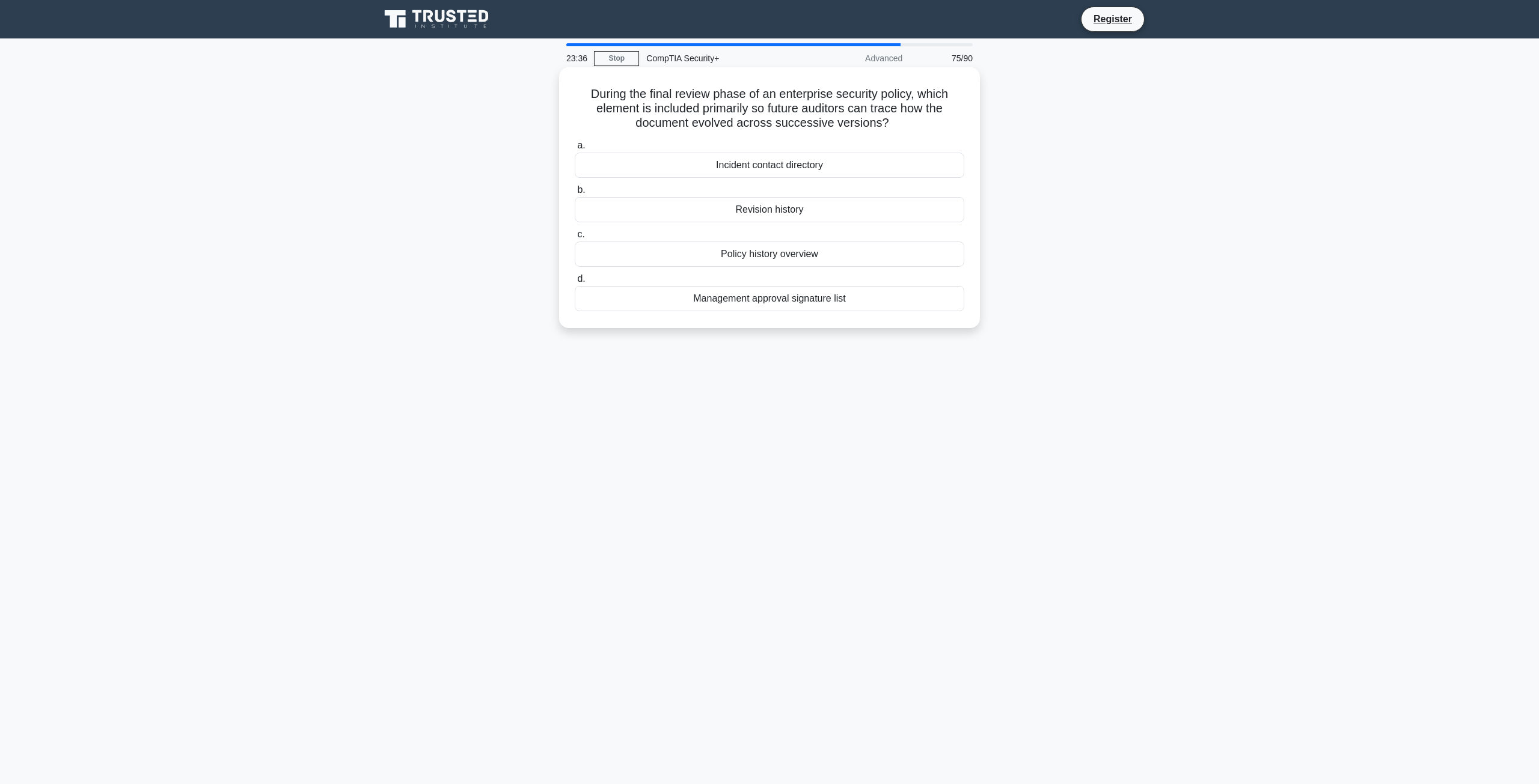
click at [608, 265] on div "Policy history overview" at bounding box center [770, 255] width 390 height 25
click at [575, 239] on input "c. Policy history overview" at bounding box center [575, 234] width 0 height 7
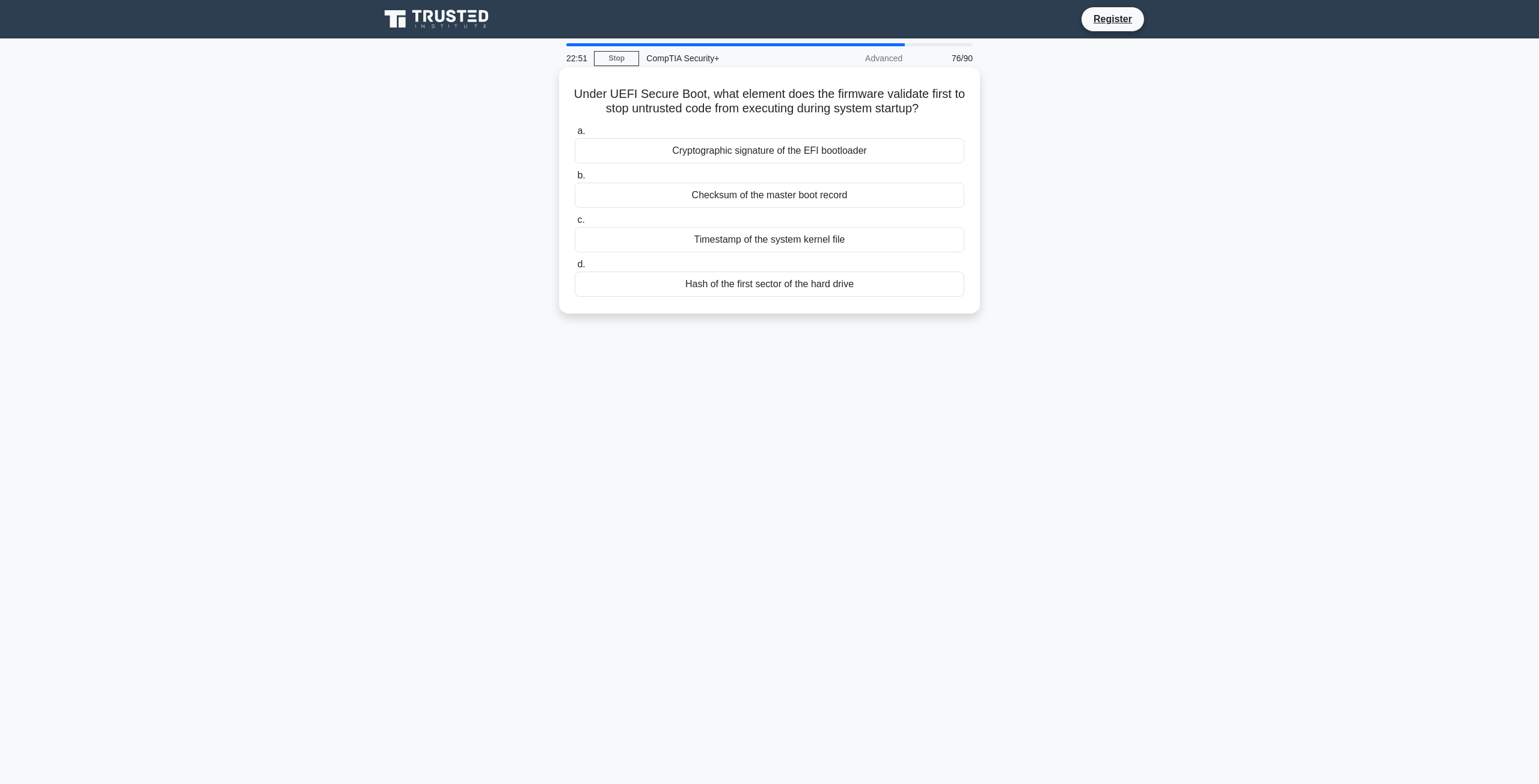
click at [666, 240] on div "Timestamp of the system kernel file" at bounding box center [770, 240] width 390 height 25
click at [575, 224] on input "c. Timestamp of the system kernel file" at bounding box center [575, 220] width 0 height 7
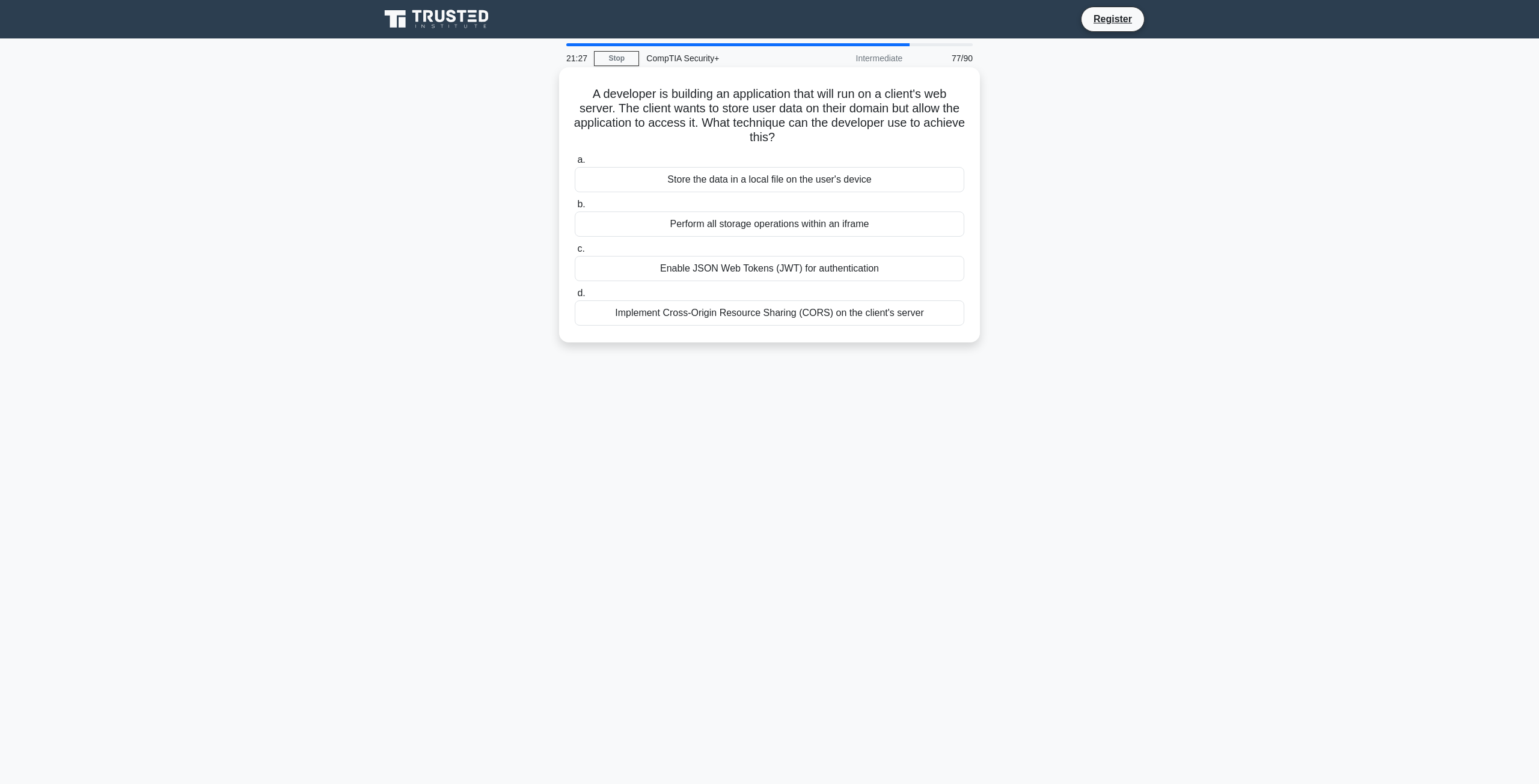
click at [619, 319] on div "Implement Cross-Origin Resource Sharing (CORS) on the client's server" at bounding box center [770, 313] width 390 height 25
click at [575, 297] on input "d. Implement Cross-Origin Resource Sharing (CORS) on the client's server" at bounding box center [575, 293] width 0 height 7
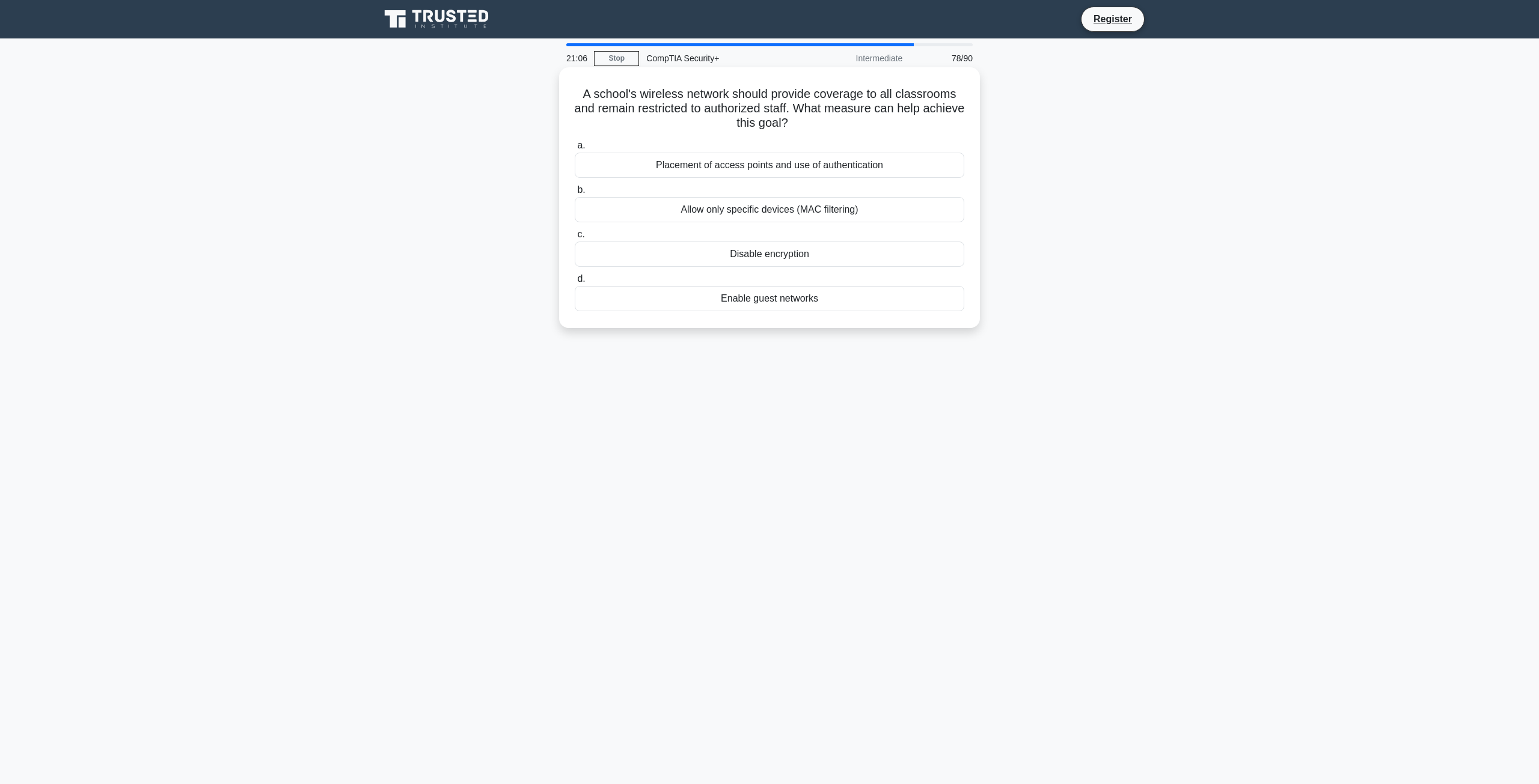
click at [676, 164] on div "Placement of access points and use of authentication" at bounding box center [770, 165] width 390 height 25
click at [575, 149] on input "a. Placement of access points and use of authentication" at bounding box center [575, 146] width 0 height 7
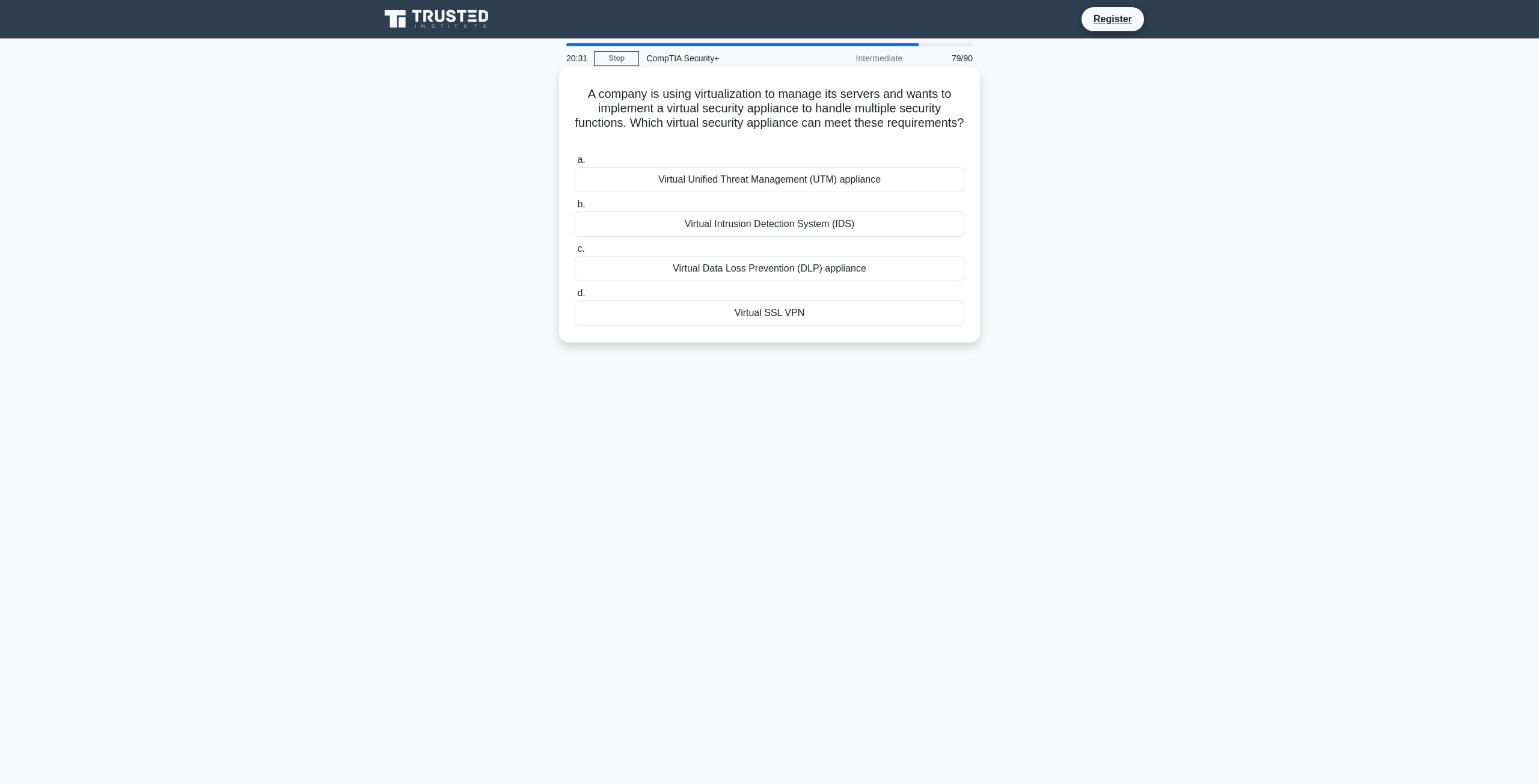
click at [651, 183] on div "Virtual Unified Threat Management (UTM) appliance" at bounding box center [770, 180] width 390 height 25
click at [575, 164] on input "a. Virtual Unified Threat Management (UTM) appliance" at bounding box center [575, 160] width 0 height 7
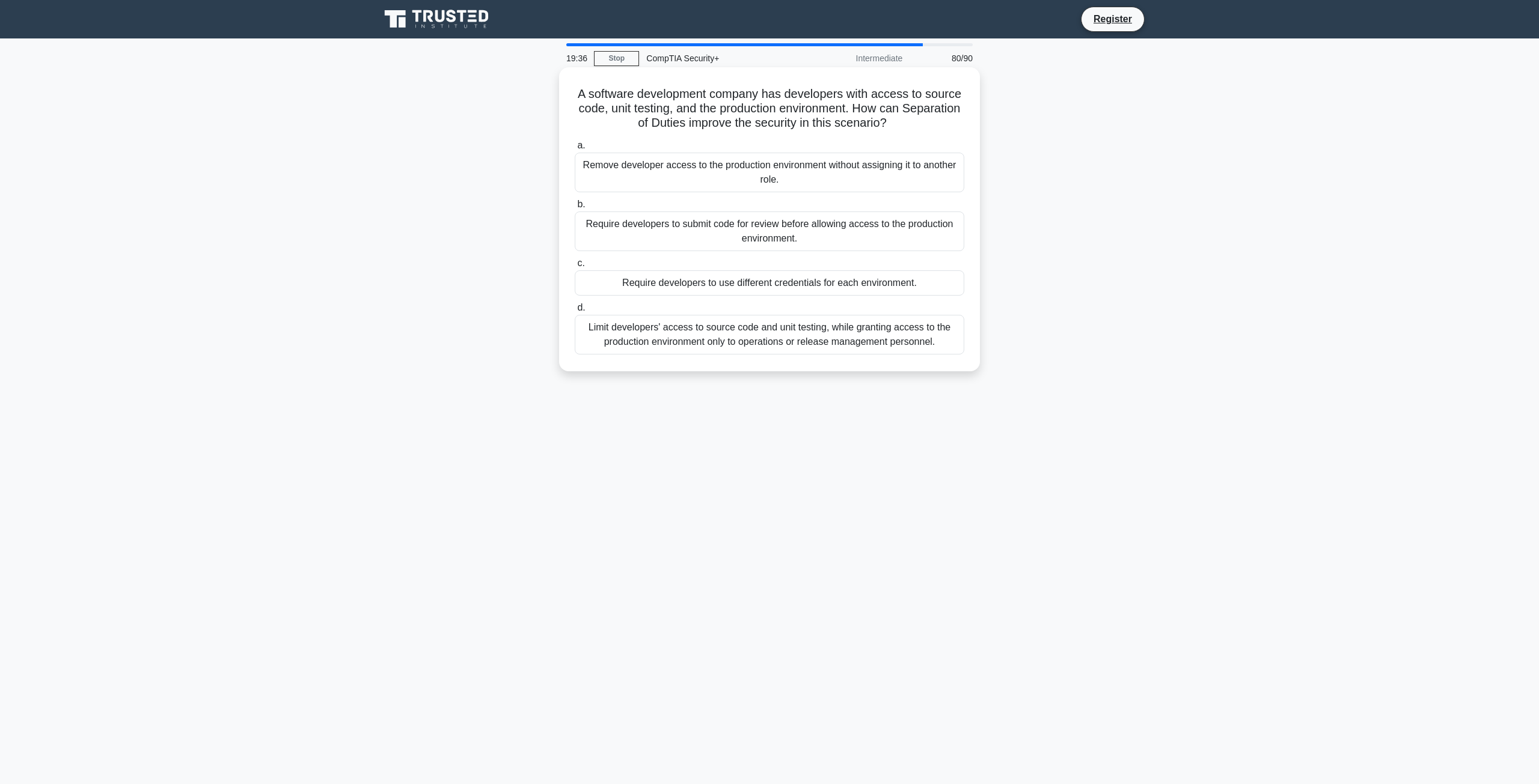
click at [615, 351] on div "Limit developers' access to source code and unit testing, while granting access…" at bounding box center [770, 335] width 390 height 40
click at [575, 312] on input "d. Limit developers' access to source code and unit testing, while granting acc…" at bounding box center [575, 308] width 0 height 7
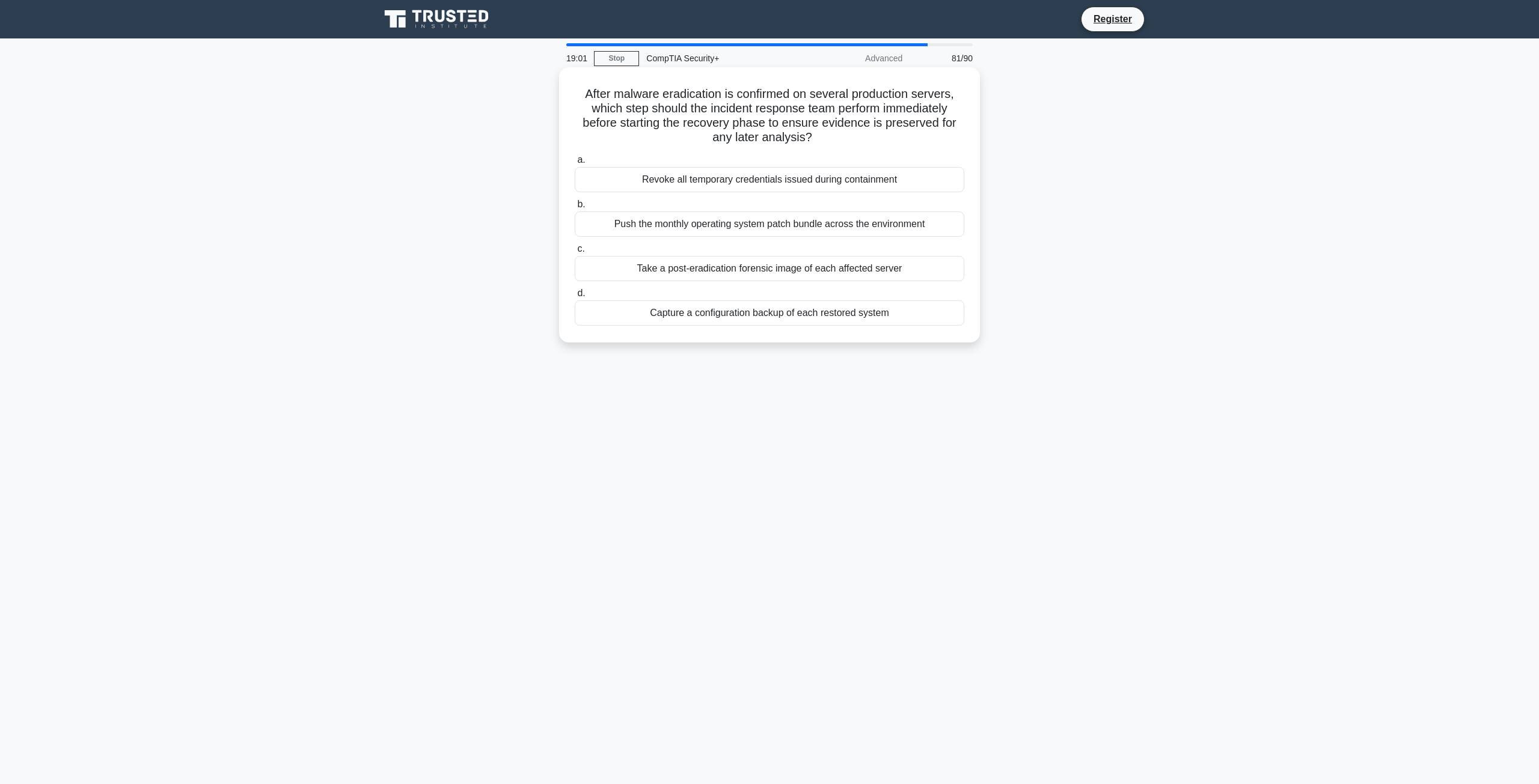
click at [611, 270] on div "Take a post-eradication forensic image of each affected server" at bounding box center [770, 269] width 390 height 25
click at [575, 253] on input "c. Take a post-eradication forensic image of each affected server" at bounding box center [575, 249] width 0 height 7
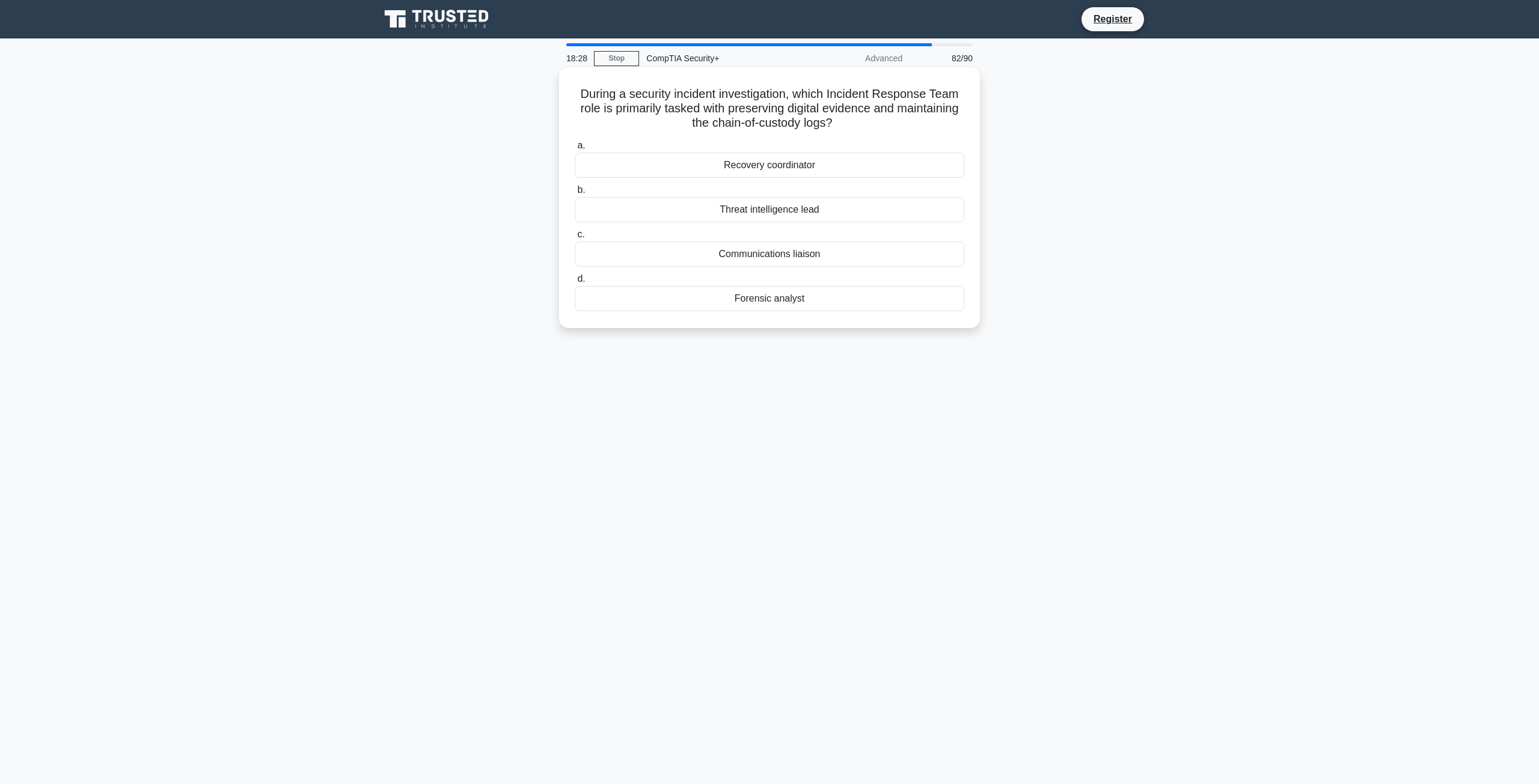
click at [583, 307] on div "Forensic analyst" at bounding box center [770, 299] width 390 height 25
click at [575, 283] on input "d. Forensic analyst" at bounding box center [575, 279] width 0 height 7
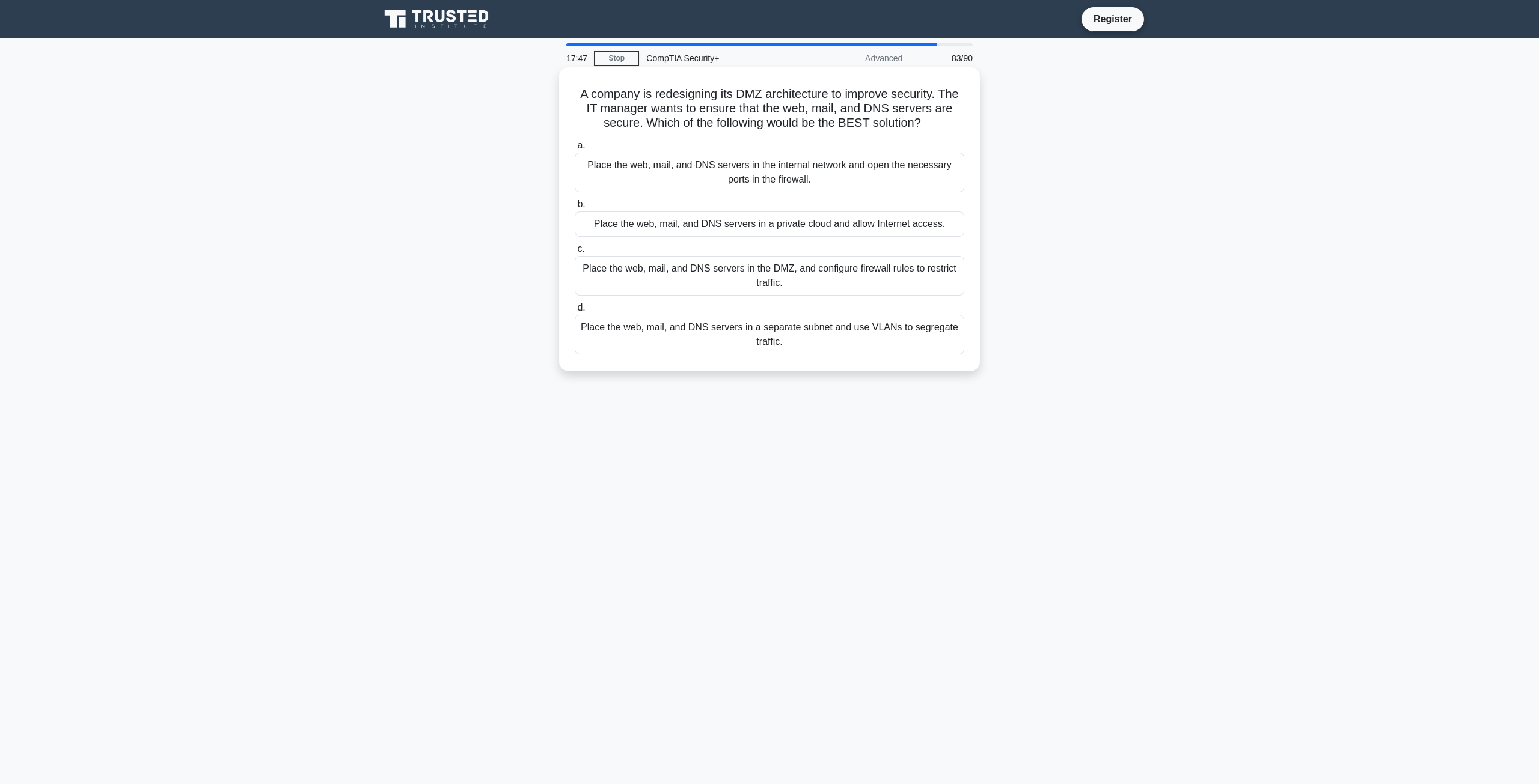
click at [600, 340] on div "Place the web, mail, and DNS servers in a separate subnet and use VLANs to segr…" at bounding box center [770, 335] width 390 height 40
click at [575, 312] on input "d. Place the web, mail, and DNS servers in a separate subnet and use VLANs to s…" at bounding box center [575, 308] width 0 height 7
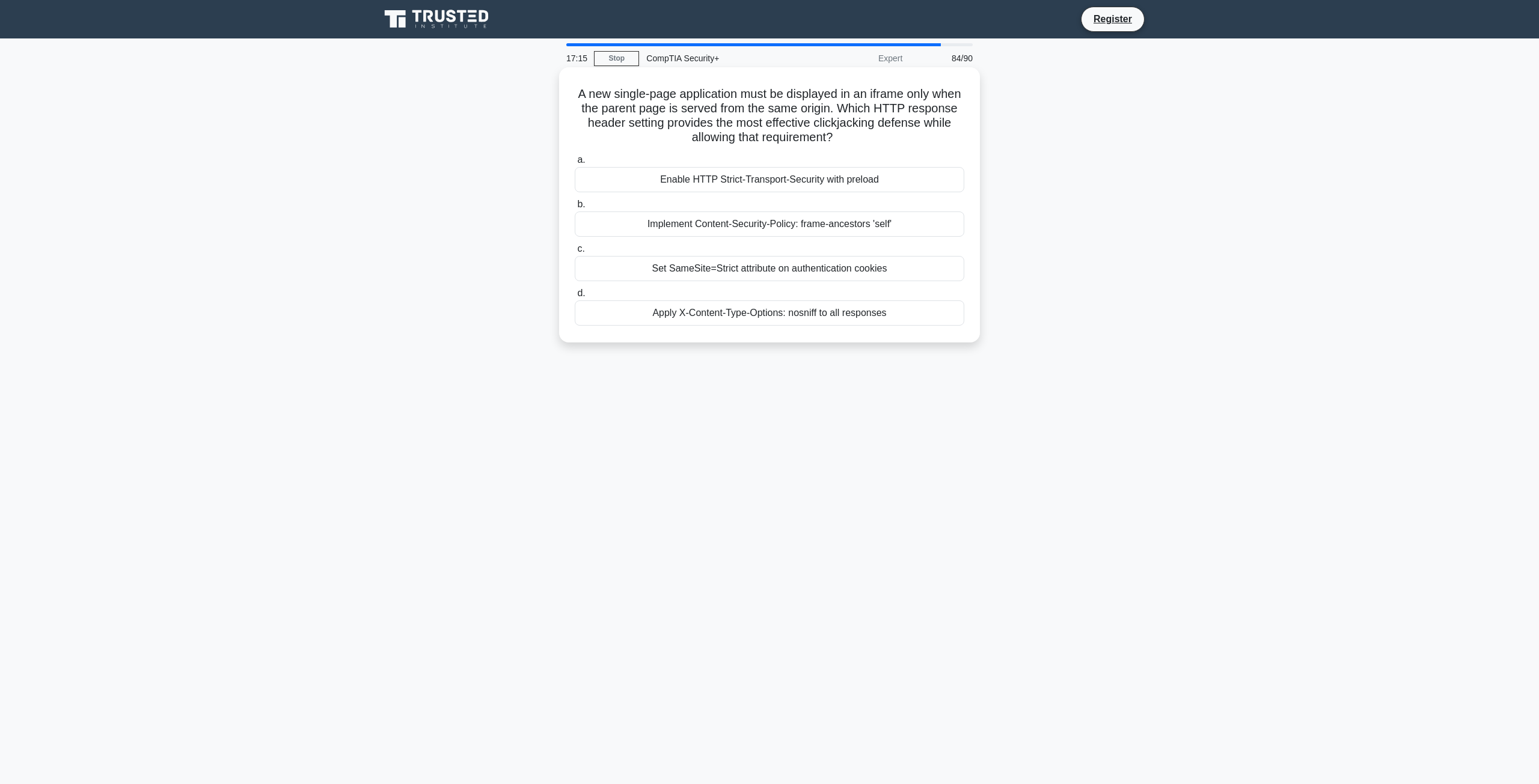
click at [651, 180] on div "Enable HTTP Strict-Transport-Security with preload" at bounding box center [770, 180] width 390 height 25
click at [575, 164] on input "a. Enable HTTP Strict-Transport-Security with preload" at bounding box center [575, 160] width 0 height 7
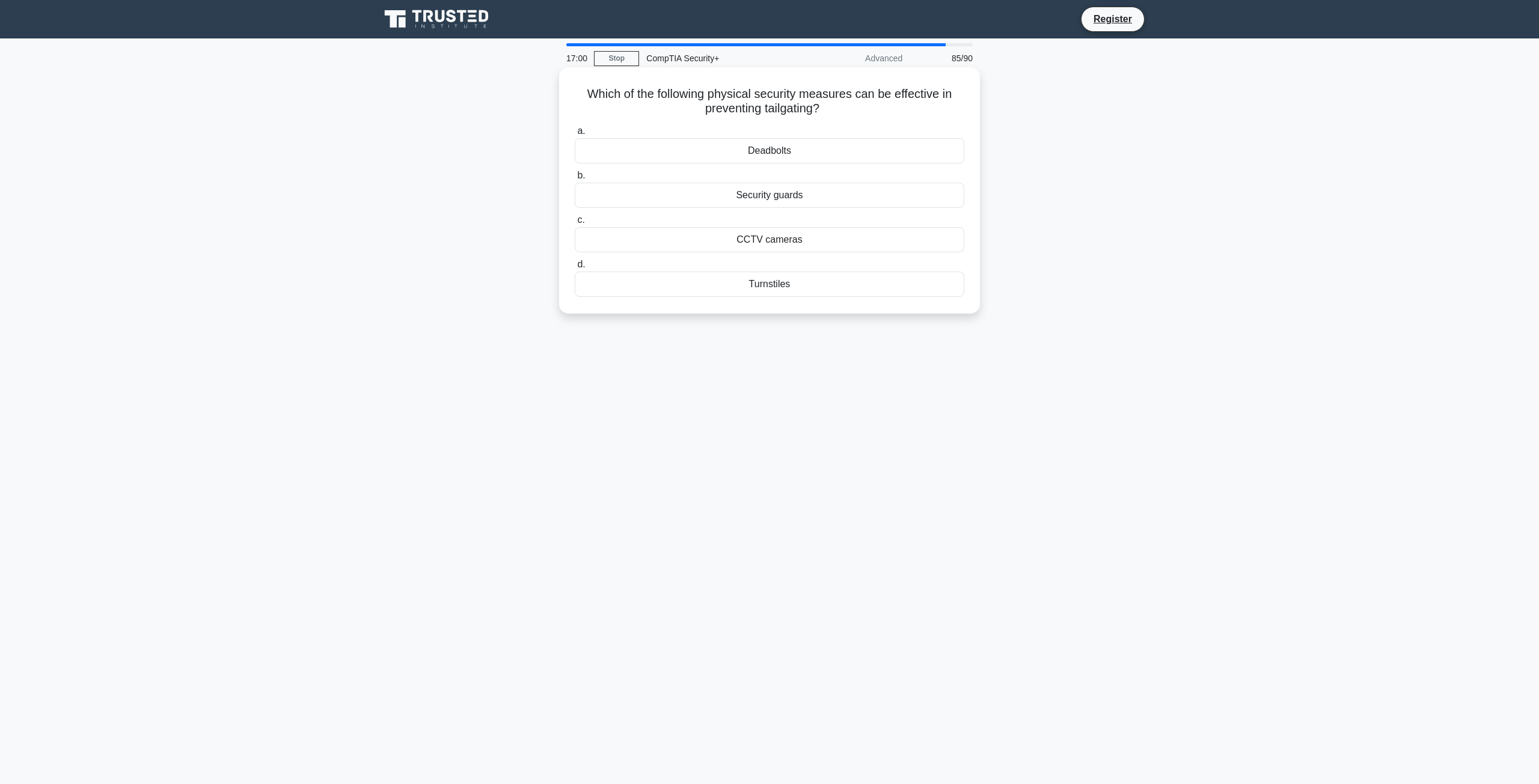
click at [707, 199] on div "Security guards" at bounding box center [770, 196] width 390 height 25
click at [575, 180] on input "b. Security guards" at bounding box center [575, 175] width 0 height 7
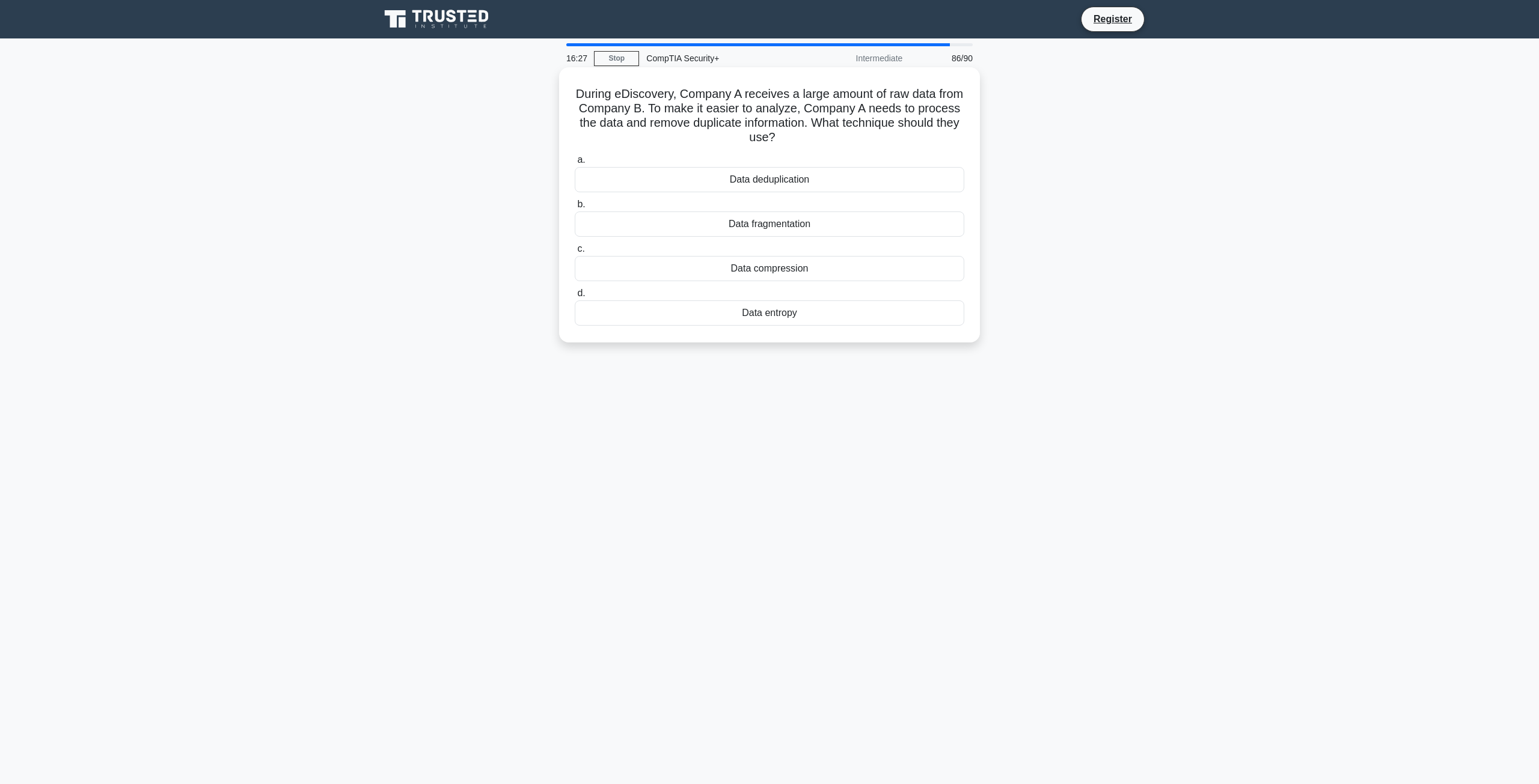
click at [689, 181] on div "Data deduplication" at bounding box center [770, 180] width 390 height 25
click at [575, 164] on input "a. Data deduplication" at bounding box center [575, 160] width 0 height 7
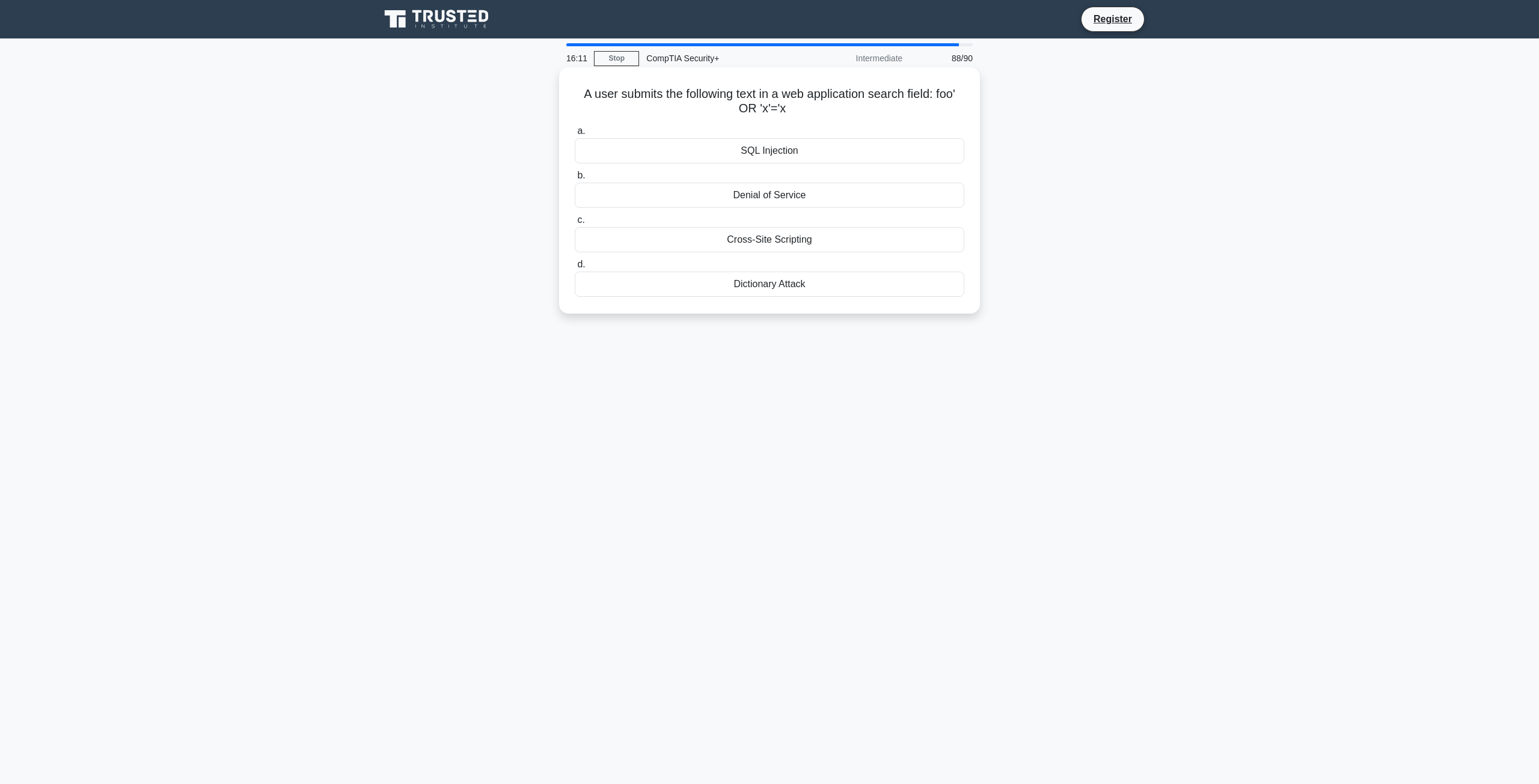
click at [672, 155] on div "SQL Injection" at bounding box center [770, 151] width 390 height 25
click at [575, 135] on input "a. SQL Injection" at bounding box center [575, 131] width 0 height 7
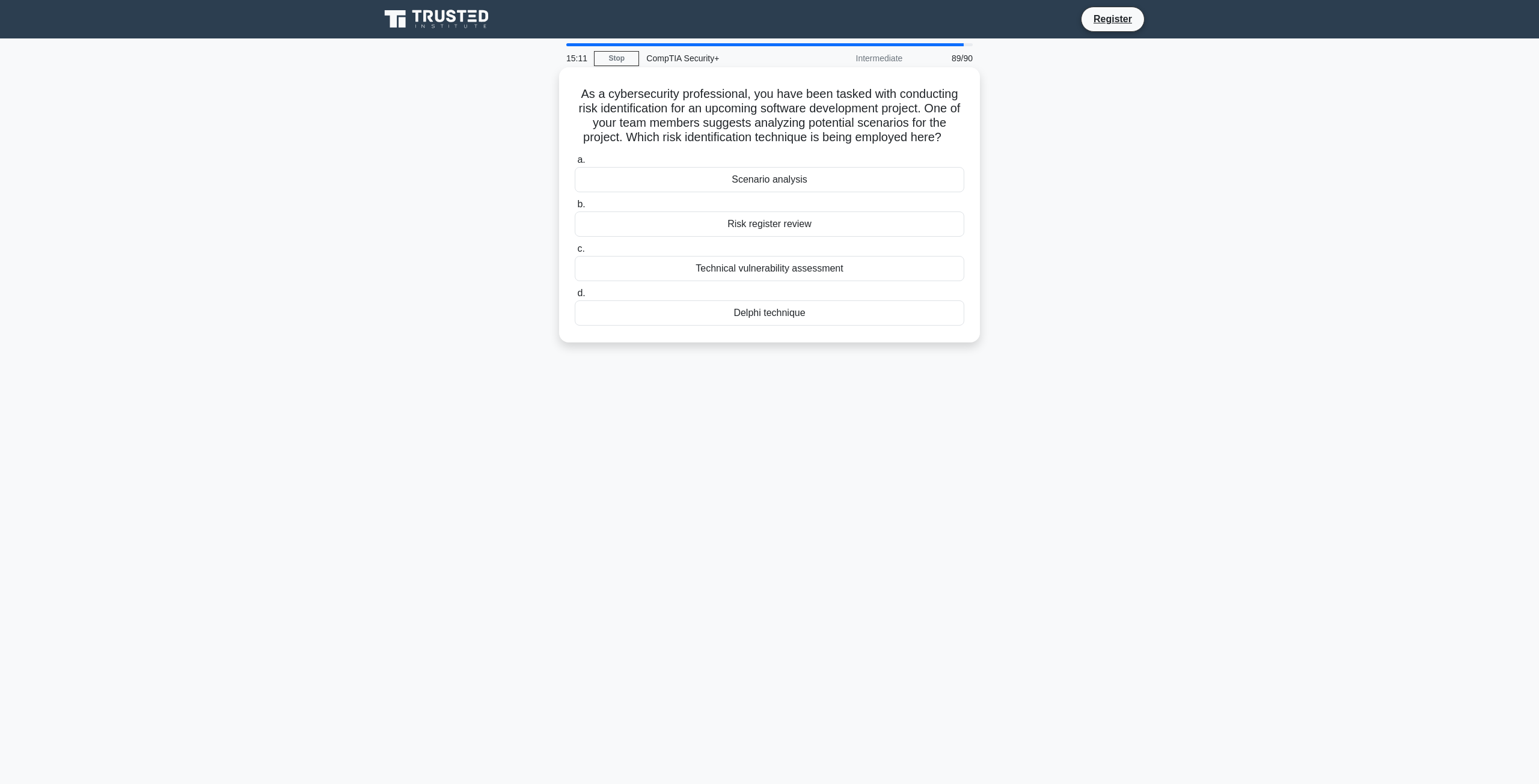
click at [676, 181] on div "Scenario analysis" at bounding box center [770, 180] width 390 height 25
click at [575, 164] on input "a. Scenario analysis" at bounding box center [575, 160] width 0 height 7
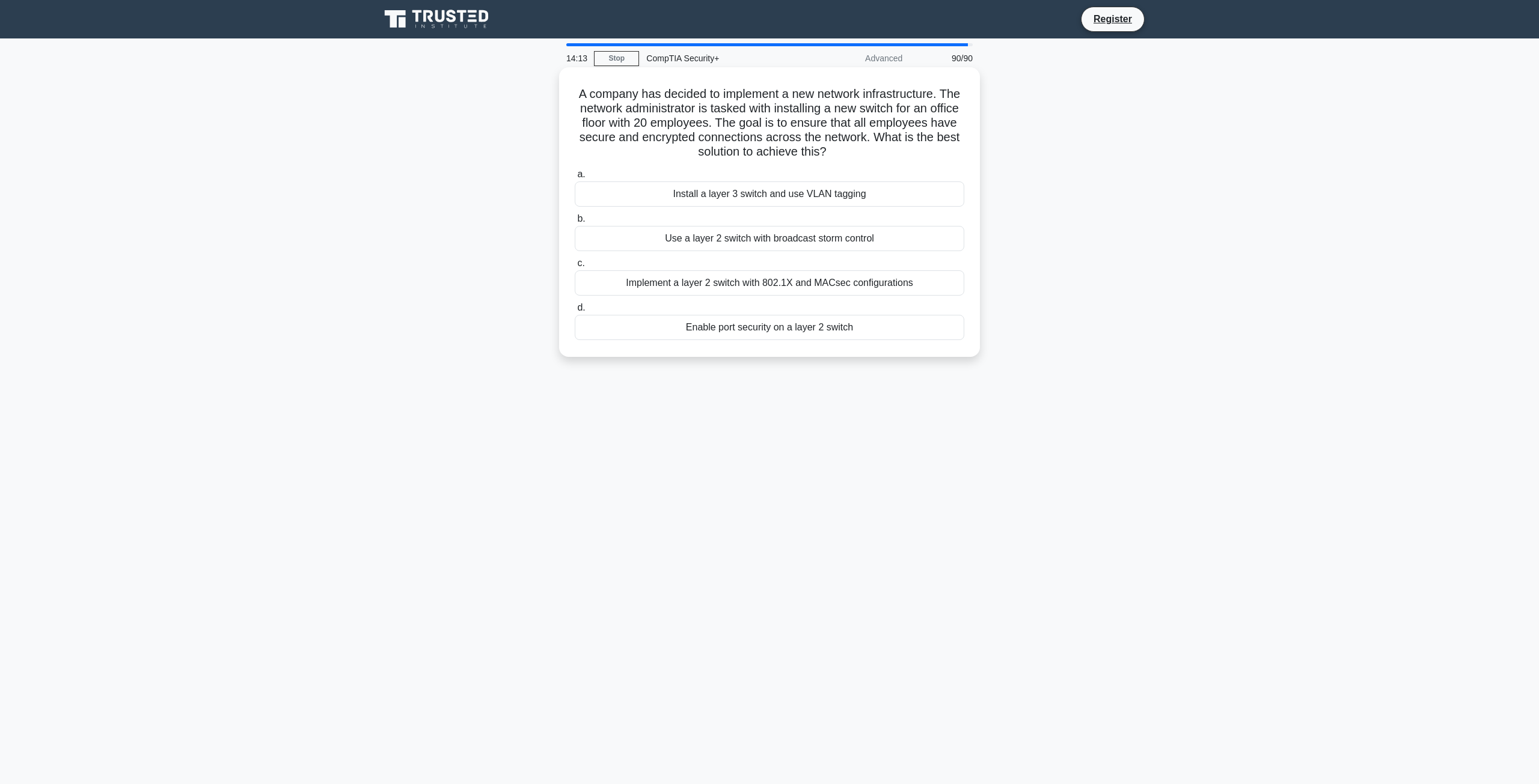
click at [628, 211] on div "a. Install a layer 3 switch and use VLAN tagging b. Use a layer 2 switch with b…" at bounding box center [770, 254] width 404 height 178
click at [672, 196] on div "Install a layer 3 switch and use VLAN tagging" at bounding box center [770, 194] width 390 height 25
click at [575, 178] on input "a. Install a layer 3 switch and use VLAN tagging" at bounding box center [575, 175] width 0 height 7
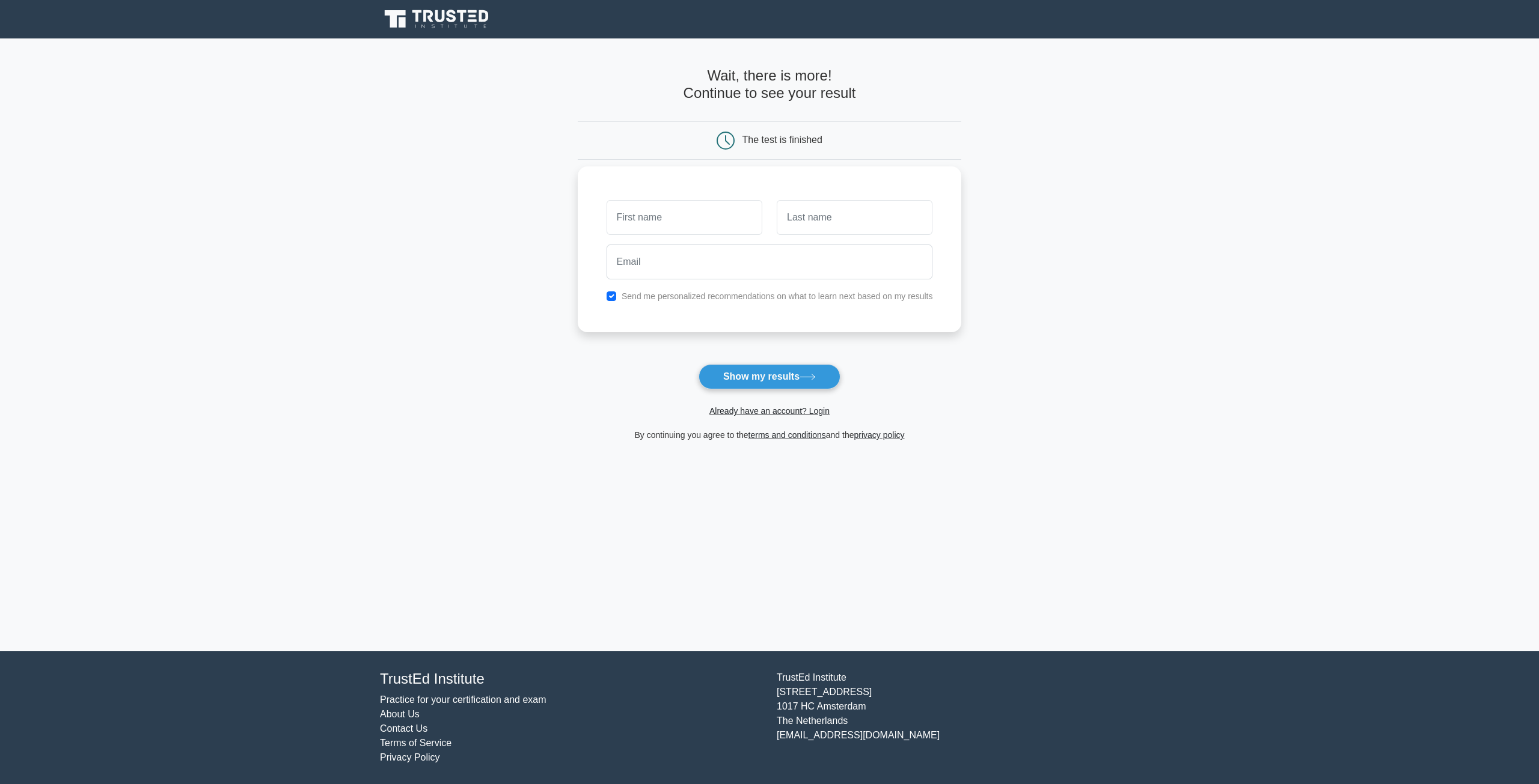
click at [638, 211] on input "text" at bounding box center [684, 217] width 155 height 35
type input "[PERSON_NAME]"
click at [808, 217] on input "text" at bounding box center [855, 217] width 155 height 35
type input "almutiri"
click at [698, 276] on input "email" at bounding box center [770, 262] width 326 height 35
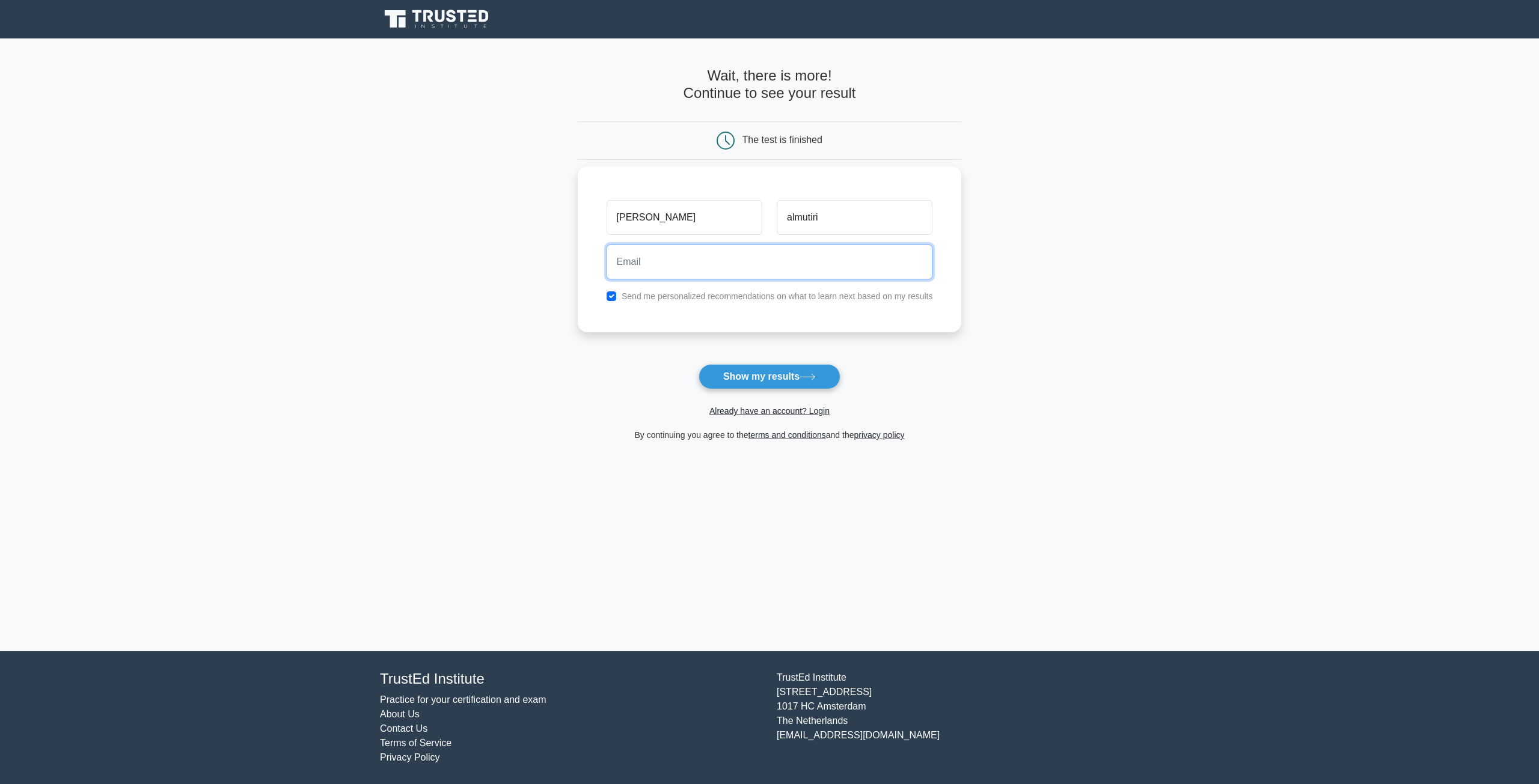
type input "[EMAIL_ADDRESS][DOMAIN_NAME]"
click at [608, 297] on input "checkbox" at bounding box center [611, 296] width 10 height 10
checkbox input "false"
click at [719, 373] on button "Show my results" at bounding box center [770, 377] width 142 height 25
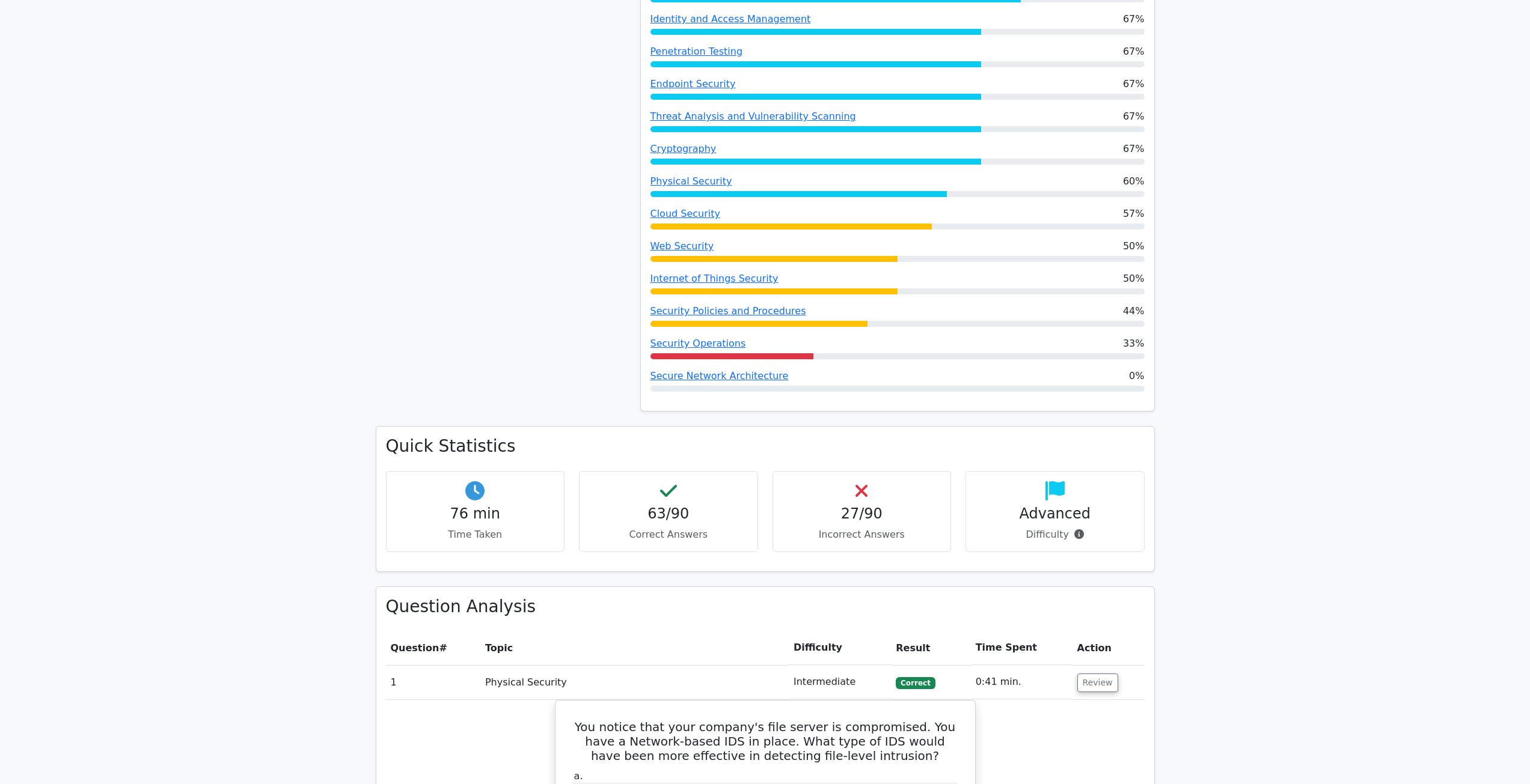
scroll to position [962, 0]
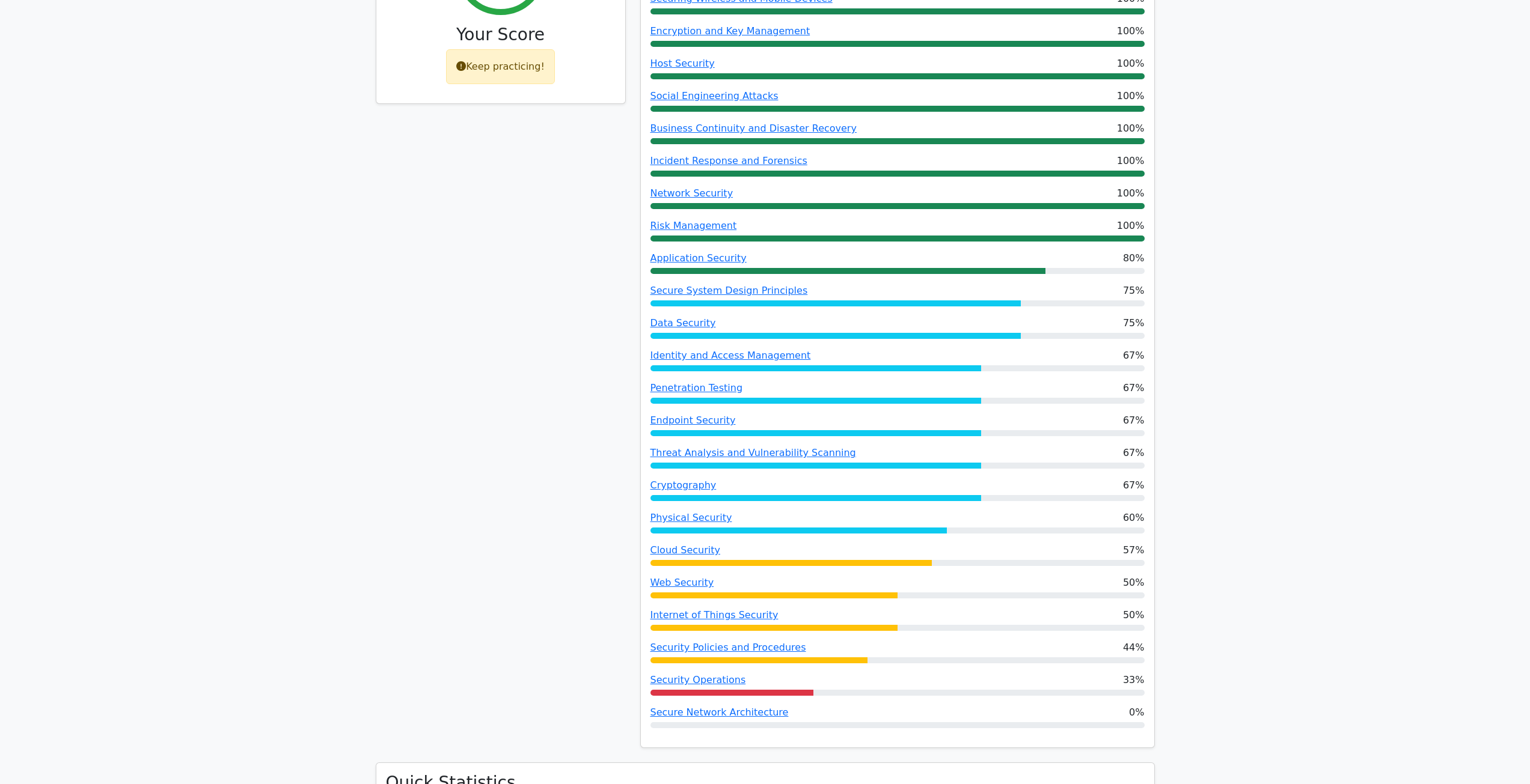
drag, startPoint x: 1218, startPoint y: 402, endPoint x: 1199, endPoint y: 368, distance: 38.9
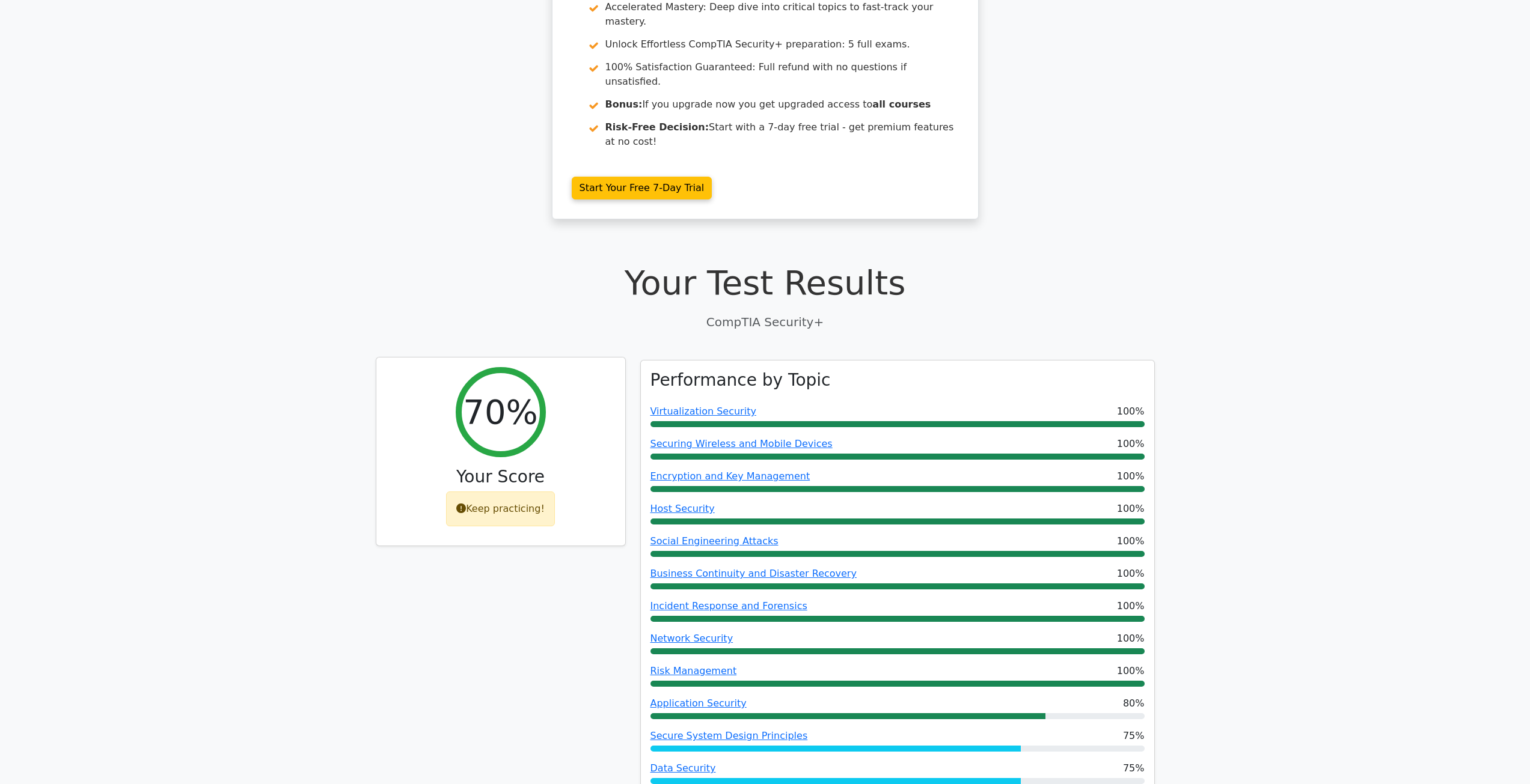
scroll to position [60, 0]
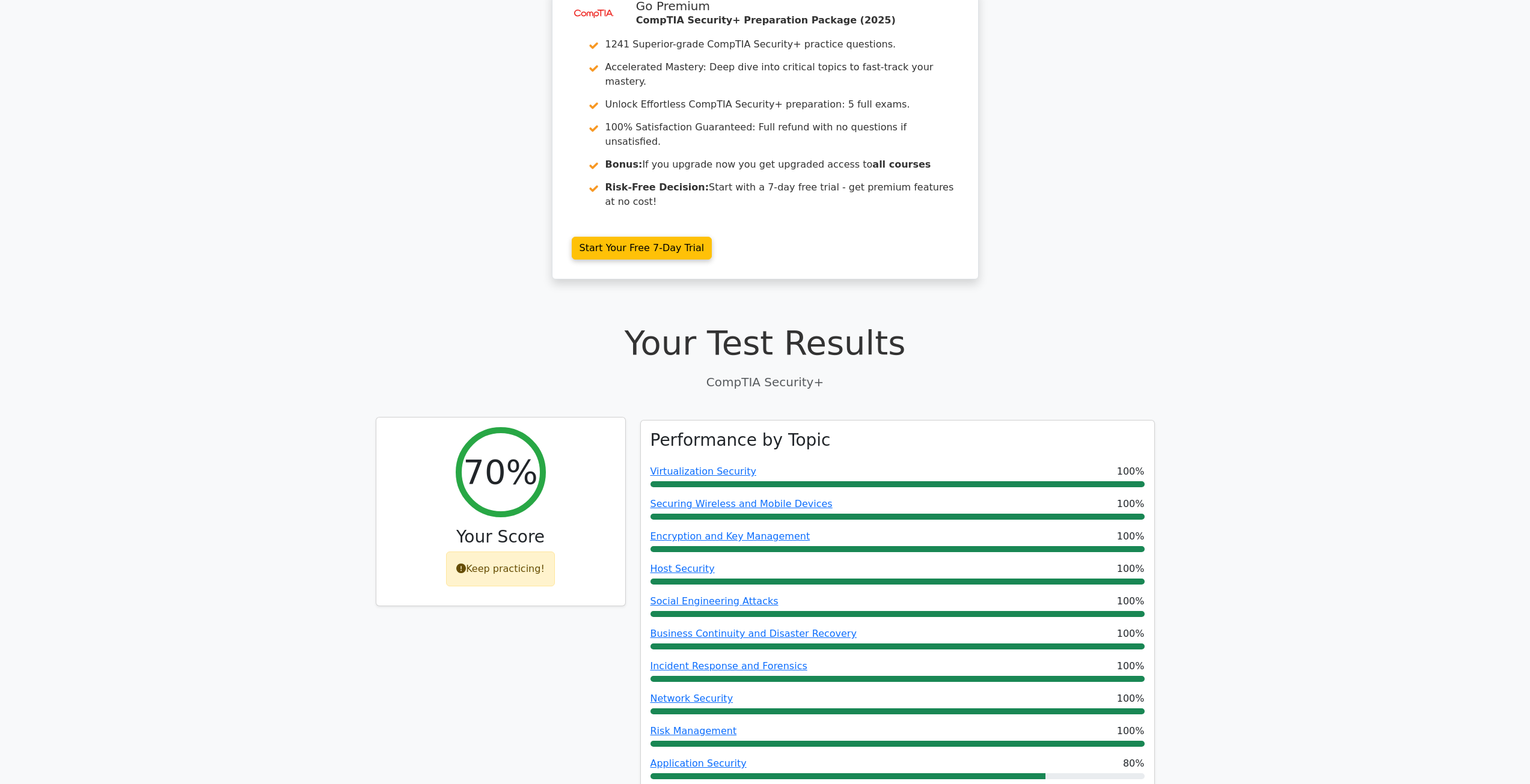
click at [459, 552] on div "Keep practicing!" at bounding box center [501, 569] width 109 height 35
drag, startPoint x: 472, startPoint y: 509, endPoint x: 535, endPoint y: 503, distance: 63.3
click at [535, 527] on h3 "Your Score" at bounding box center [501, 537] width 229 height 20
click at [538, 323] on h1 "Your Test Results" at bounding box center [765, 343] width 779 height 40
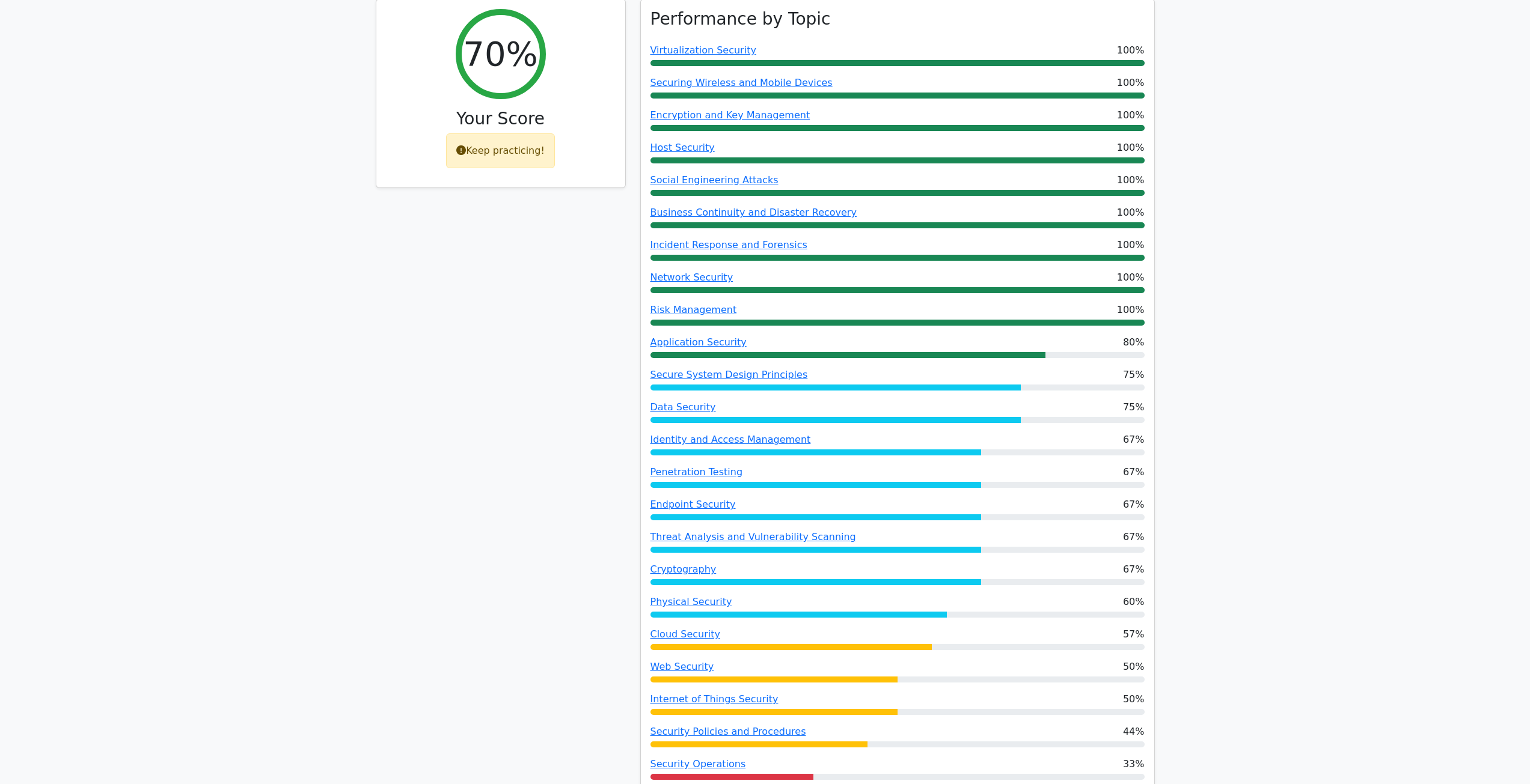
scroll to position [541, 0]
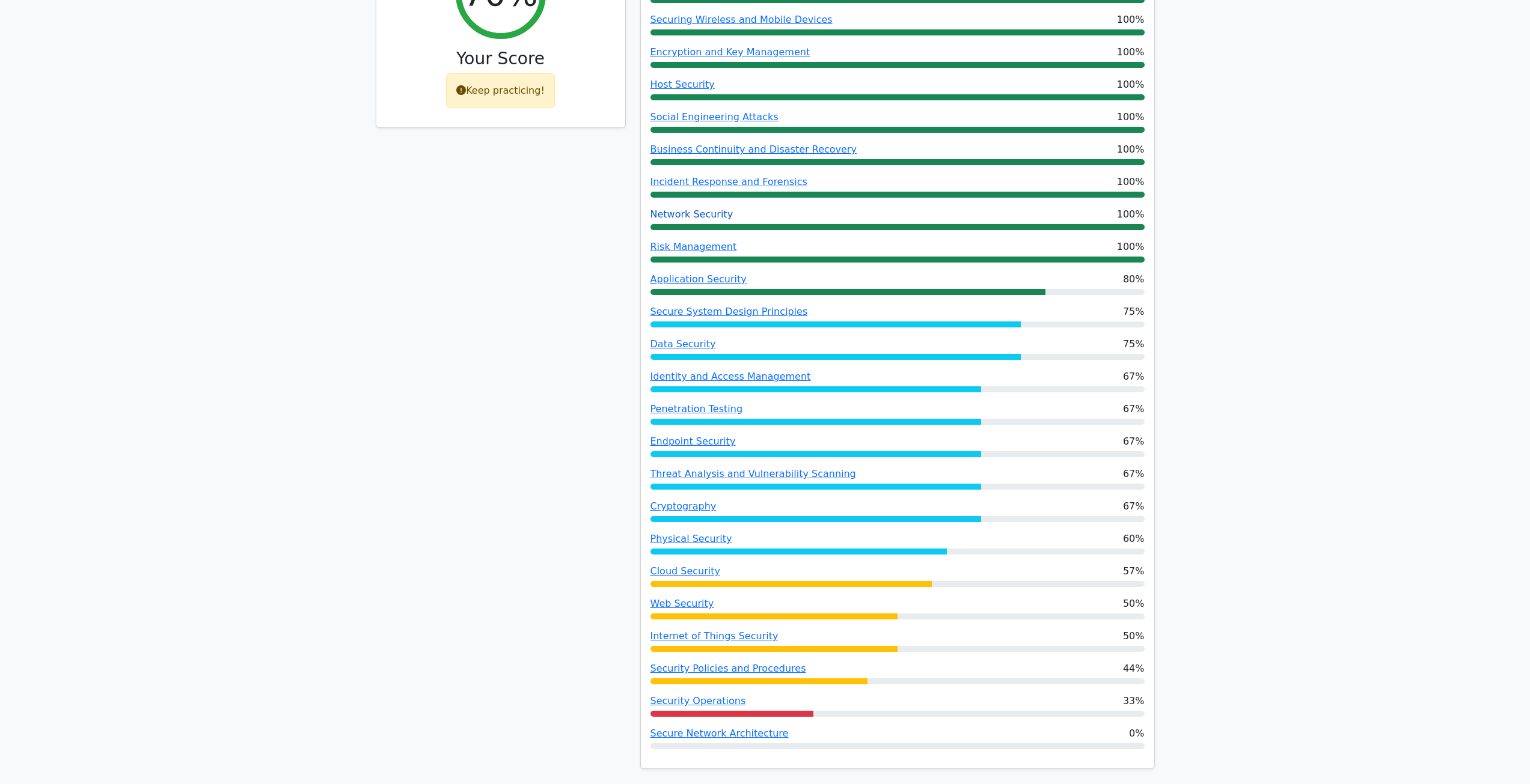
click at [682, 208] on link "Network Security" at bounding box center [692, 214] width 83 height 11
click at [676, 728] on link "Secure Network Architecture" at bounding box center [719, 733] width 138 height 11
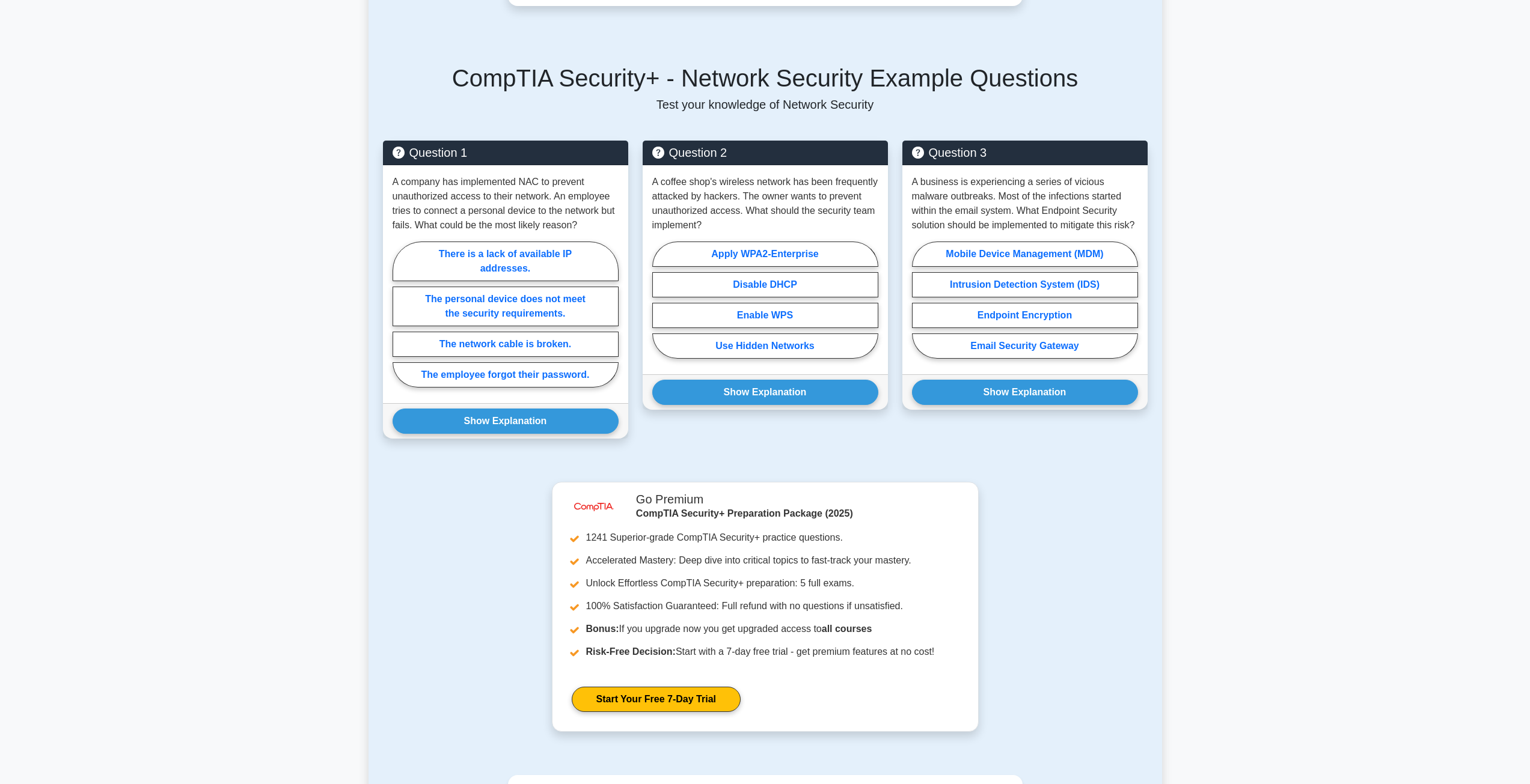
scroll to position [850, 0]
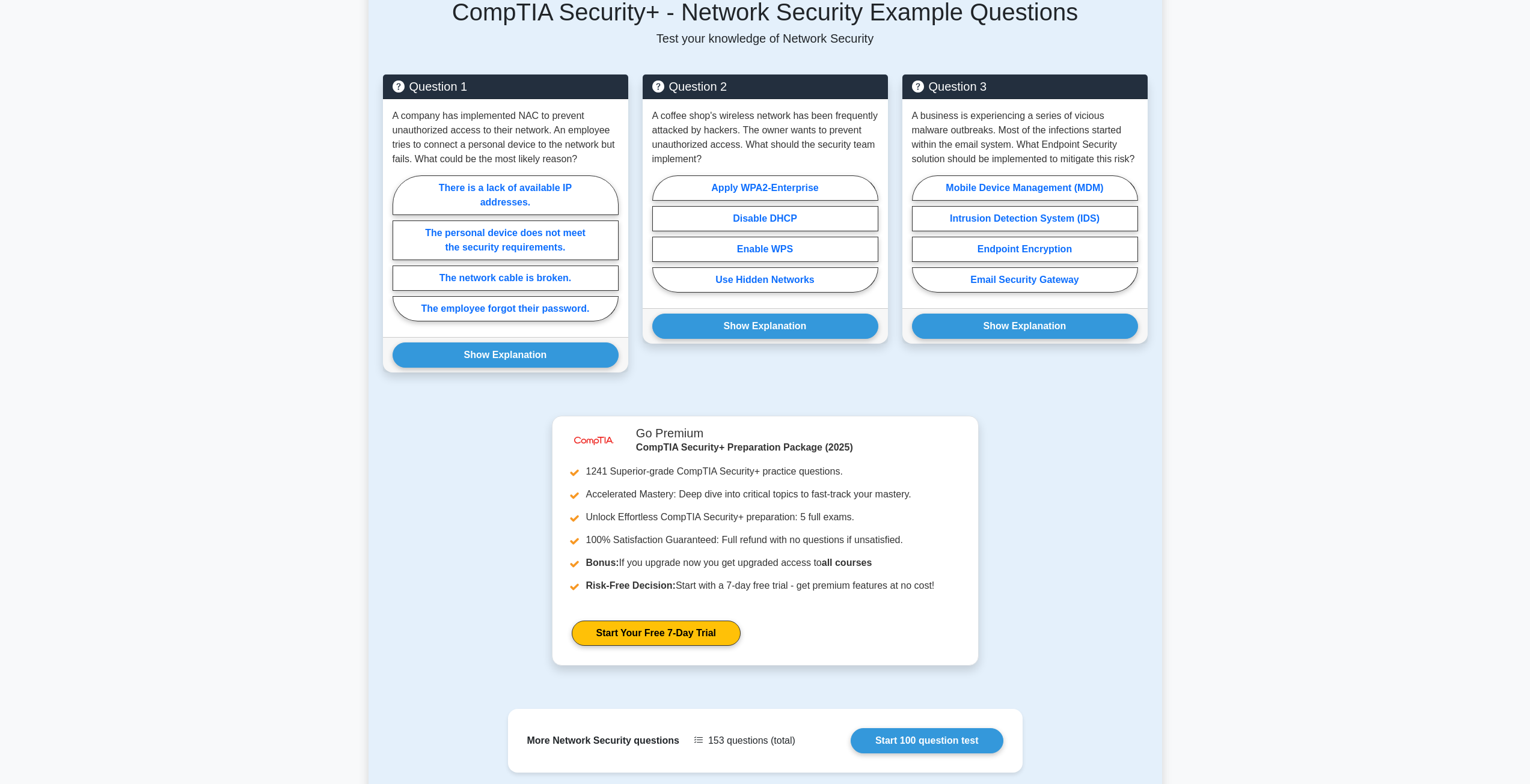
drag, startPoint x: 450, startPoint y: 429, endPoint x: 456, endPoint y: 437, distance: 10.0
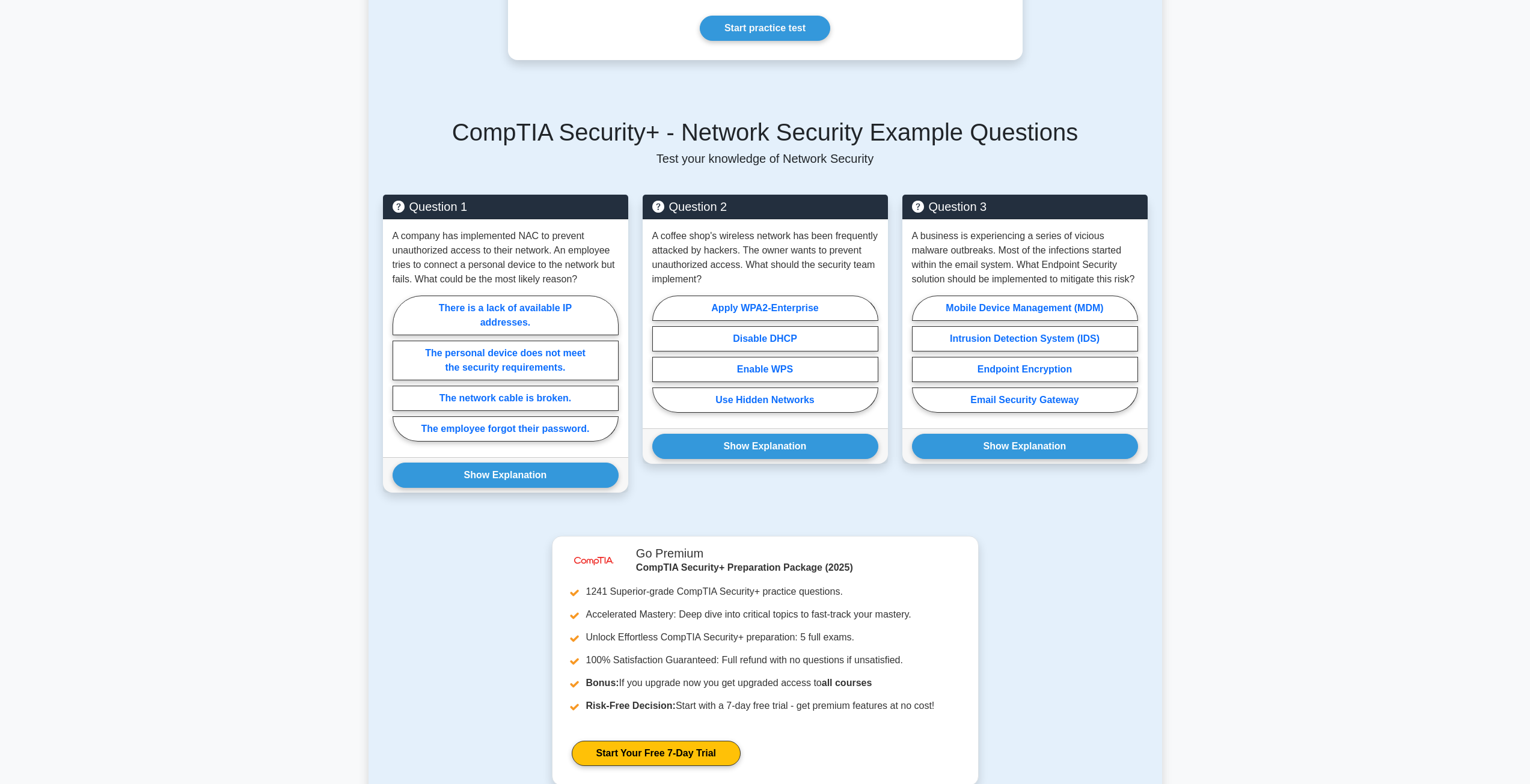
scroll to position [0, 0]
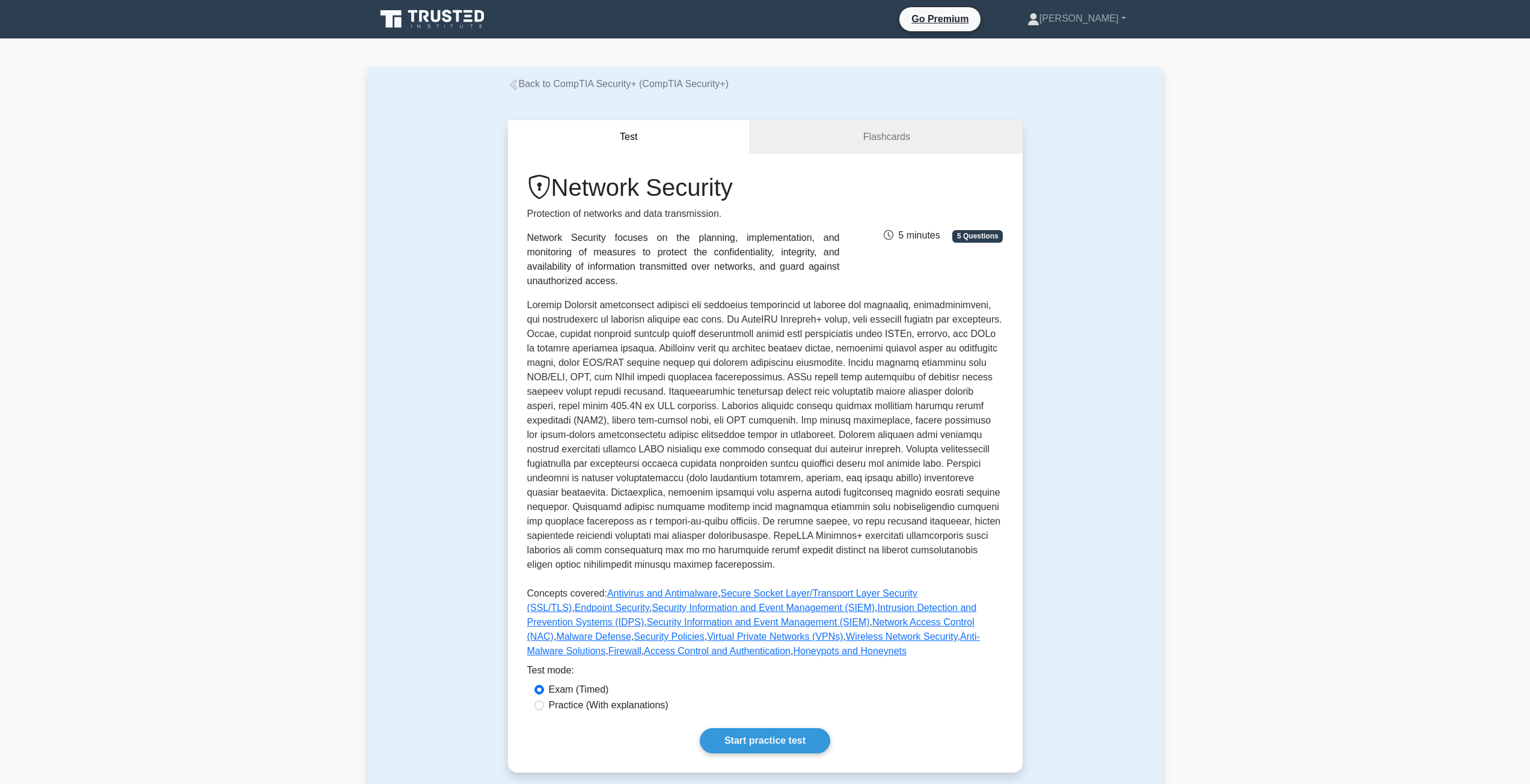
drag, startPoint x: 326, startPoint y: 500, endPoint x: 278, endPoint y: 264, distance: 240.8
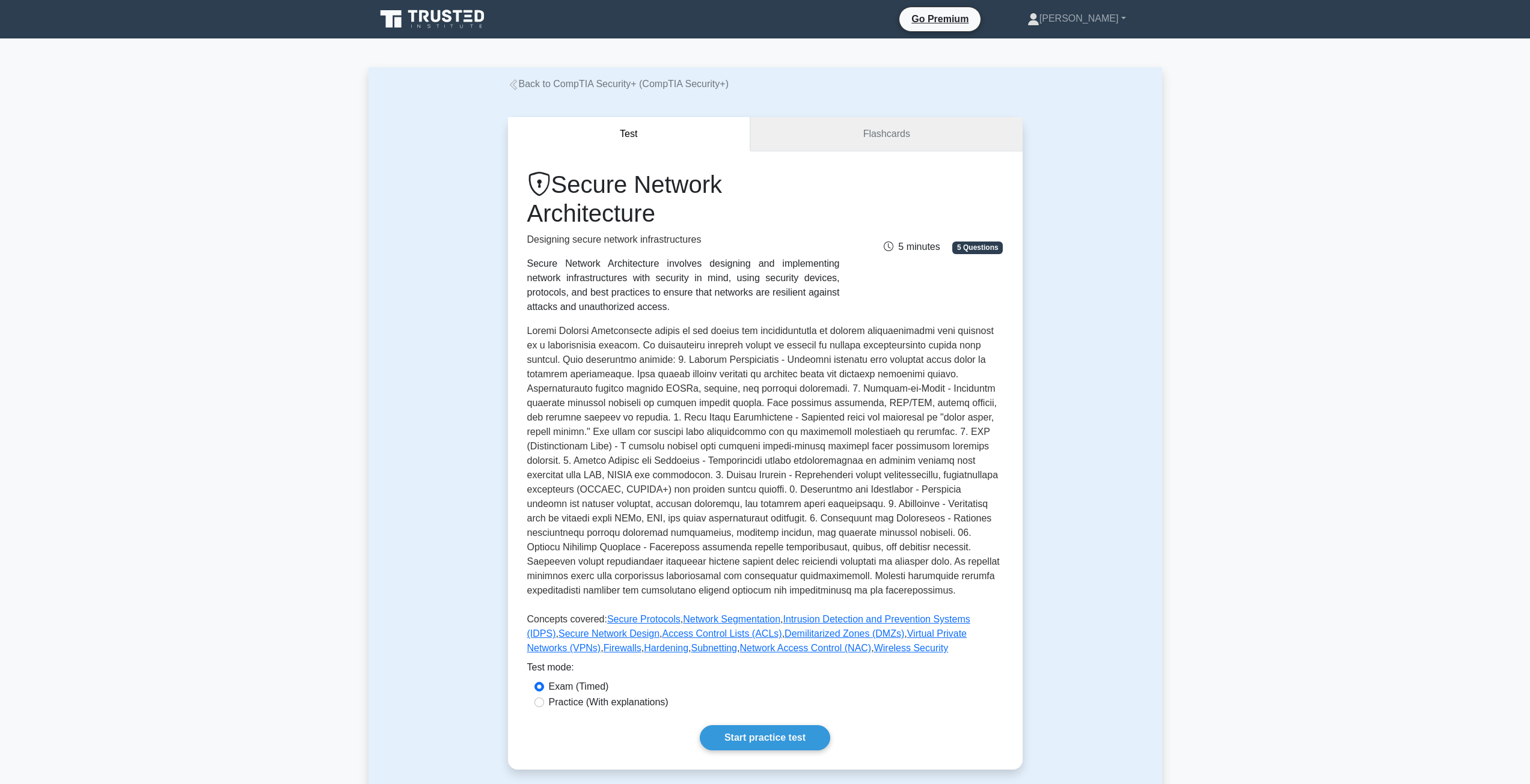
click at [787, 139] on link "Flashcards" at bounding box center [886, 134] width 272 height 34
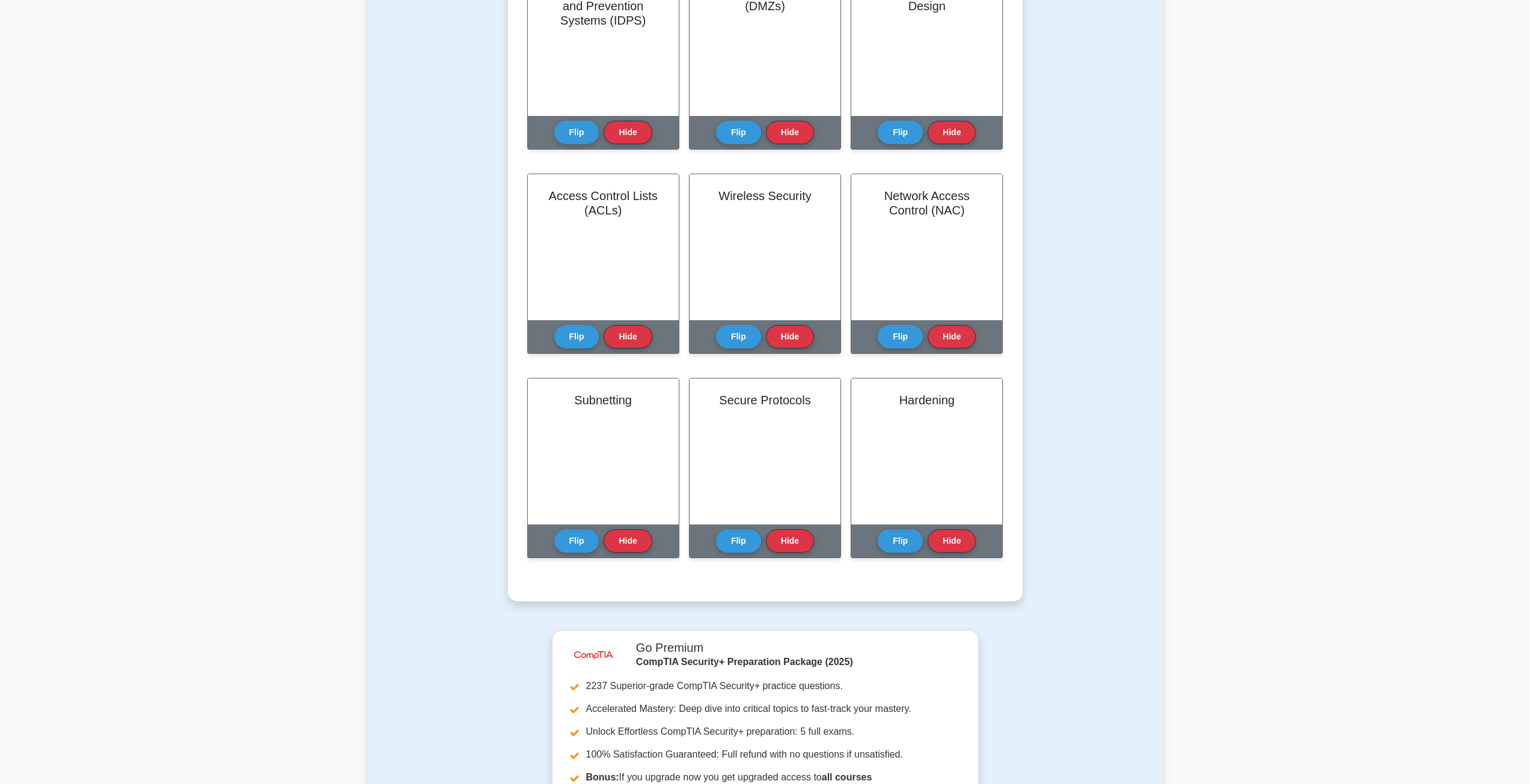
scroll to position [601, 0]
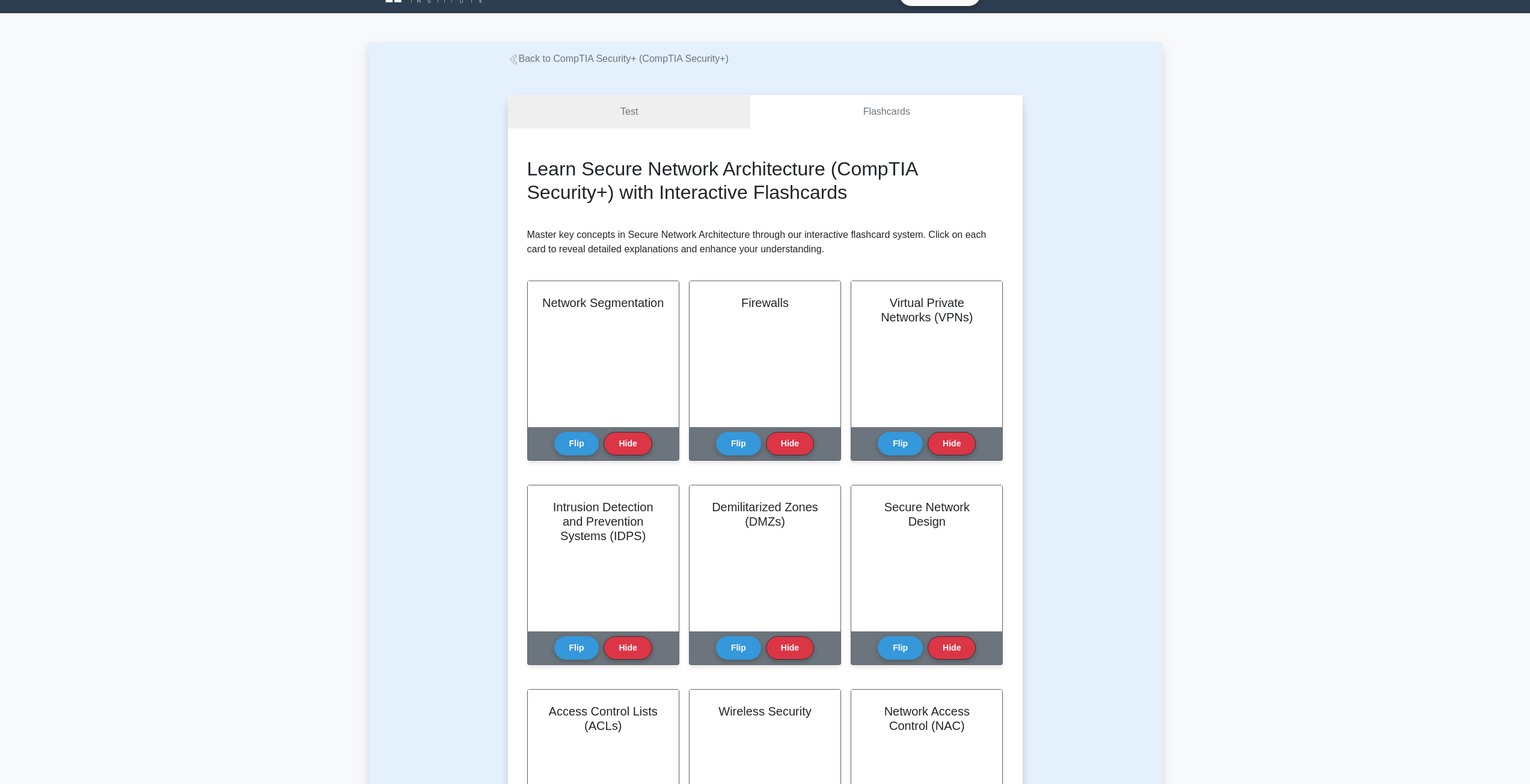
drag, startPoint x: 471, startPoint y: 450, endPoint x: 426, endPoint y: 385, distance: 79.1
